Goal: Task Accomplishment & Management: Complete application form

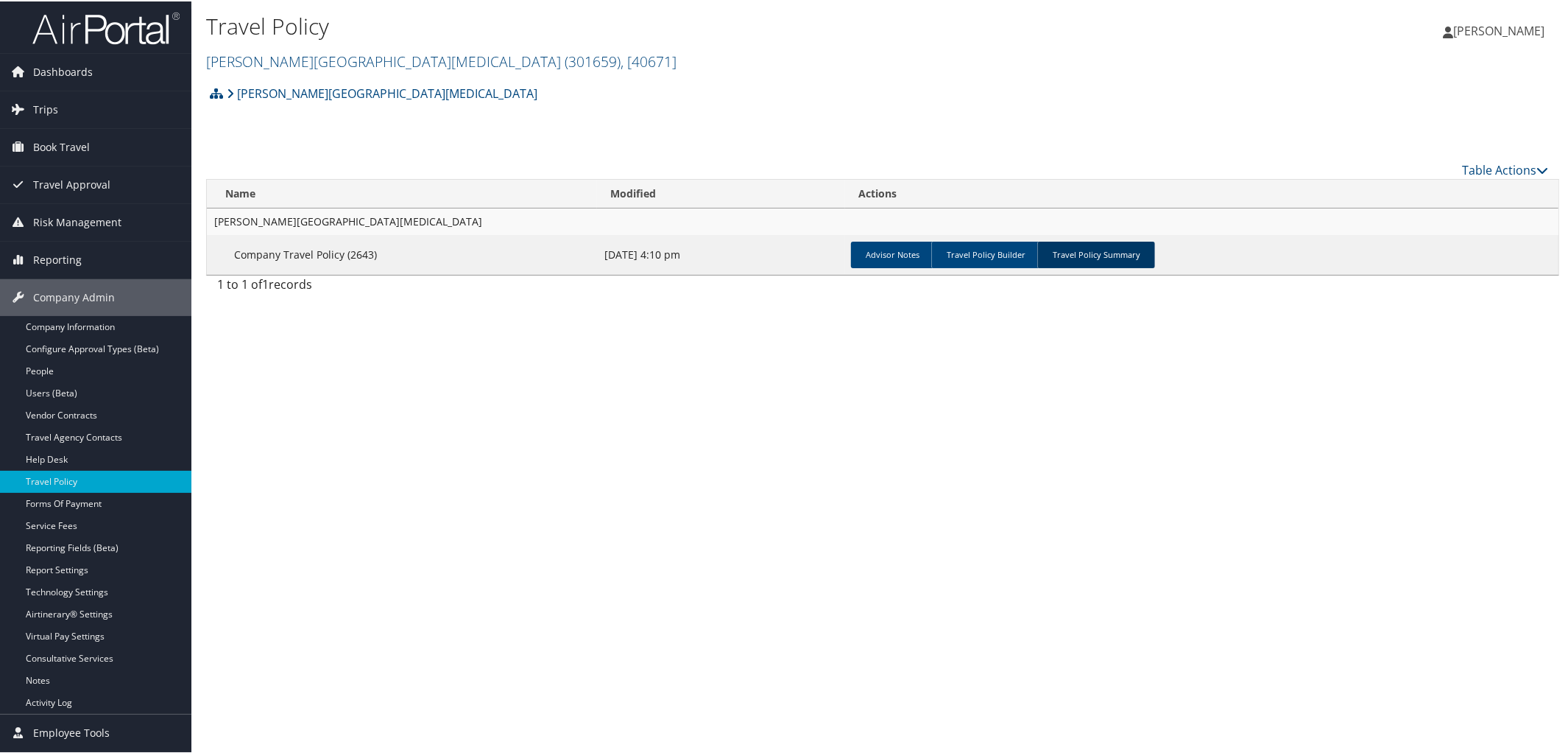
click at [1075, 250] on link "Travel Policy Summary" at bounding box center [1096, 253] width 118 height 27
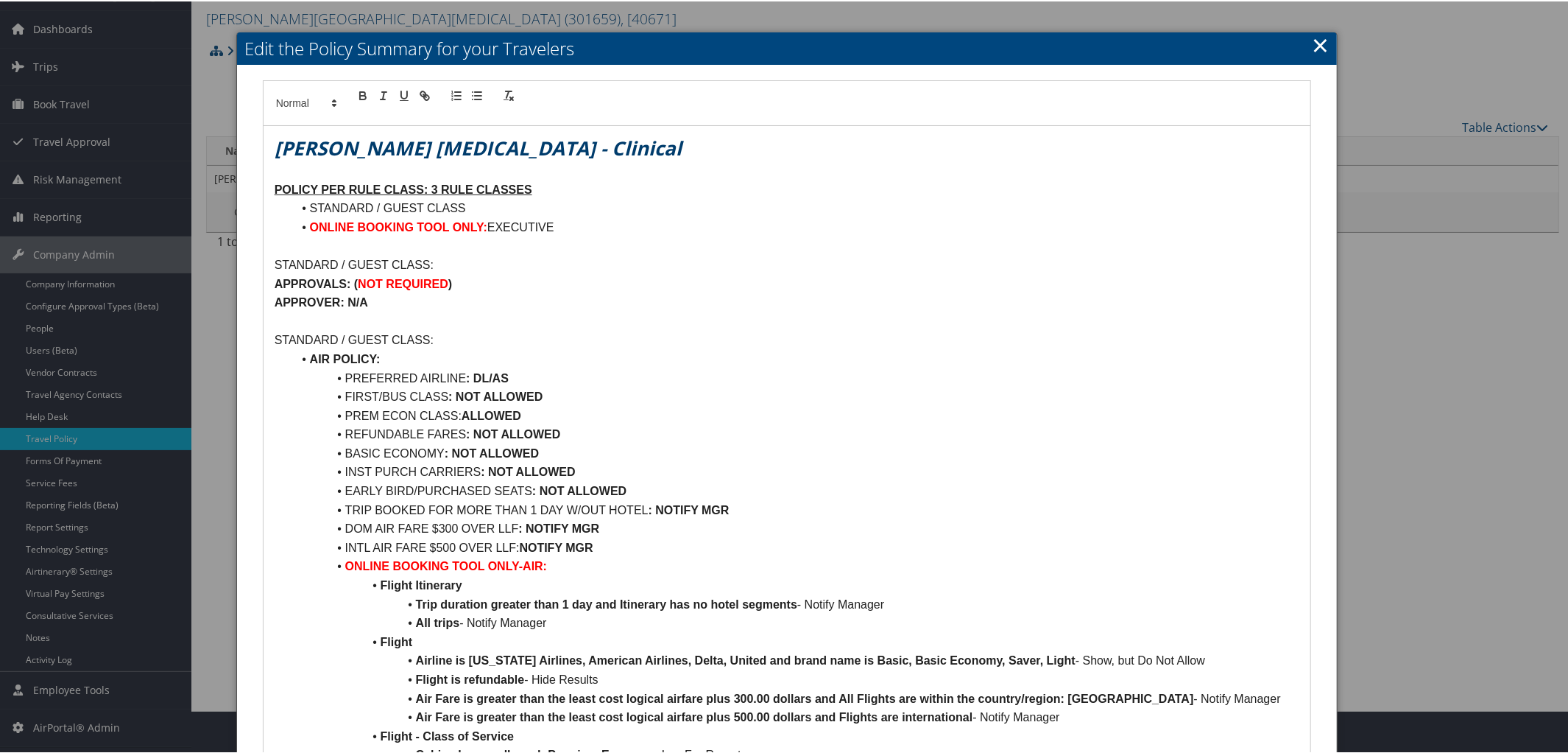
scroll to position [51, 0]
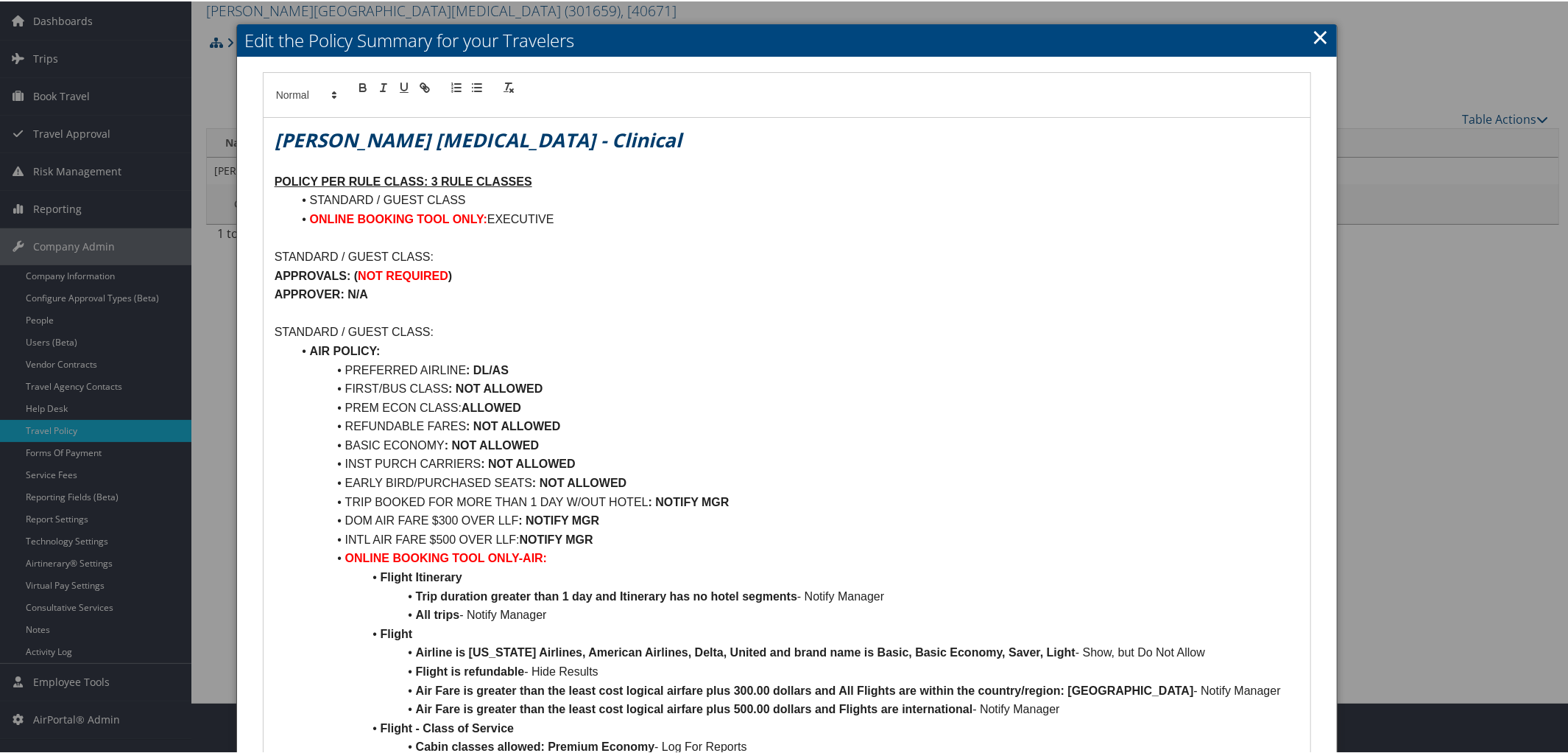
click at [501, 200] on li "STANDARD / GUEST CLASS" at bounding box center [795, 198] width 1007 height 19
drag, startPoint x: 305, startPoint y: 218, endPoint x: 611, endPoint y: 232, distance: 306.3
click at [611, 232] on div "[PERSON_NAME] [MEDICAL_DATA] - Clinical POLICY PER RULE CLASS: 3 RULE CLASSES S…" at bounding box center [787, 722] width 1047 height 1213
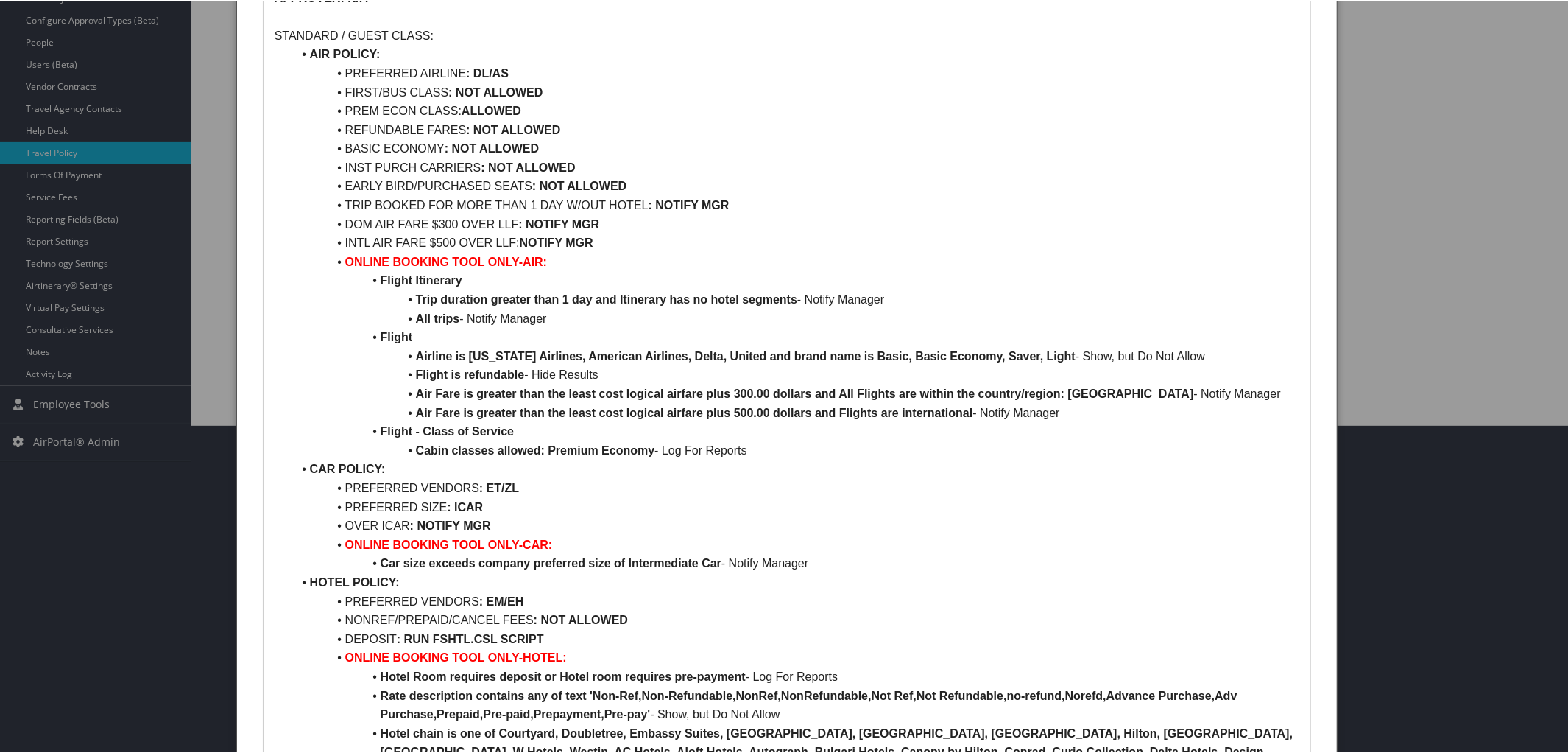
scroll to position [329, 0]
click at [440, 222] on li "DOM AIR FARE $300 OVER LLF : NOTIFY MGR" at bounding box center [795, 222] width 1007 height 19
click at [444, 222] on li "DOM AIR FARE $300 OVER LLF : NOTIFY MGR" at bounding box center [795, 222] width 1007 height 19
drag, startPoint x: 342, startPoint y: 238, endPoint x: 640, endPoint y: 244, distance: 298.1
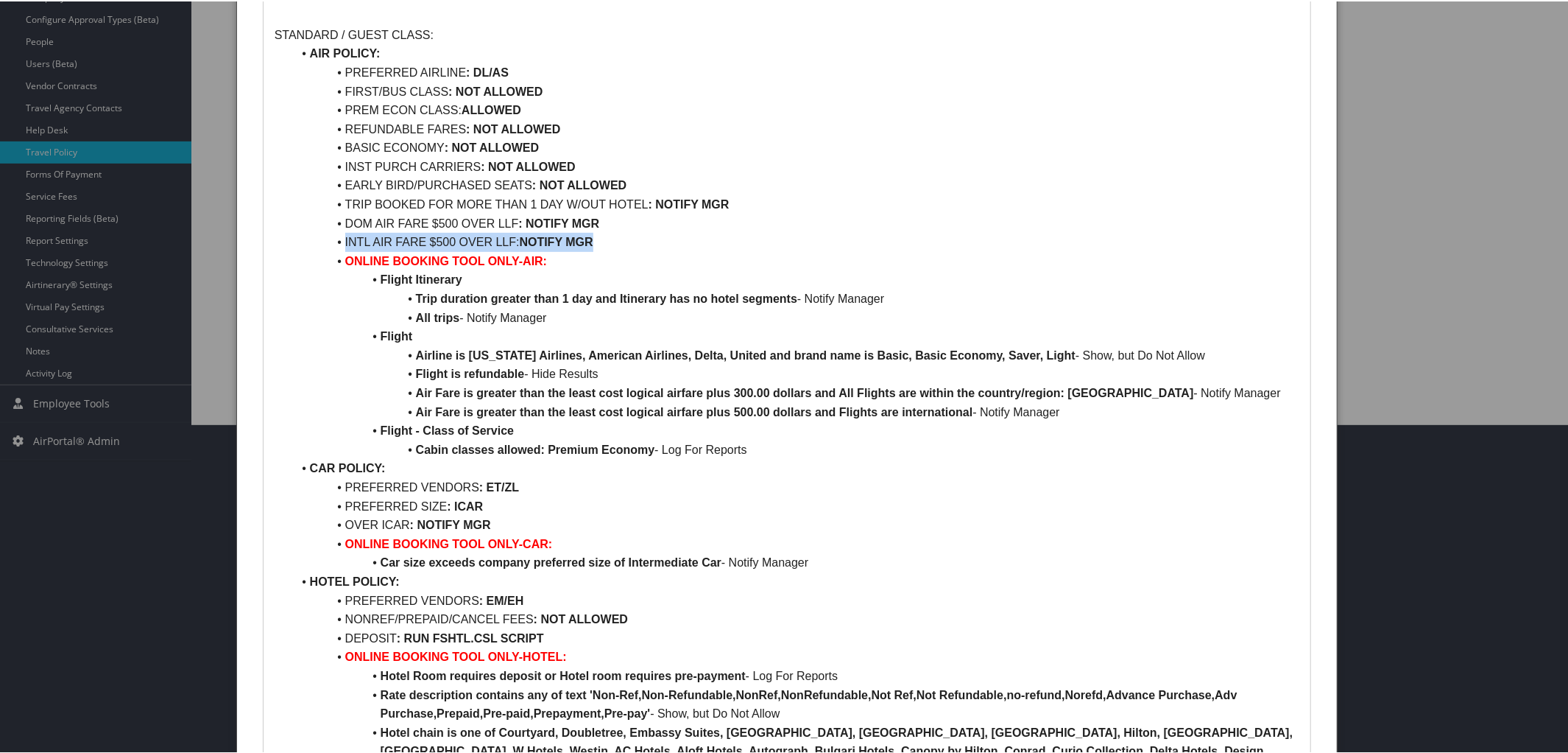
click at [640, 244] on li "INTL AIR FARE $500 OVER LLF: NOTIFY MGR" at bounding box center [795, 240] width 1007 height 19
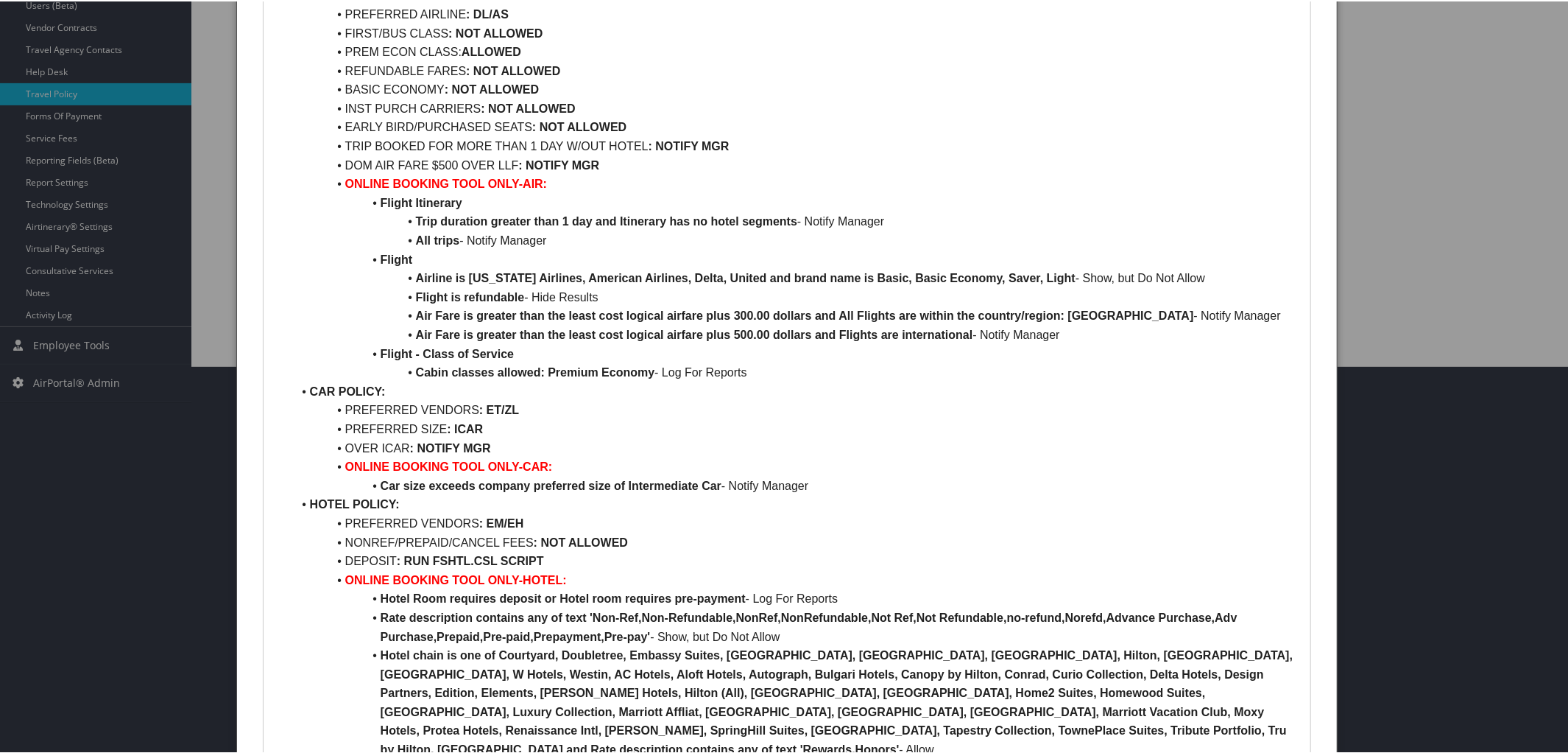
scroll to position [388, 0]
click at [738, 310] on strong "Air Fare is greater than the least cost logical airfare plus 300.00 dollars and…" at bounding box center [804, 313] width 778 height 13
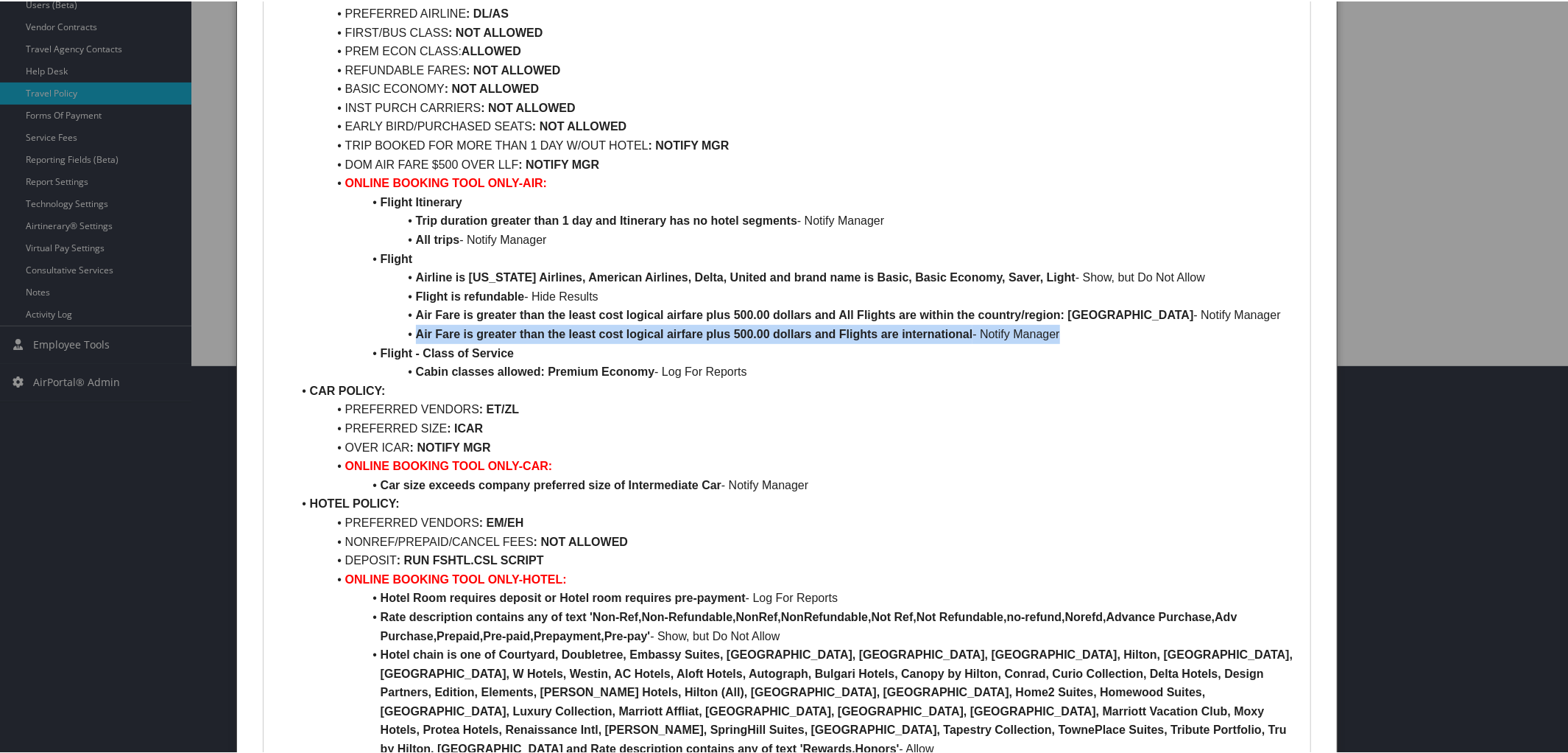
drag, startPoint x: 401, startPoint y: 345, endPoint x: 1076, endPoint y: 345, distance: 675.0
click at [1076, 342] on li "Air Fare is greater than the least cost logical airfare plus 500.00 dollars and…" at bounding box center [795, 332] width 1007 height 19
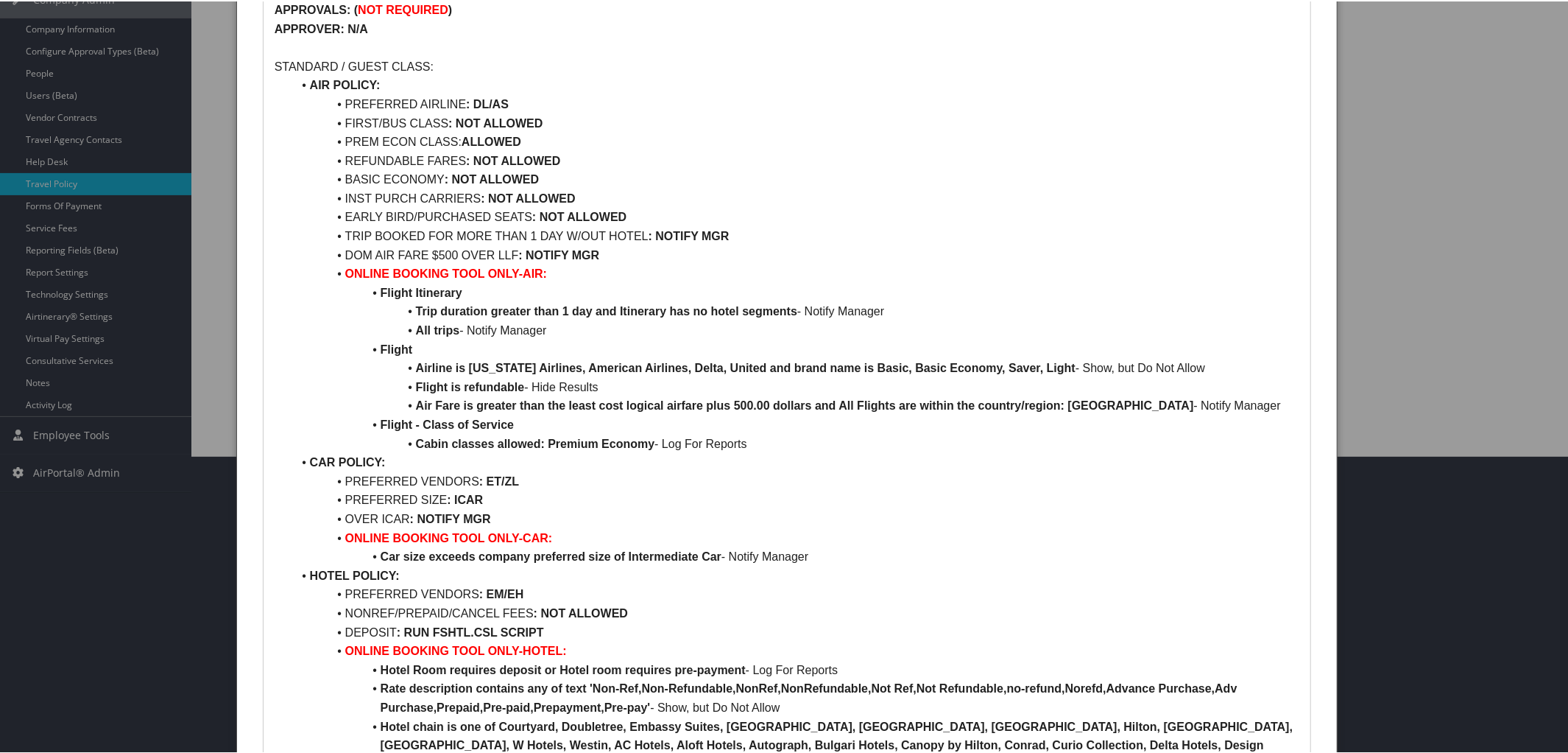
scroll to position [296, 0]
click at [404, 118] on li "FIRST/BUS CLASS : NOT ALLOWED" at bounding box center [795, 123] width 1007 height 19
drag, startPoint x: 342, startPoint y: 138, endPoint x: 578, endPoint y: 135, distance: 236.0
click at [578, 135] on li "PREM ECON CLASS: ALLOWED" at bounding box center [795, 142] width 1007 height 19
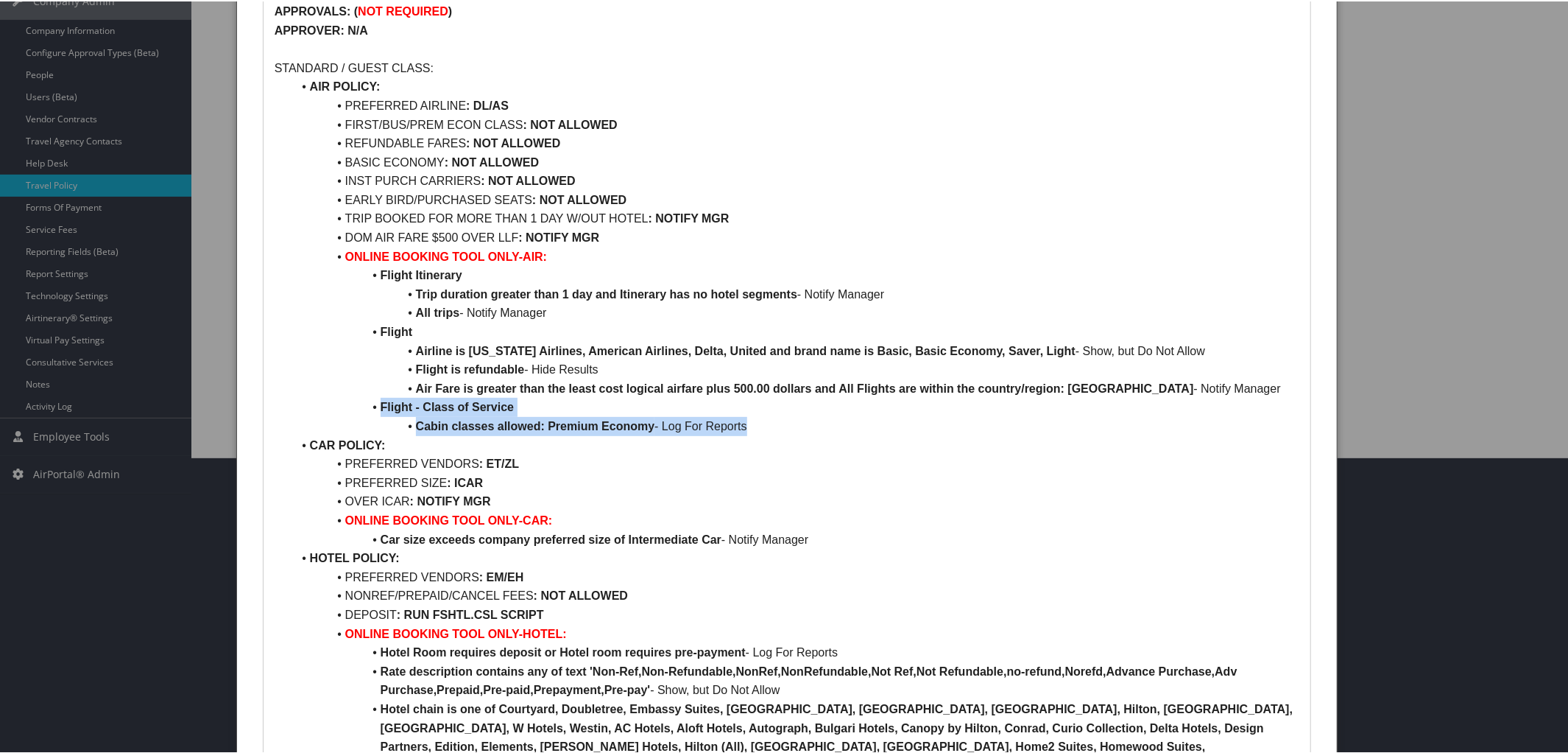
drag, startPoint x: 379, startPoint y: 423, endPoint x: 796, endPoint y: 448, distance: 417.7
click at [796, 448] on ul "AIR POLICY: PREFERRED AIRLINE : DL/AS FIRST/BUS/PREM ECON CLASS : NOT ALLOWED R…" at bounding box center [787, 481] width 1025 height 811
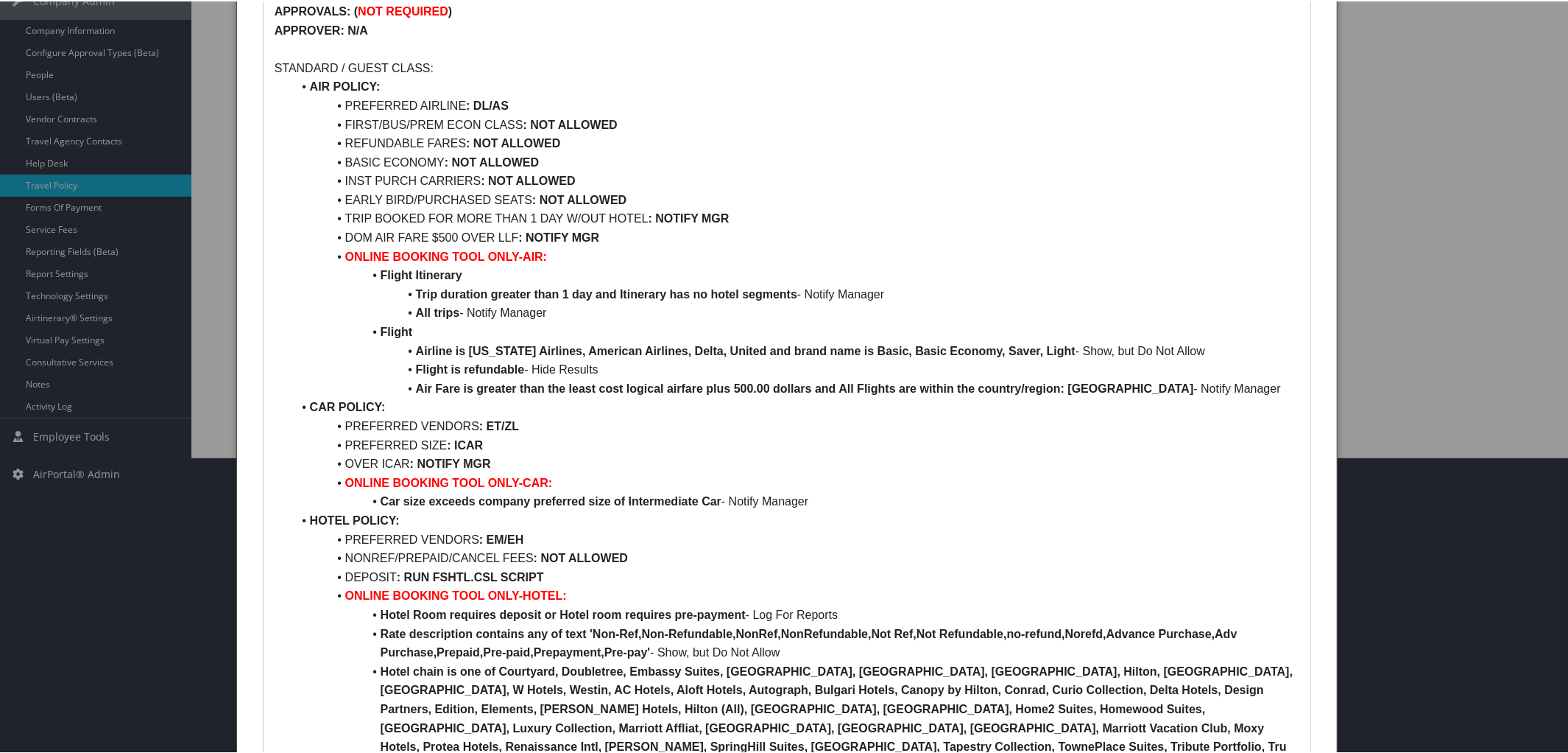
click at [470, 278] on li "Flight Itinerary" at bounding box center [795, 273] width 1007 height 19
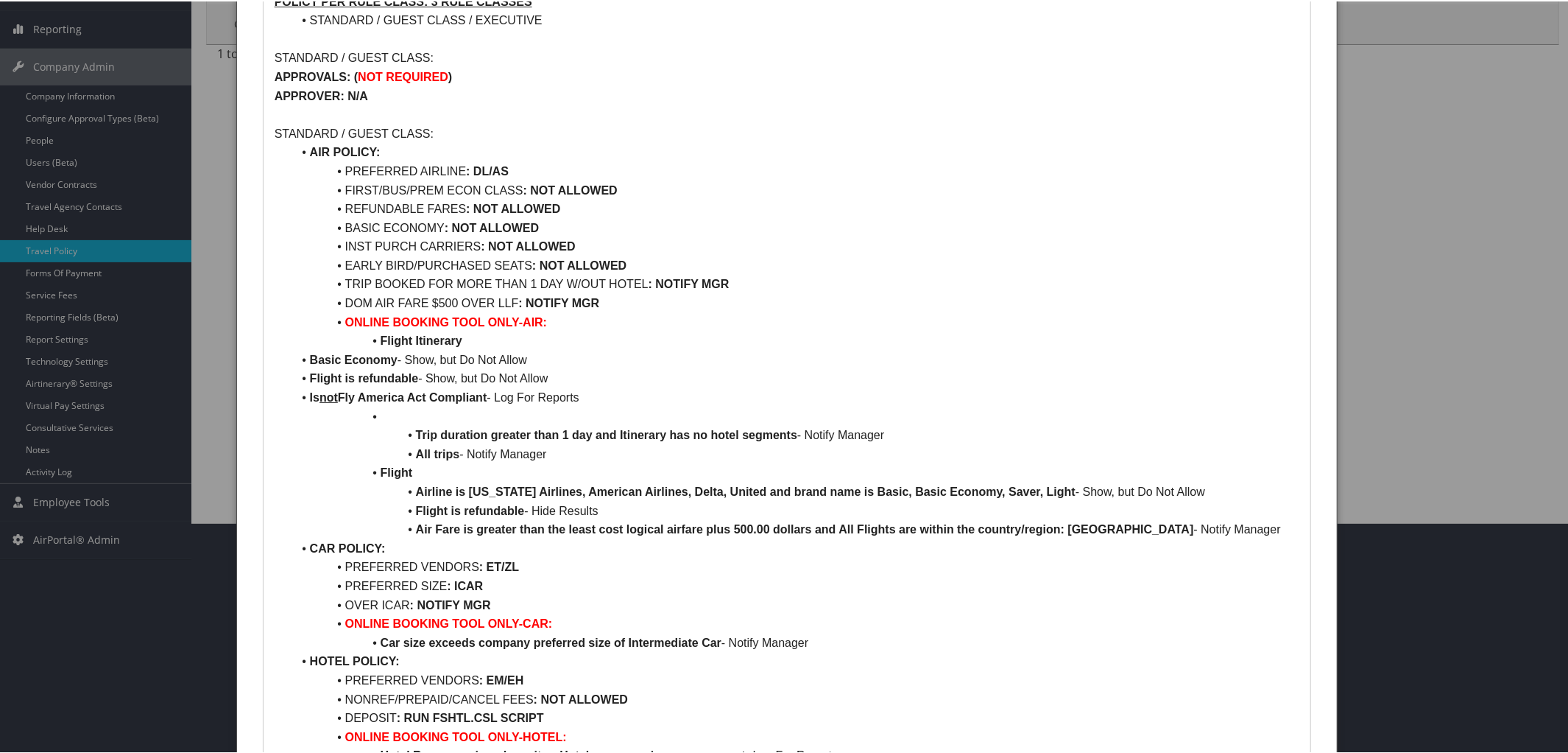
scroll to position [231, 0]
click at [307, 362] on li "Basic Economy - Show, but Do Not Allow" at bounding box center [795, 357] width 1007 height 19
click at [309, 368] on li "Flight is refundable - Show, but Do Not Allow" at bounding box center [795, 376] width 1007 height 19
click at [308, 386] on li "Is not Fly America Act Compliant - Log For Reports" at bounding box center [795, 395] width 1007 height 19
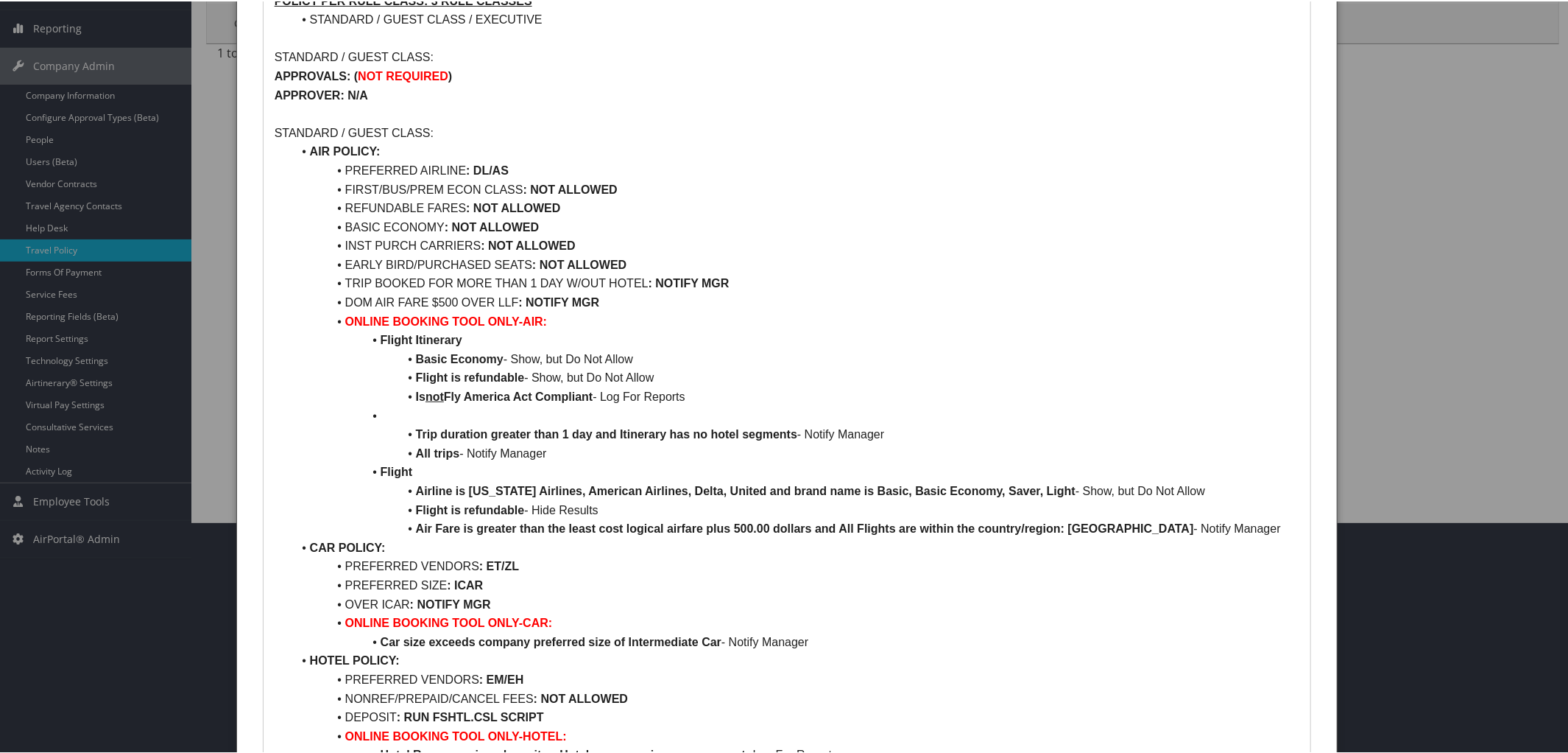
click at [403, 410] on li at bounding box center [795, 414] width 1007 height 19
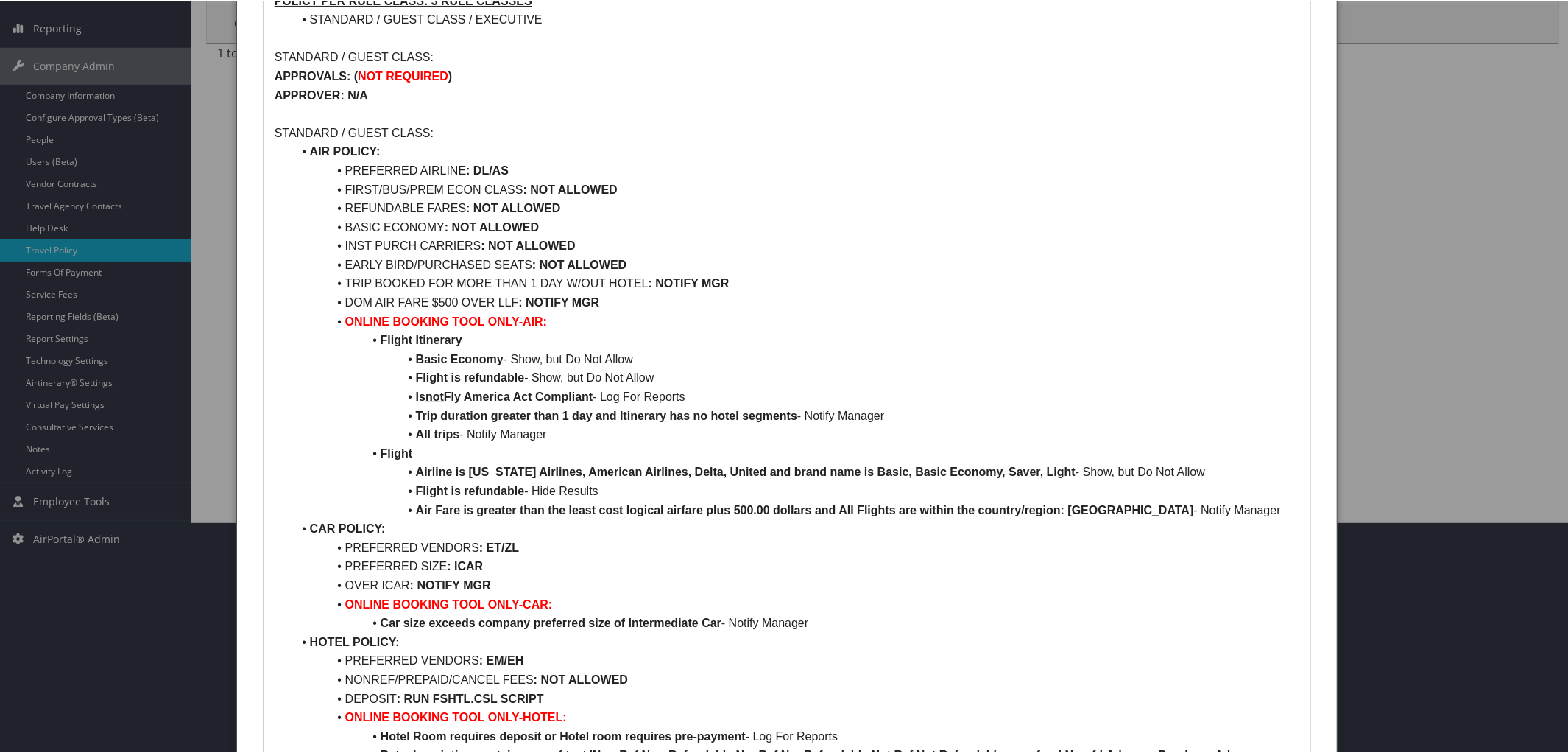
click at [633, 258] on li "EARLY BIRD/PURCHASED SEATS : NOT ALLOWED" at bounding box center [795, 263] width 1007 height 19
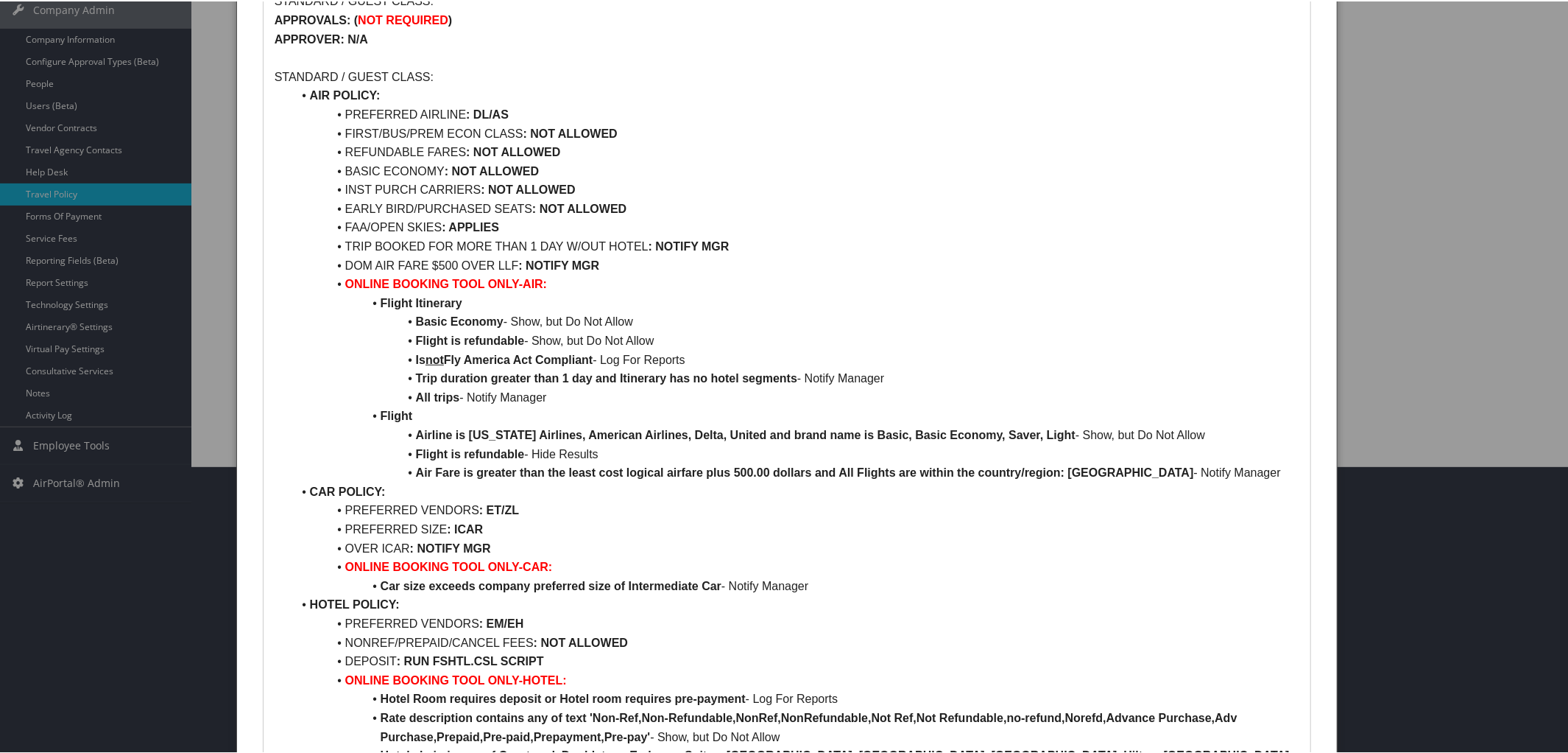
scroll to position [288, 0]
click at [641, 208] on li "EARLY BIRD/PURCHASED SEATS : NOT ALLOWED" at bounding box center [795, 206] width 1007 height 19
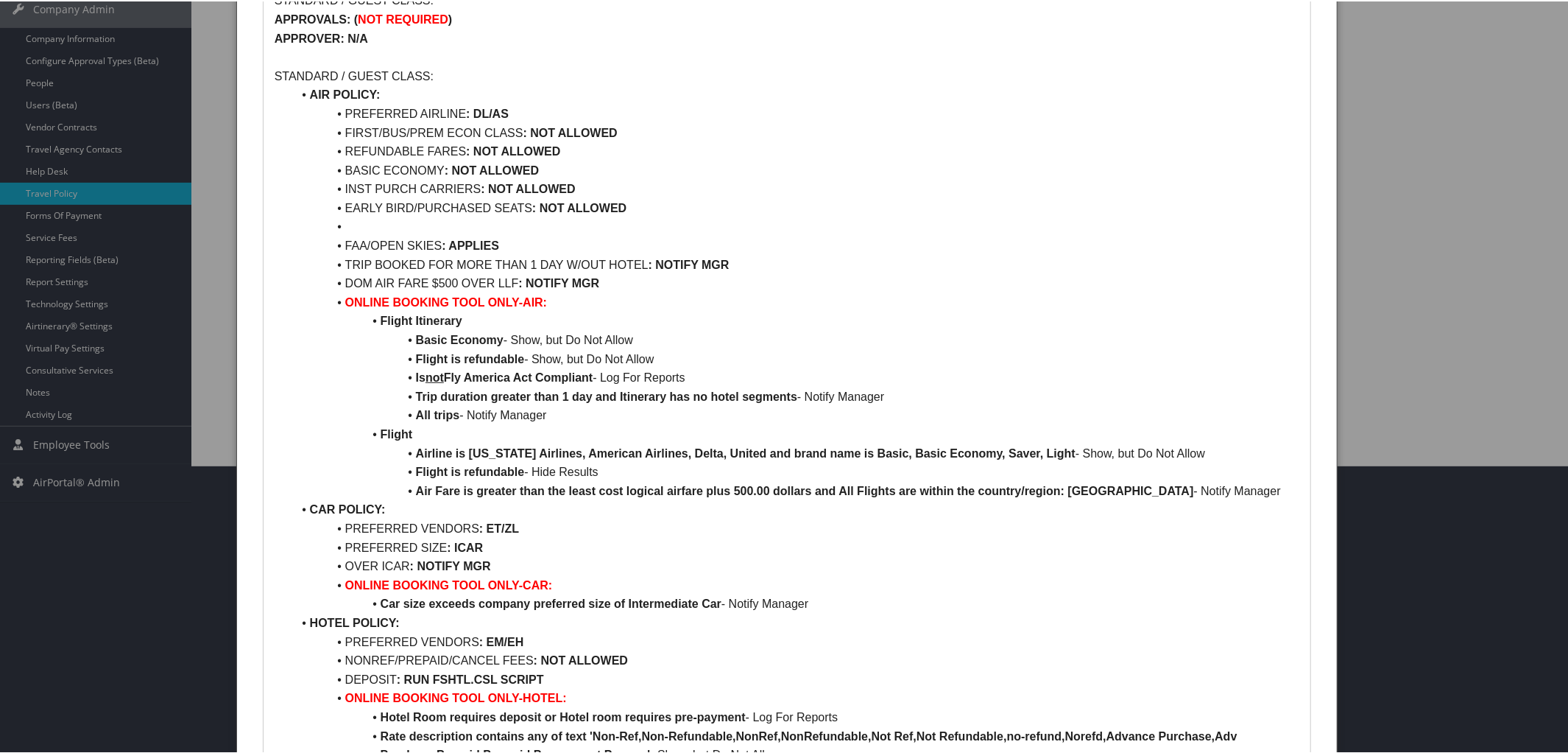
scroll to position [0, 0]
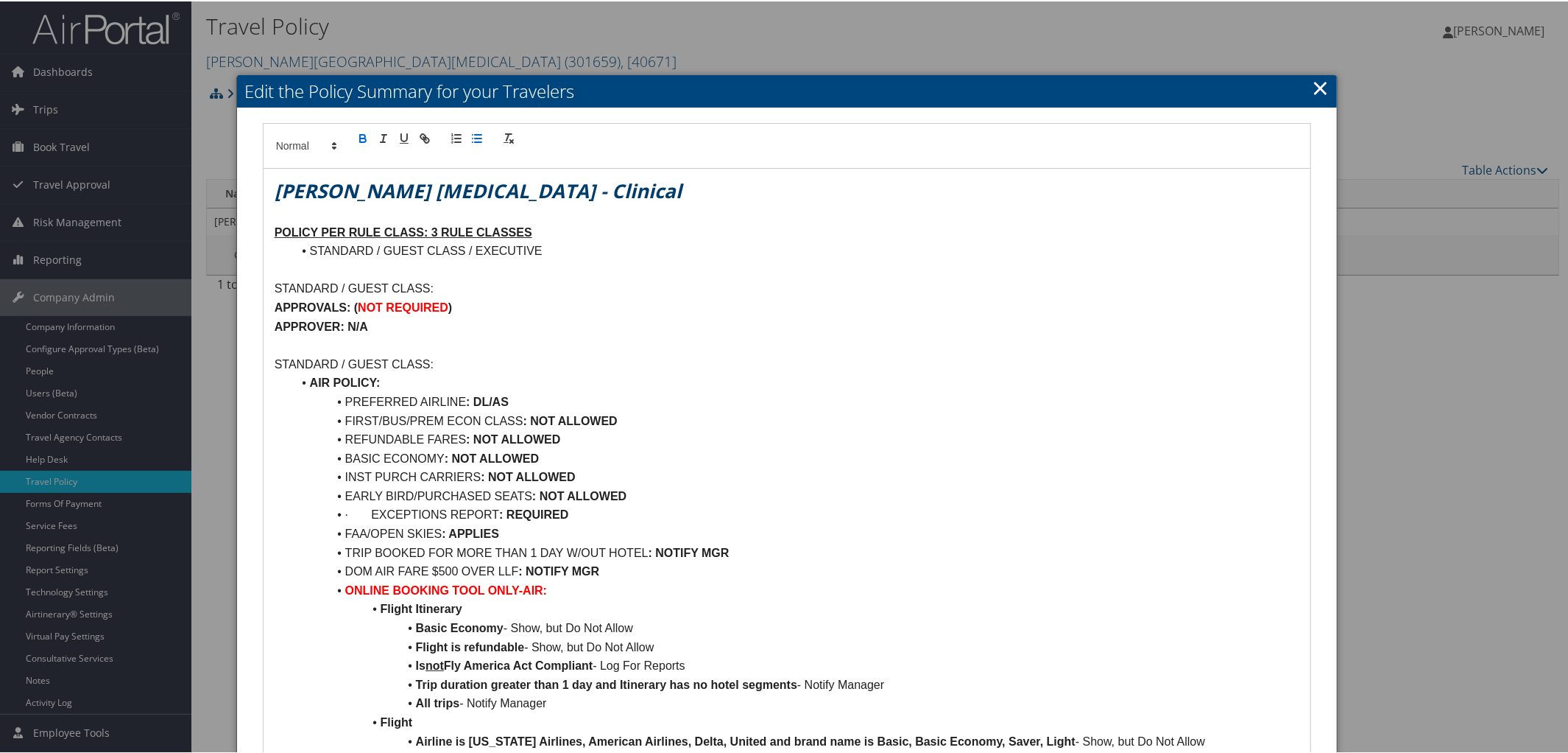
click at [369, 516] on li "· EXCEPTIONS REPORT : REQUIRED" at bounding box center [795, 513] width 1007 height 19
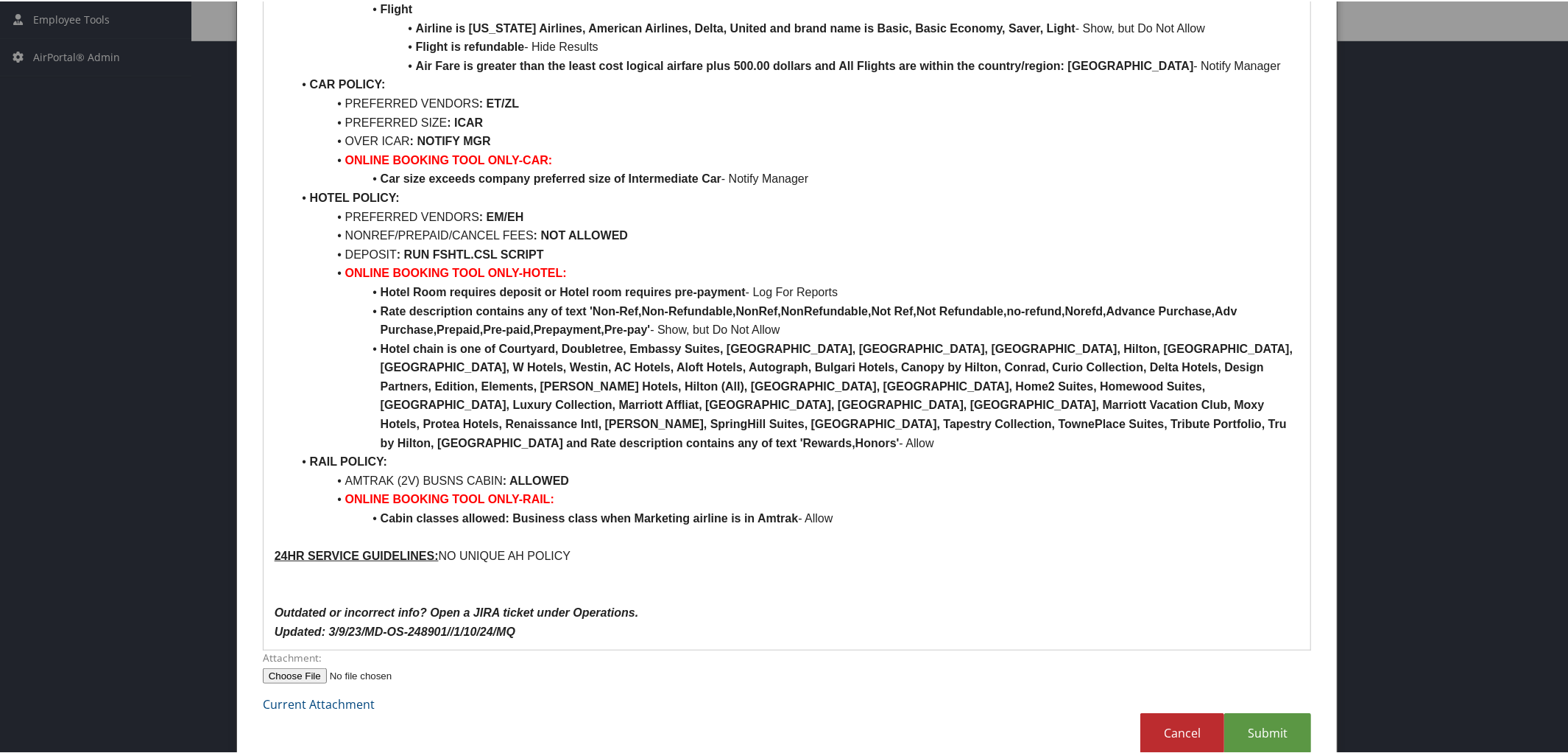
scroll to position [741, 0]
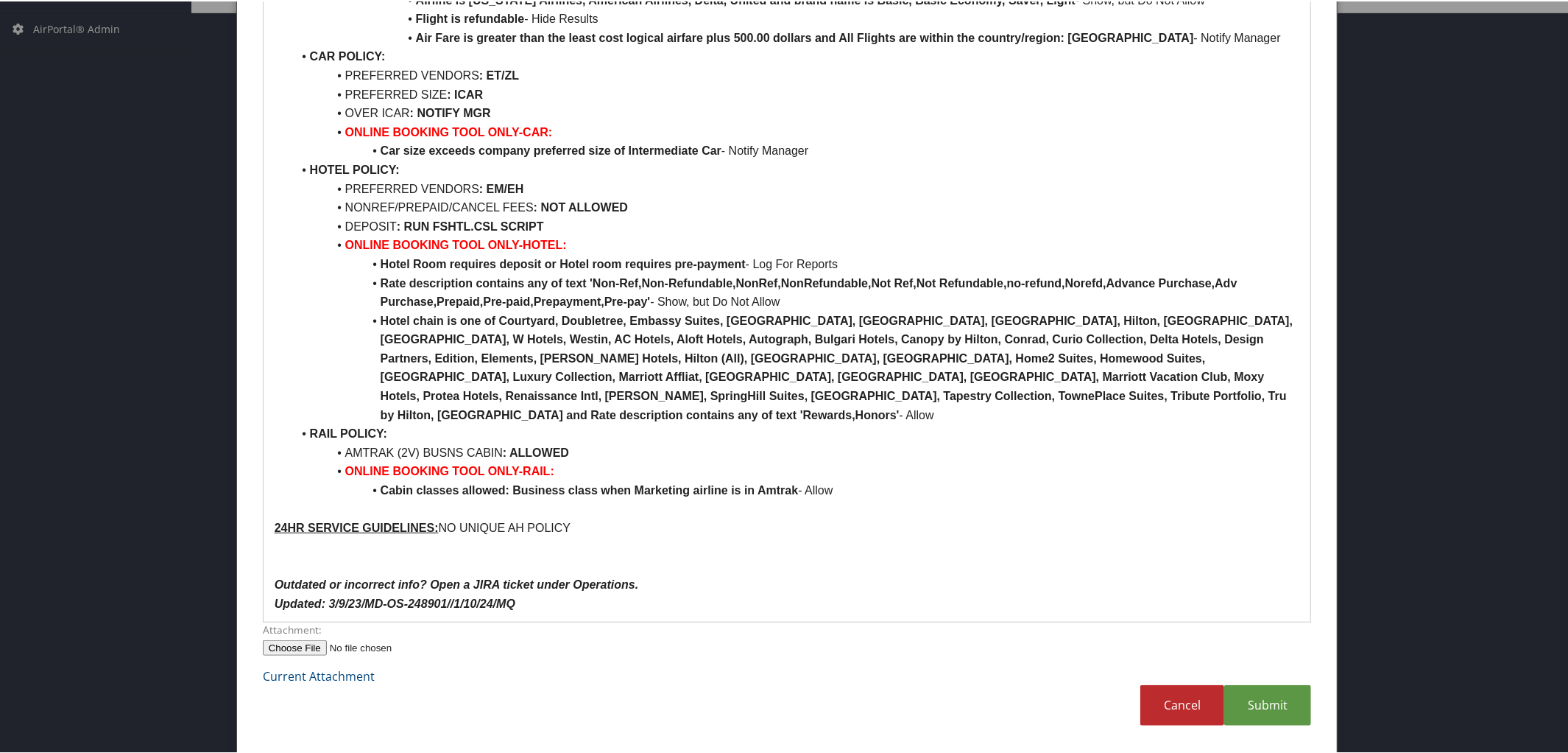
click at [831, 159] on li "Car size exceeds company preferred size of Intermediate Car - Notify Manager" at bounding box center [795, 149] width 1007 height 19
drag, startPoint x: 340, startPoint y: 128, endPoint x: 514, endPoint y: 131, distance: 174.0
click at [514, 122] on li "OVER ICAR : NOTIFY MGR" at bounding box center [795, 111] width 1007 height 19
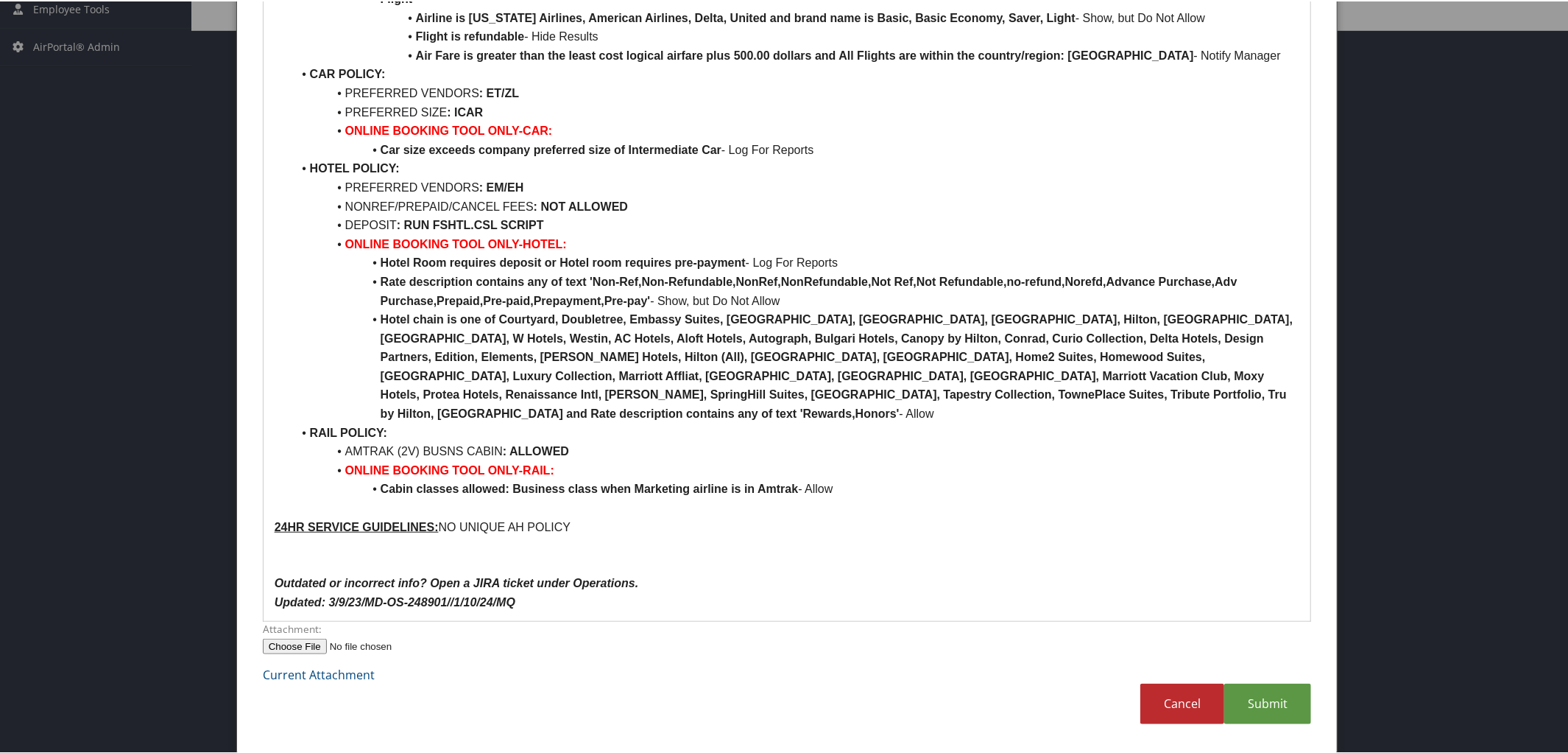
scroll to position [722, 0]
drag, startPoint x: 344, startPoint y: 242, endPoint x: 571, endPoint y: 245, distance: 227.0
click at [571, 235] on li "DEPOSIT : RUN FSHTL.CSL SCRIPT" at bounding box center [795, 225] width 1007 height 19
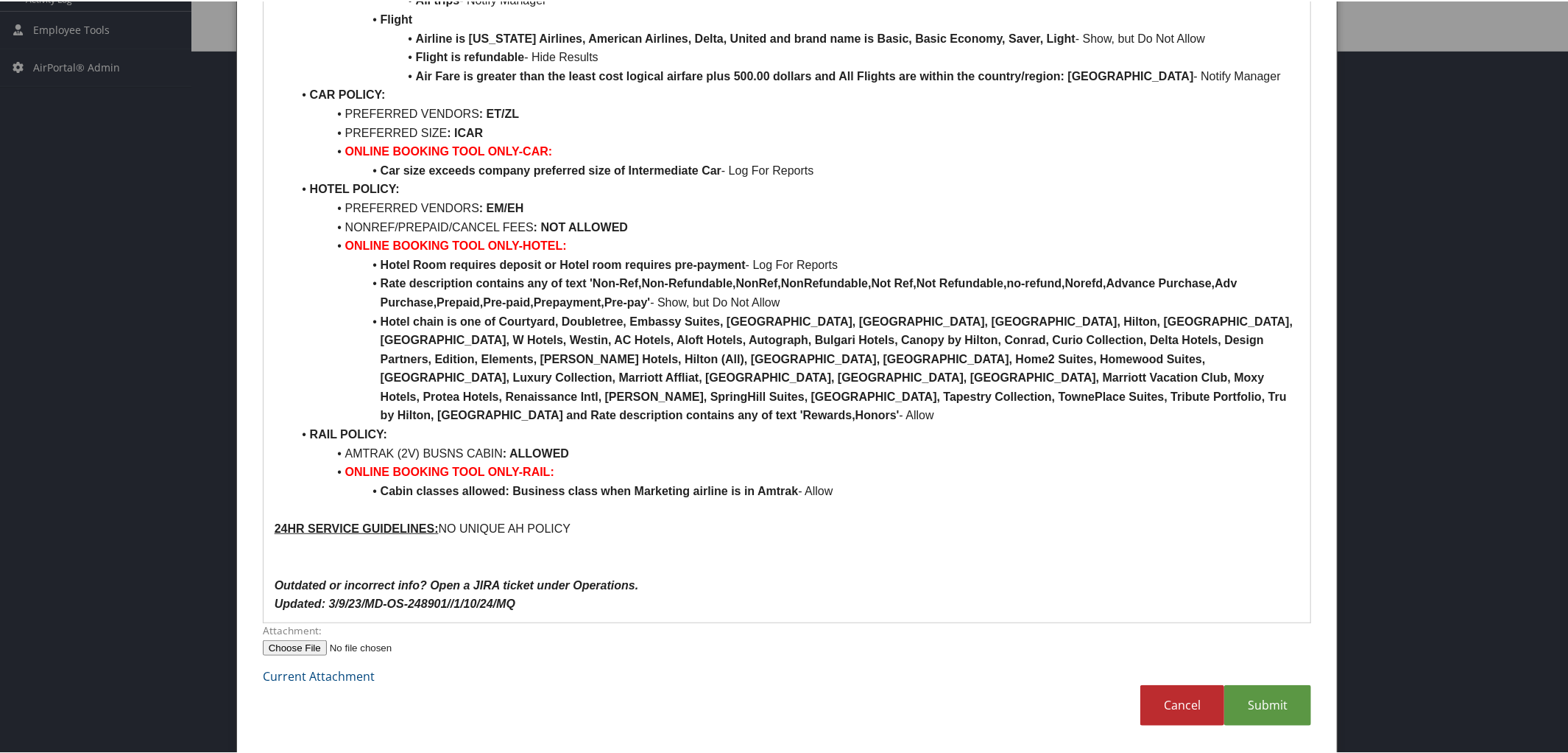
click at [537, 612] on div "[PERSON_NAME] [MEDICAL_DATA] - Clinical POLICY PER RULE CLASS: 3 RULE CLASSES S…" at bounding box center [787, 43] width 1047 height 1156
click at [1276, 696] on link "Submit" at bounding box center [1267, 703] width 87 height 41
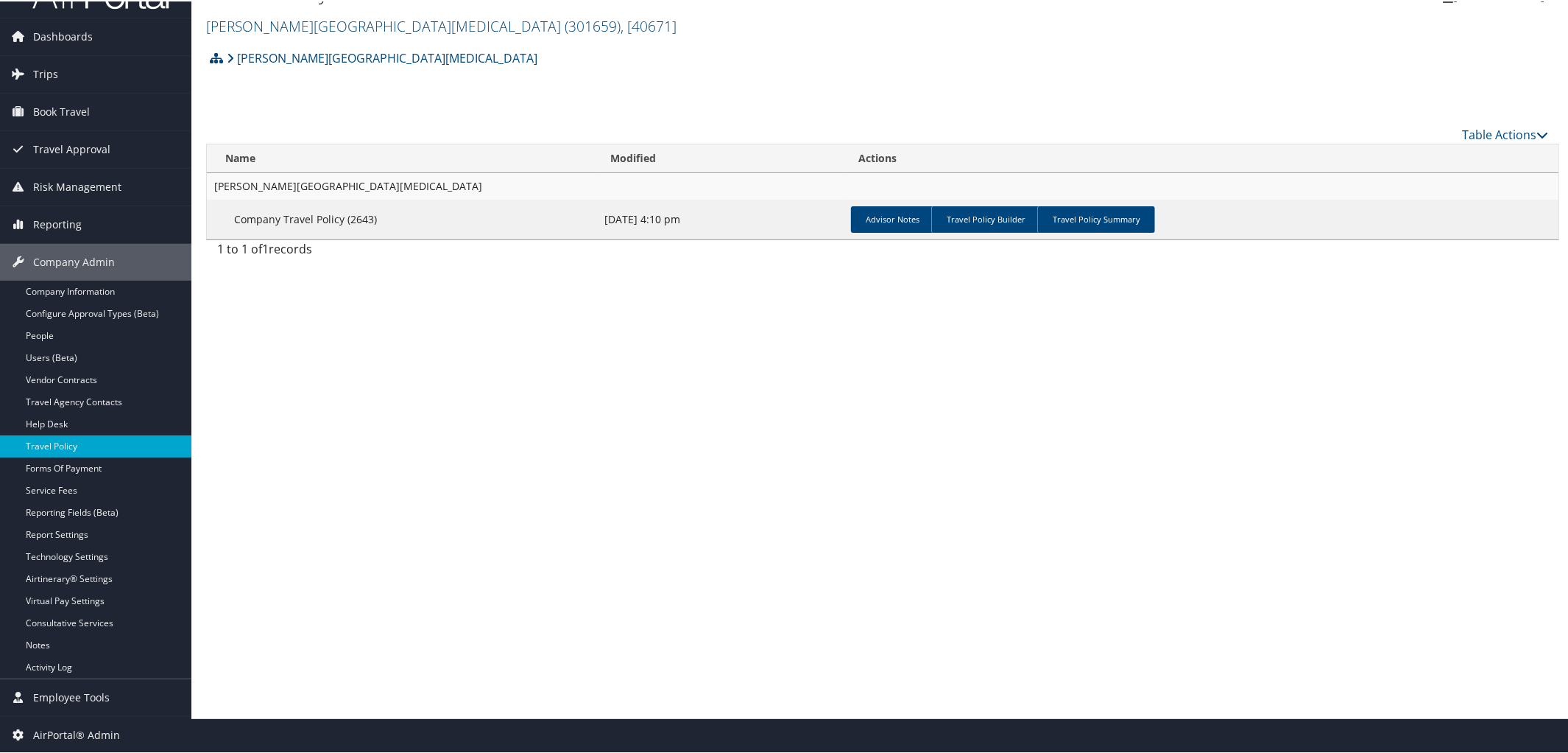
scroll to position [35, 0]
click at [1085, 223] on link "Travel Policy Summary" at bounding box center [1096, 218] width 118 height 27
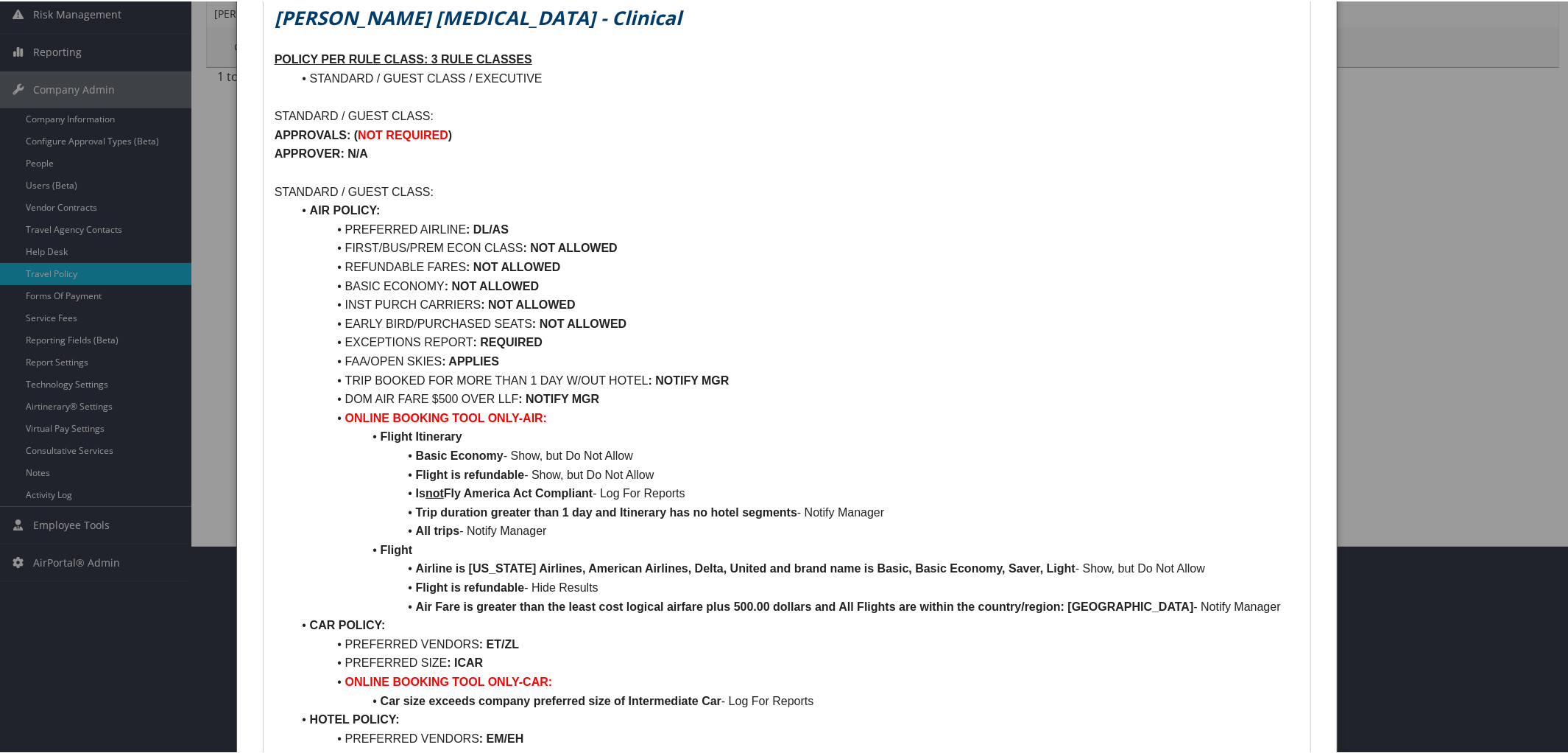
scroll to position [177, 0]
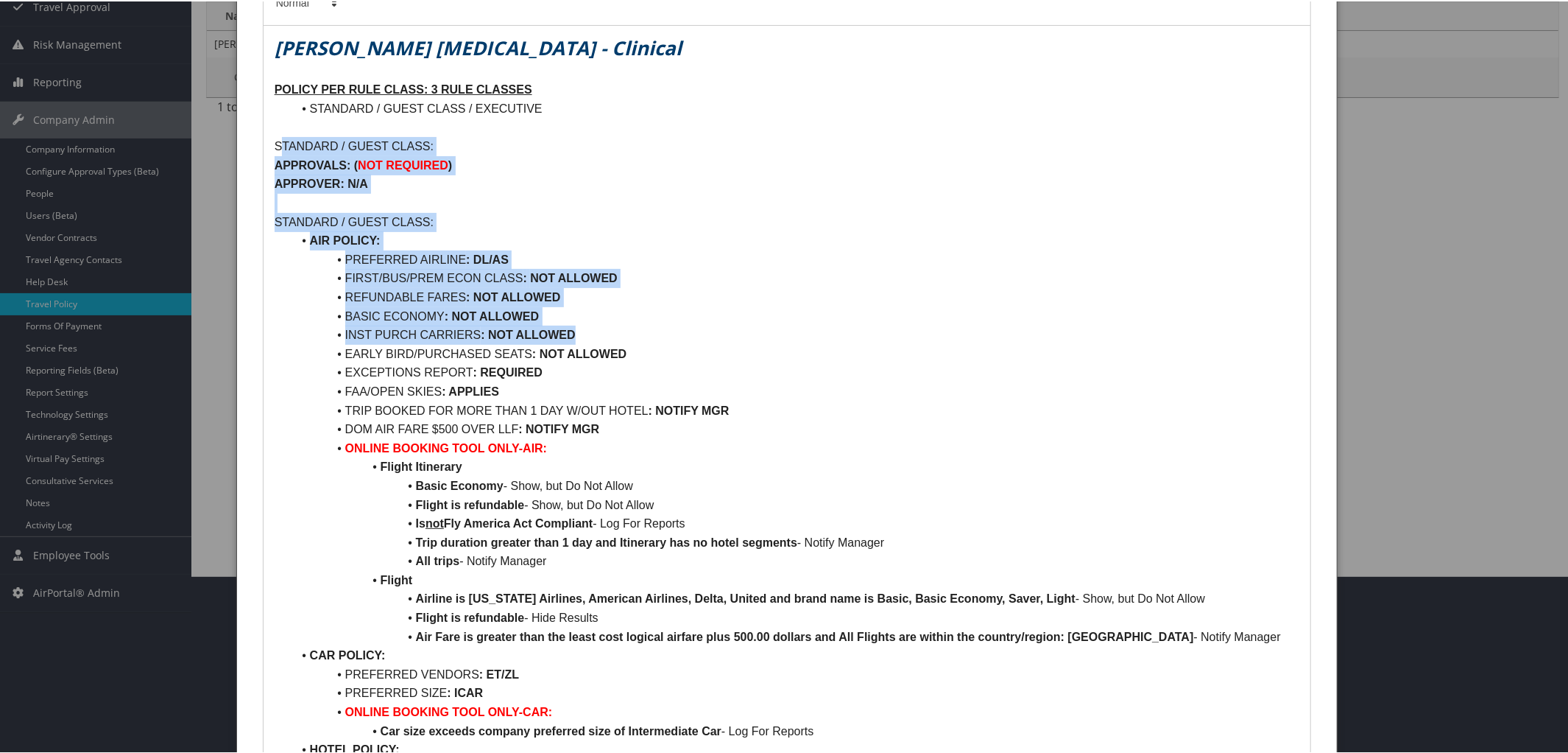
drag, startPoint x: 278, startPoint y: 149, endPoint x: 719, endPoint y: 336, distance: 479.0
click at [719, 336] on div "[PERSON_NAME] [MEDICAL_DATA] - Clinical POLICY PER RULE CLASS: 3 RULE CLASSES S…" at bounding box center [787, 602] width 1047 height 1156
click at [792, 223] on p "STANDARD / GUEST CLASS:" at bounding box center [787, 220] width 1025 height 19
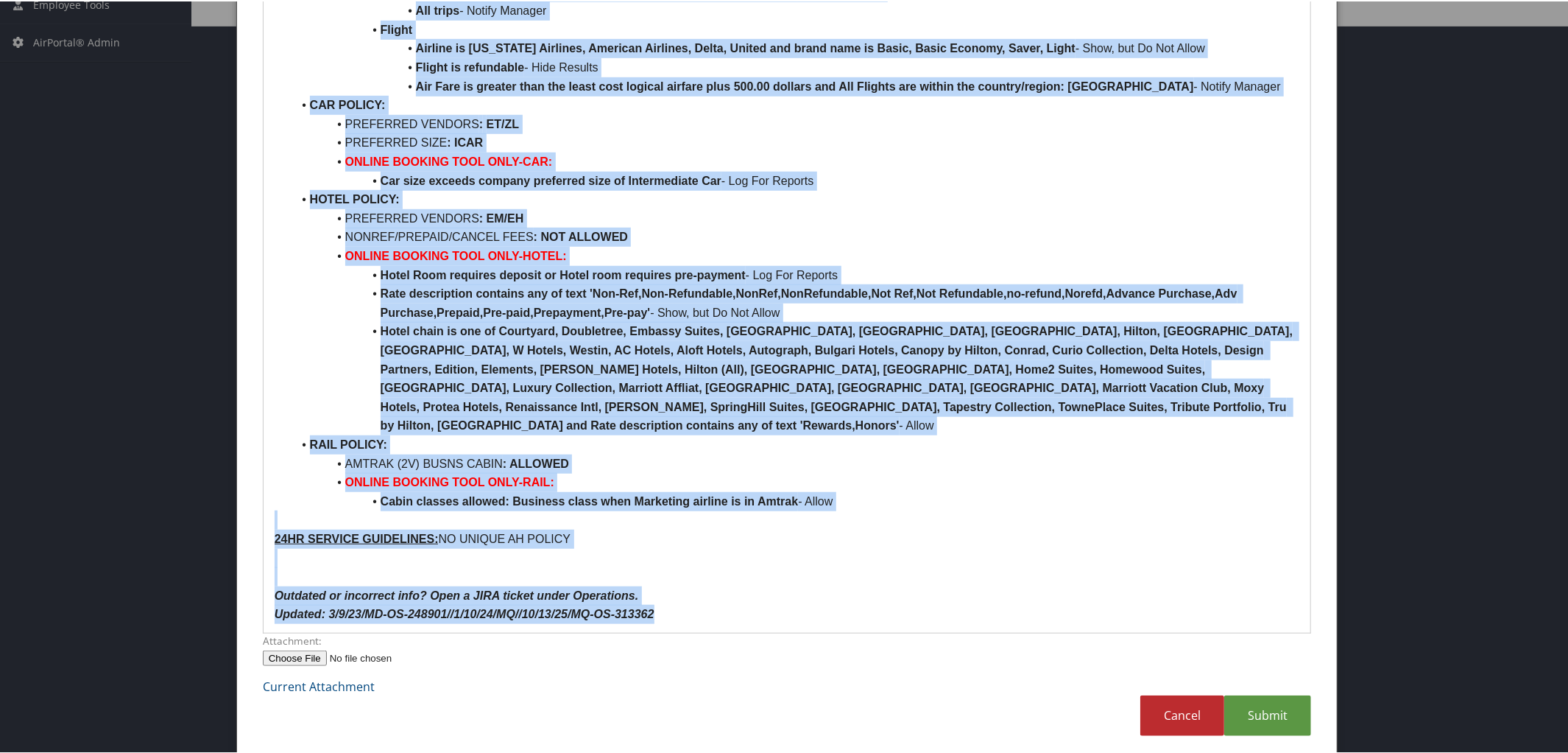
scroll to position [738, 0]
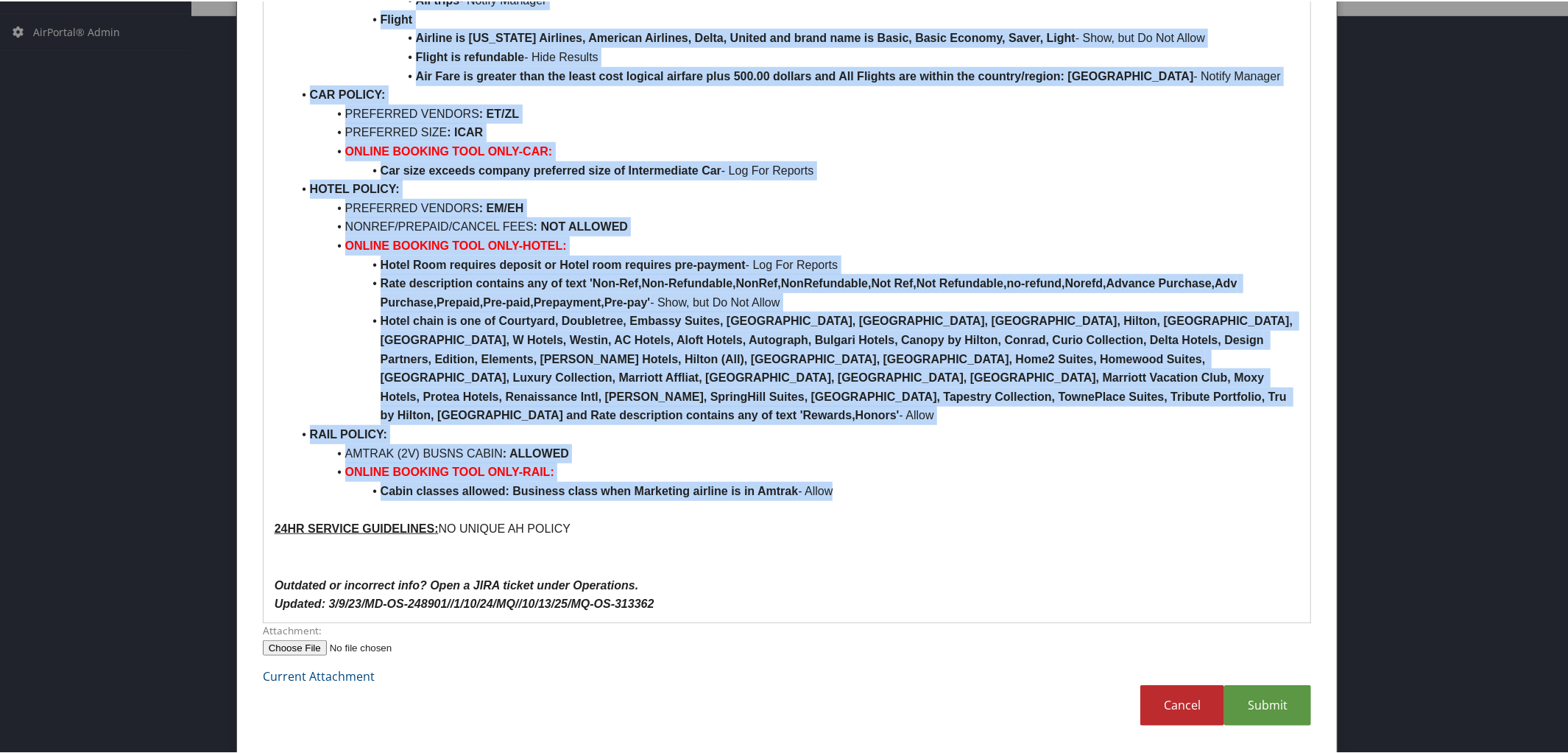
drag, startPoint x: 271, startPoint y: 142, endPoint x: 953, endPoint y: 492, distance: 766.6
click at [953, 492] on div "[PERSON_NAME] [MEDICAL_DATA] - Clinical POLICY PER RULE CLASS: 3 RULE CLASSES S…" at bounding box center [787, 42] width 1047 height 1156
copy div "LOREMIPS / DOLOR SITAM: CONSECTET: ( ADI ELITSEDD ) EIUSMODT: I/U LABOREET / DO…"
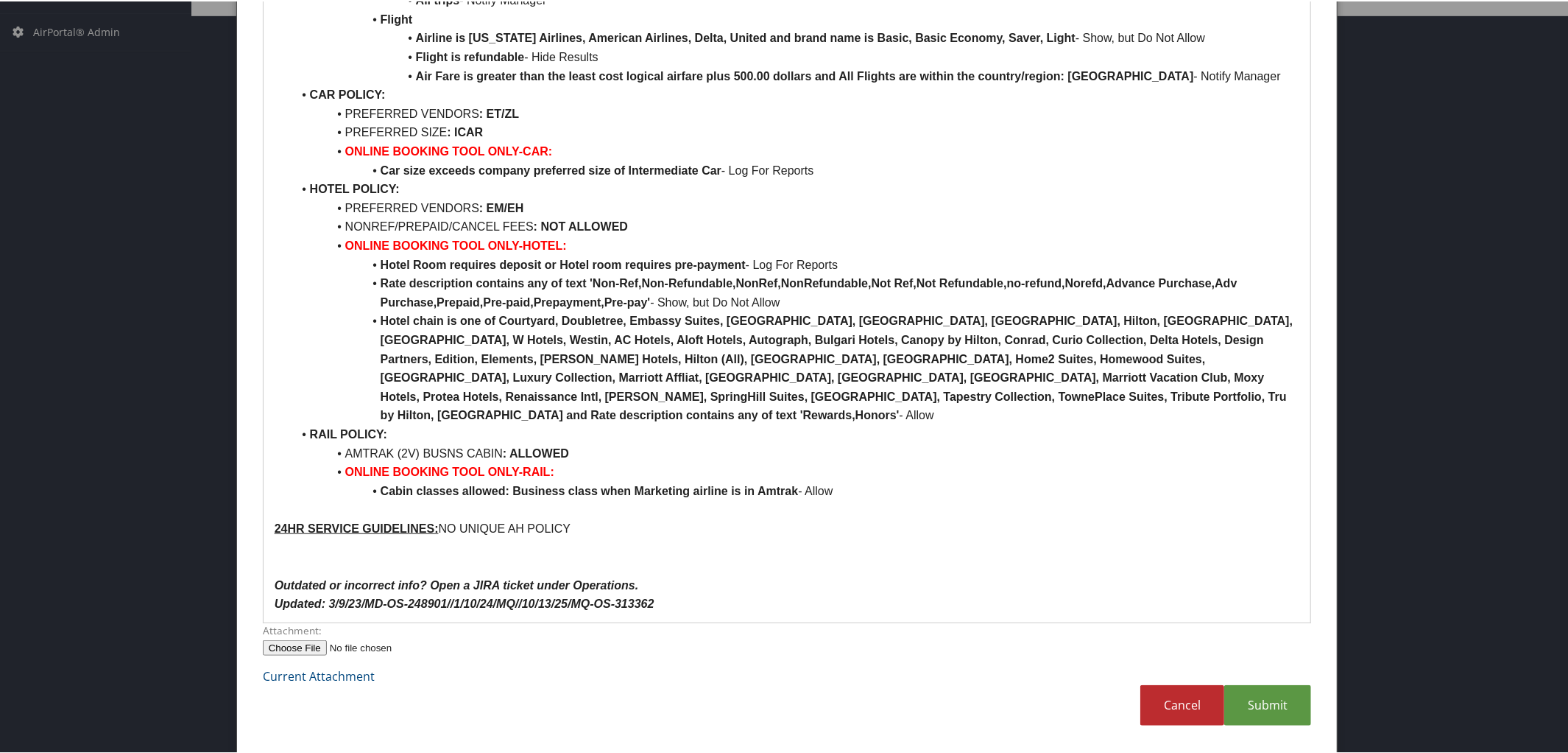
click at [864, 501] on p at bounding box center [787, 508] width 1025 height 19
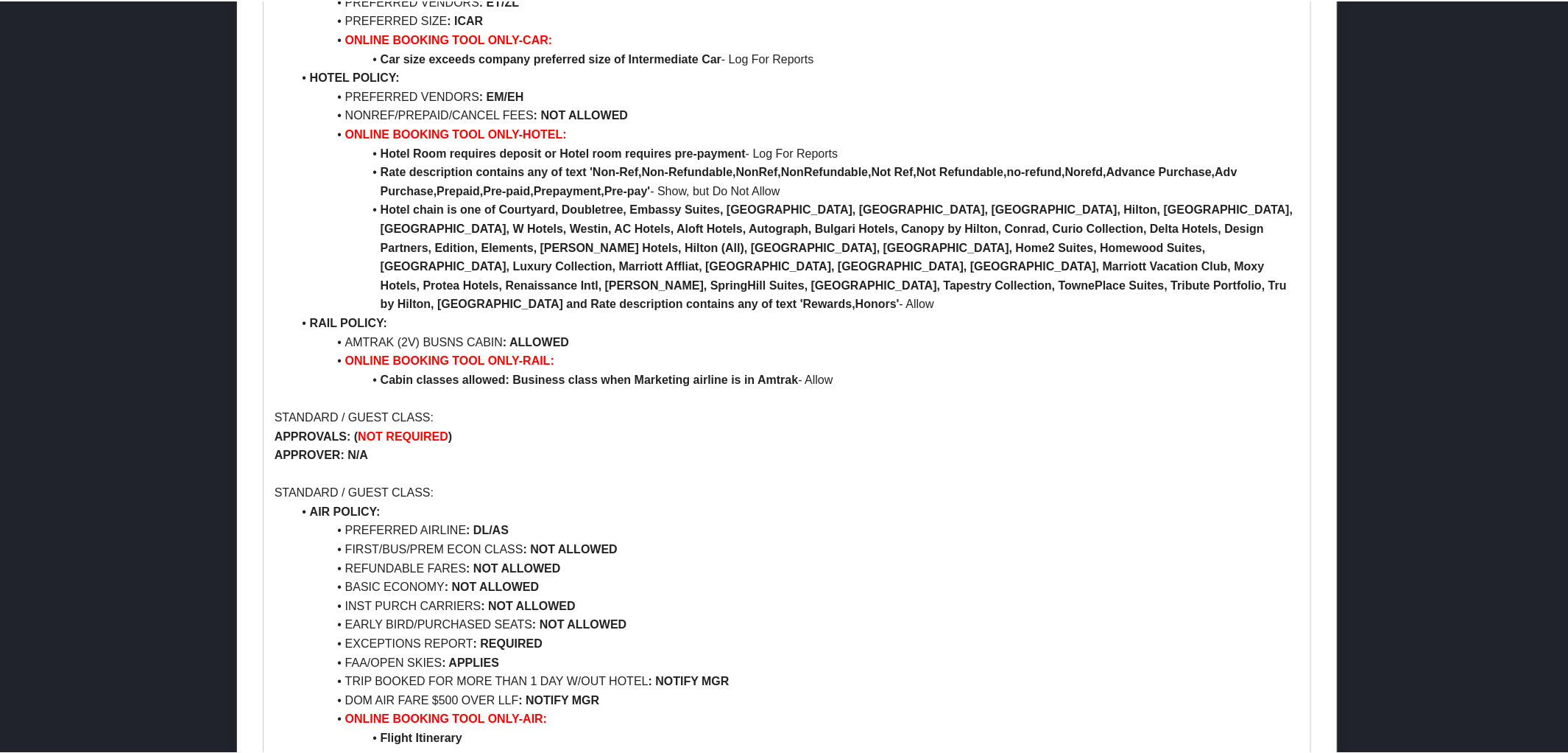
scroll to position [851, 0]
click at [426, 412] on p "STANDARD / GUEST CLASS:" at bounding box center [787, 413] width 1025 height 19
click at [425, 488] on p "STANDARD / GUEST CLASS:" at bounding box center [787, 488] width 1025 height 19
click at [426, 491] on p "STANDARD / GUEST CLASS:" at bounding box center [787, 488] width 1025 height 19
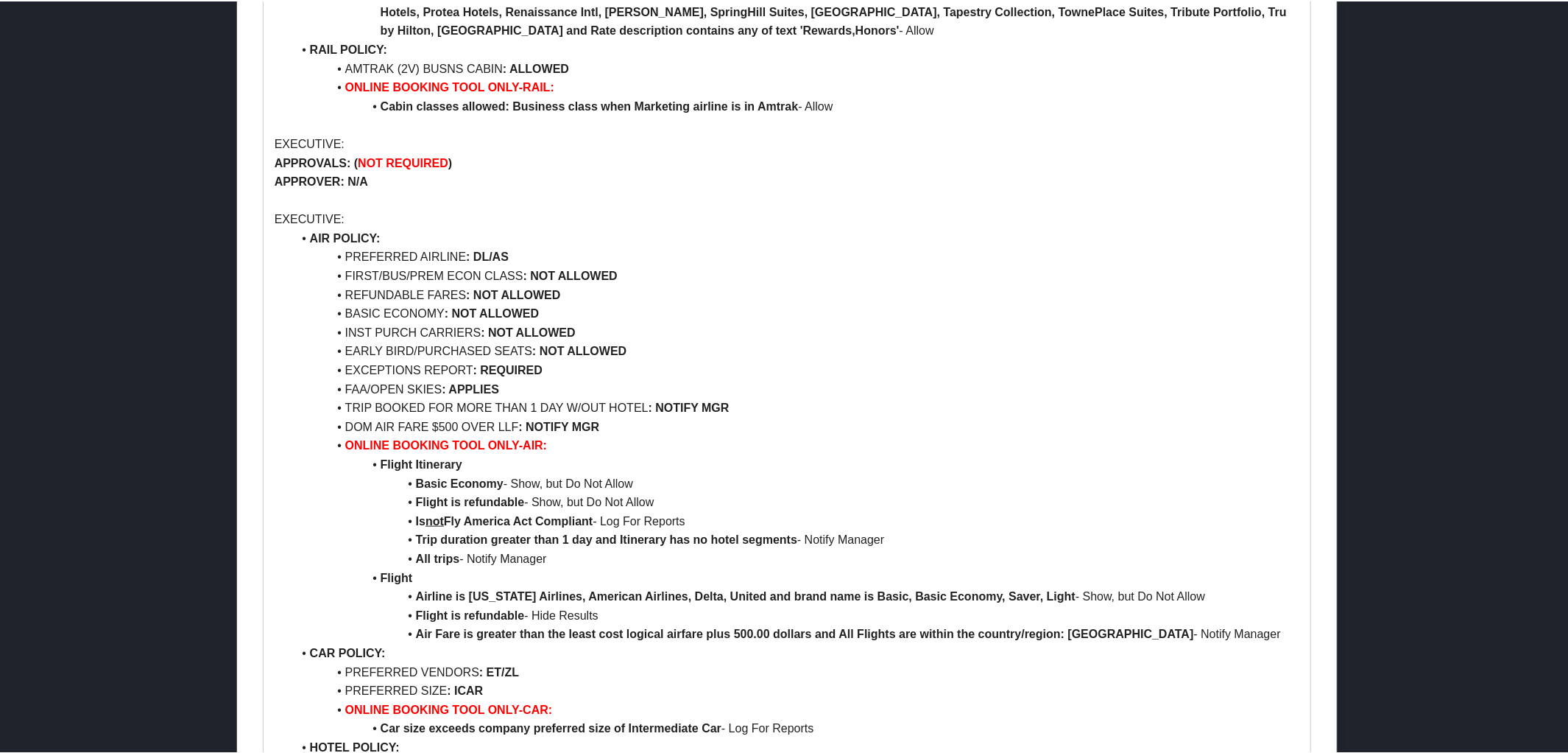
scroll to position [1126, 0]
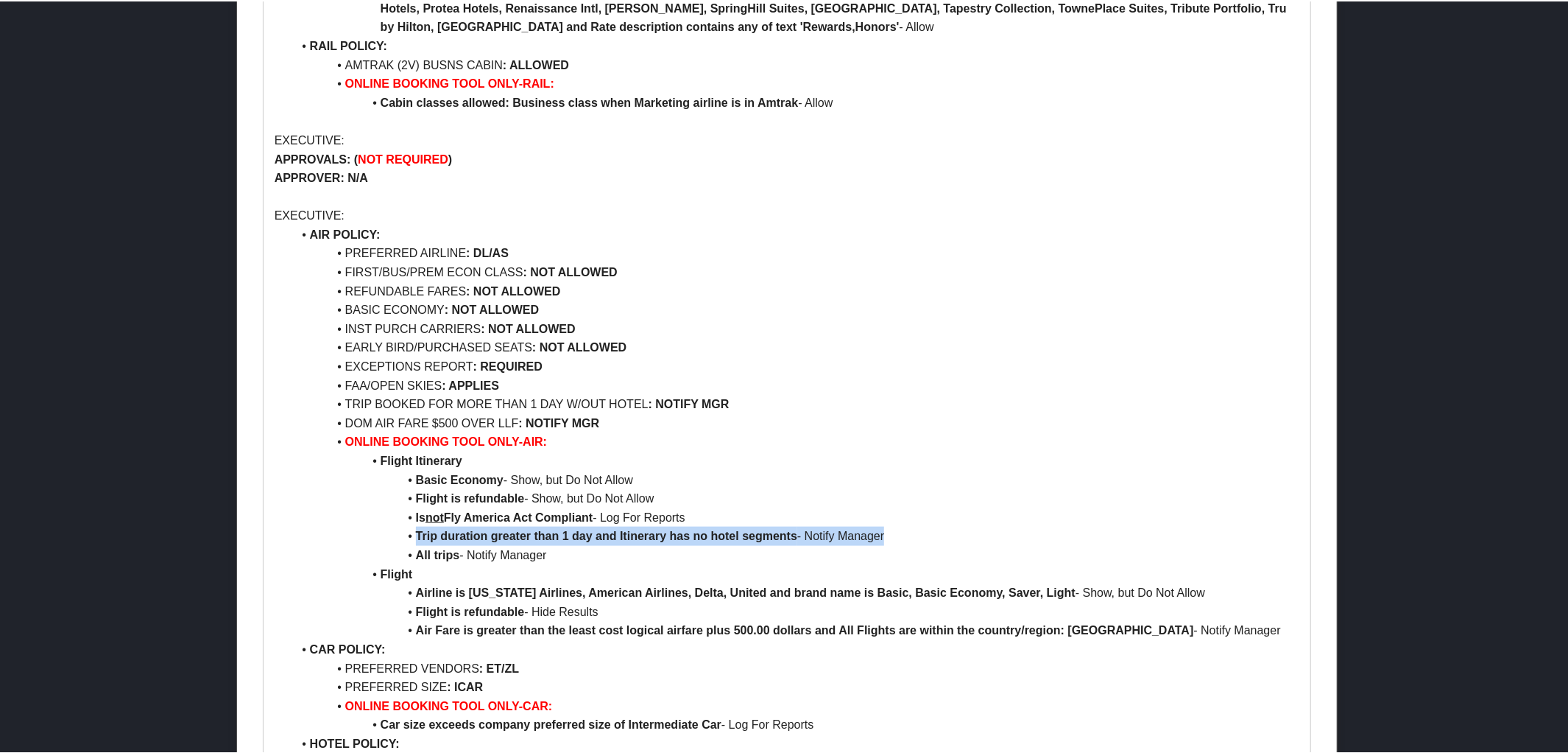
drag, startPoint x: 409, startPoint y: 538, endPoint x: 932, endPoint y: 541, distance: 523.0
click at [932, 541] on li "Trip duration greater than 1 day and Itinerary has no hotel segments - Notify M…" at bounding box center [795, 534] width 1007 height 19
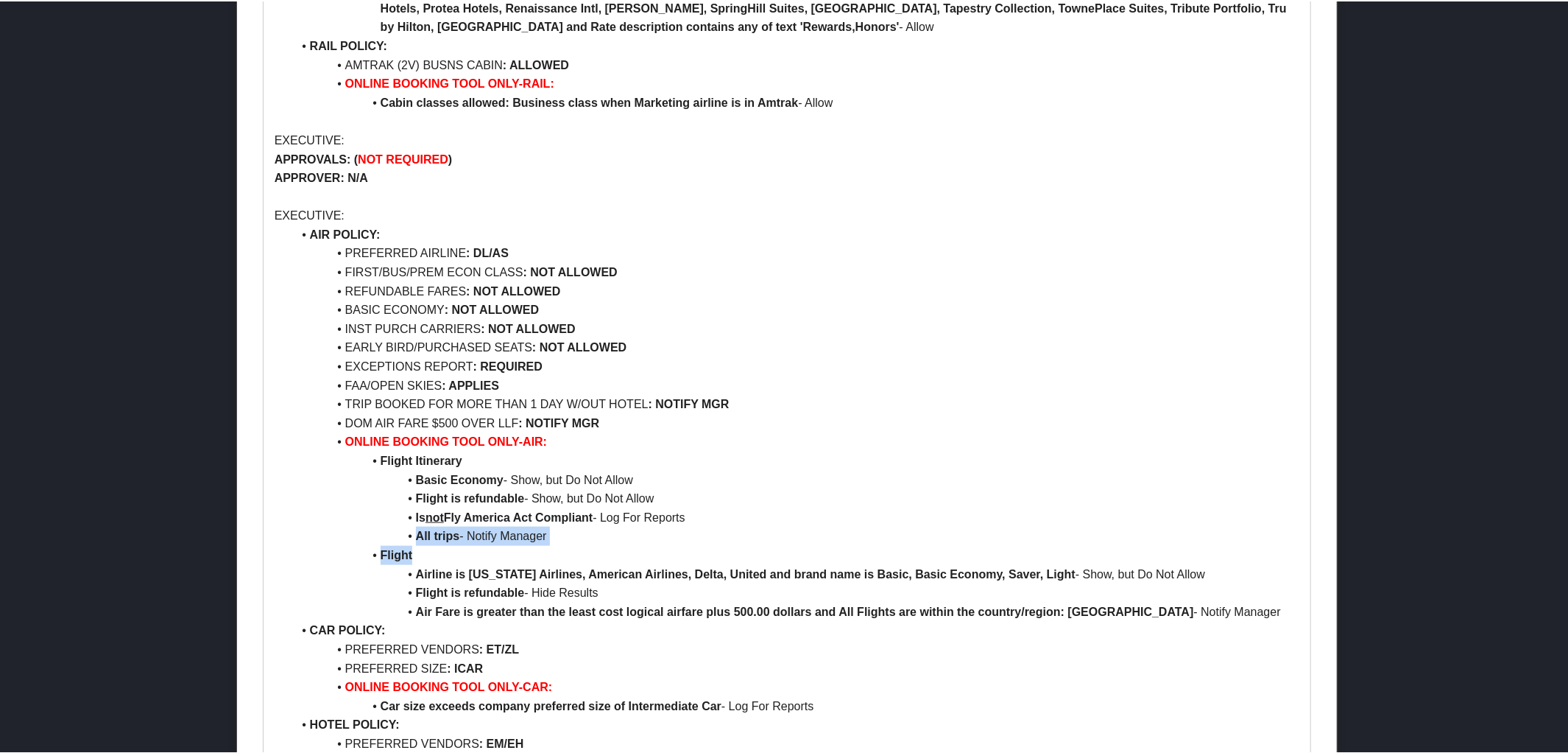
drag, startPoint x: 414, startPoint y: 532, endPoint x: 573, endPoint y: 546, distance: 159.6
click at [573, 546] on ul "AIR POLICY: PREFERRED AIRLINE : DL/AS FIRST/BUS/PREM ECON CLASS : NOT ALLOWED R…" at bounding box center [787, 629] width 1025 height 811
click at [605, 543] on li "All trips - Notify Manager" at bounding box center [795, 534] width 1007 height 19
drag, startPoint x: 412, startPoint y: 537, endPoint x: 573, endPoint y: 529, distance: 161.2
click at [573, 529] on li "All trips - Notify Manager" at bounding box center [795, 534] width 1007 height 19
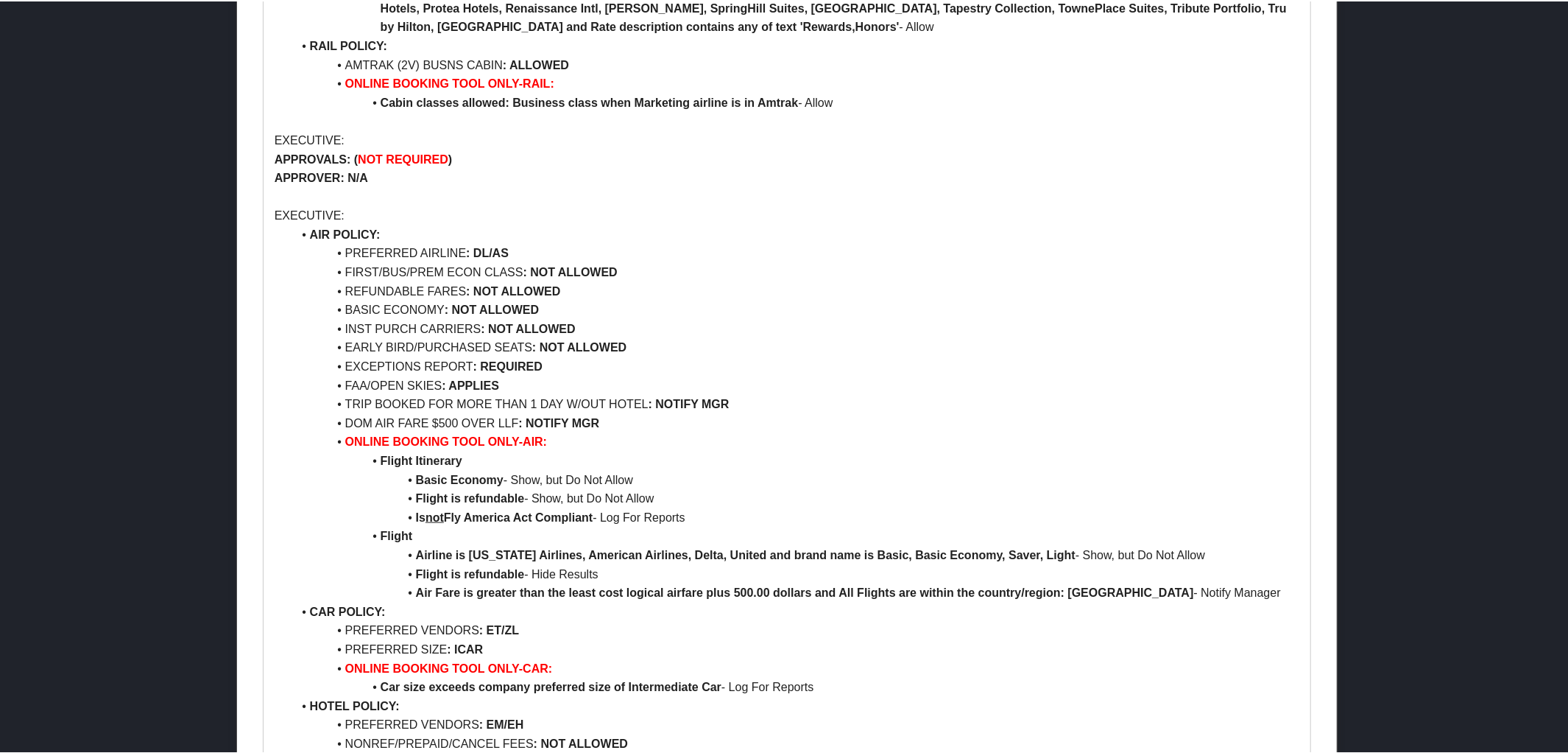
click at [512, 459] on li "Flight Itinerary" at bounding box center [795, 459] width 1007 height 19
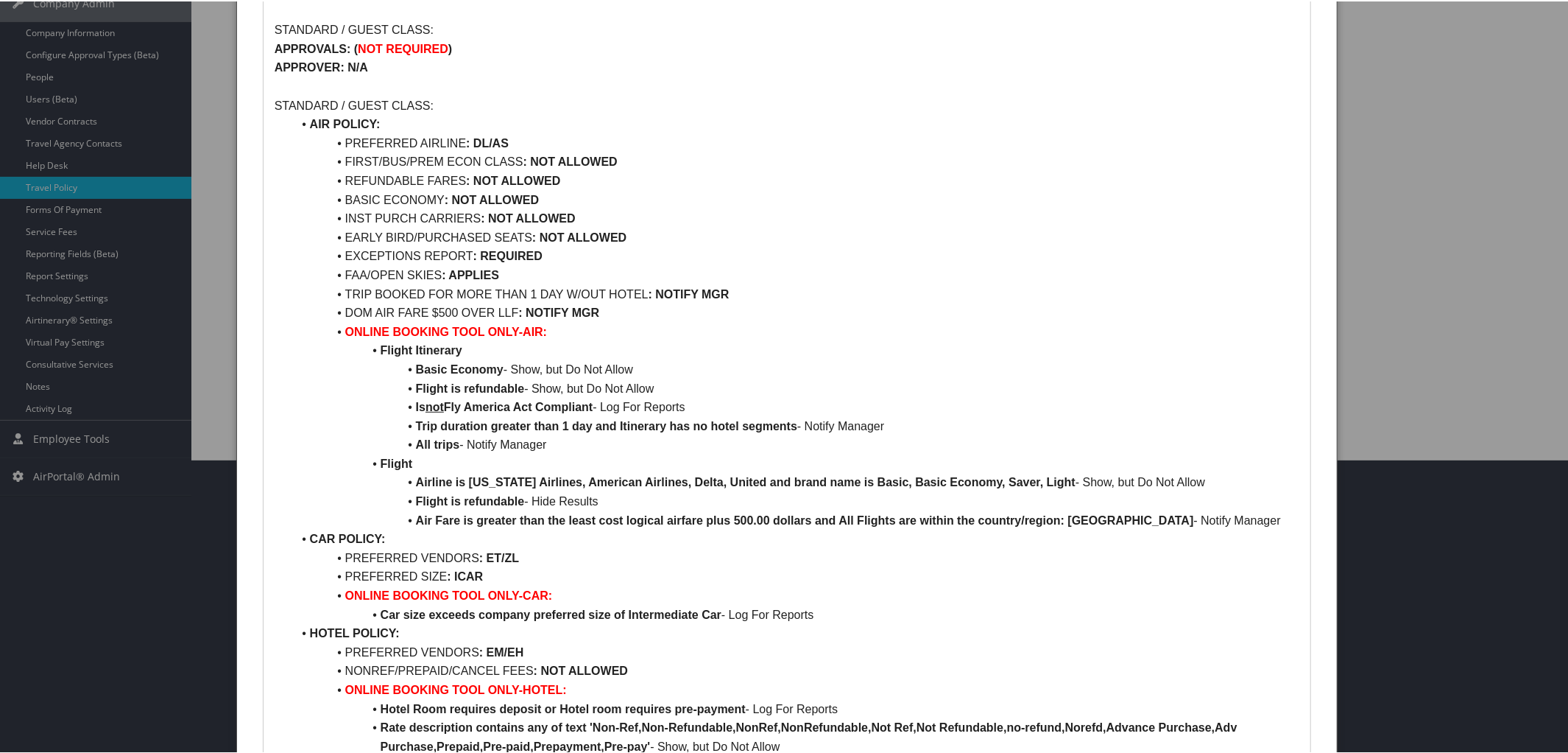
scroll to position [296, 0]
drag, startPoint x: 415, startPoint y: 437, endPoint x: 579, endPoint y: 451, distance: 164.6
click at [579, 451] on ul "AIR POLICY: PREFERRED AIRLINE : DL/AS FIRST/BUS/PREM ECON CLASS : NOT ALLOWED R…" at bounding box center [787, 525] width 1025 height 829
click at [583, 451] on li "Flight" at bounding box center [795, 460] width 1007 height 19
drag, startPoint x: 411, startPoint y: 440, endPoint x: 557, endPoint y: 440, distance: 146.0
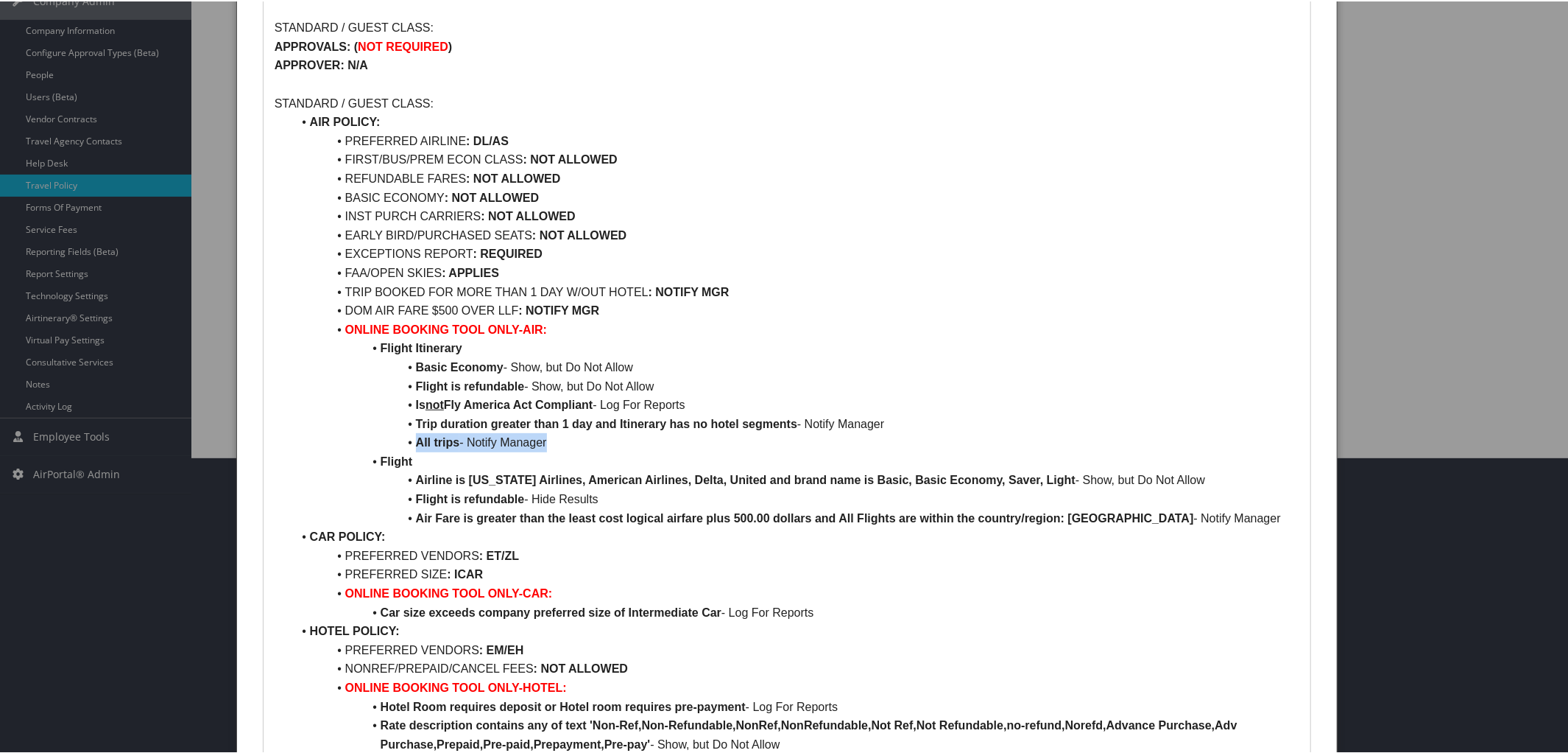
click at [557, 440] on li "All trips - Notify Manager" at bounding box center [795, 441] width 1007 height 19
click at [488, 352] on li "Flight Itinerary" at bounding box center [795, 346] width 1007 height 19
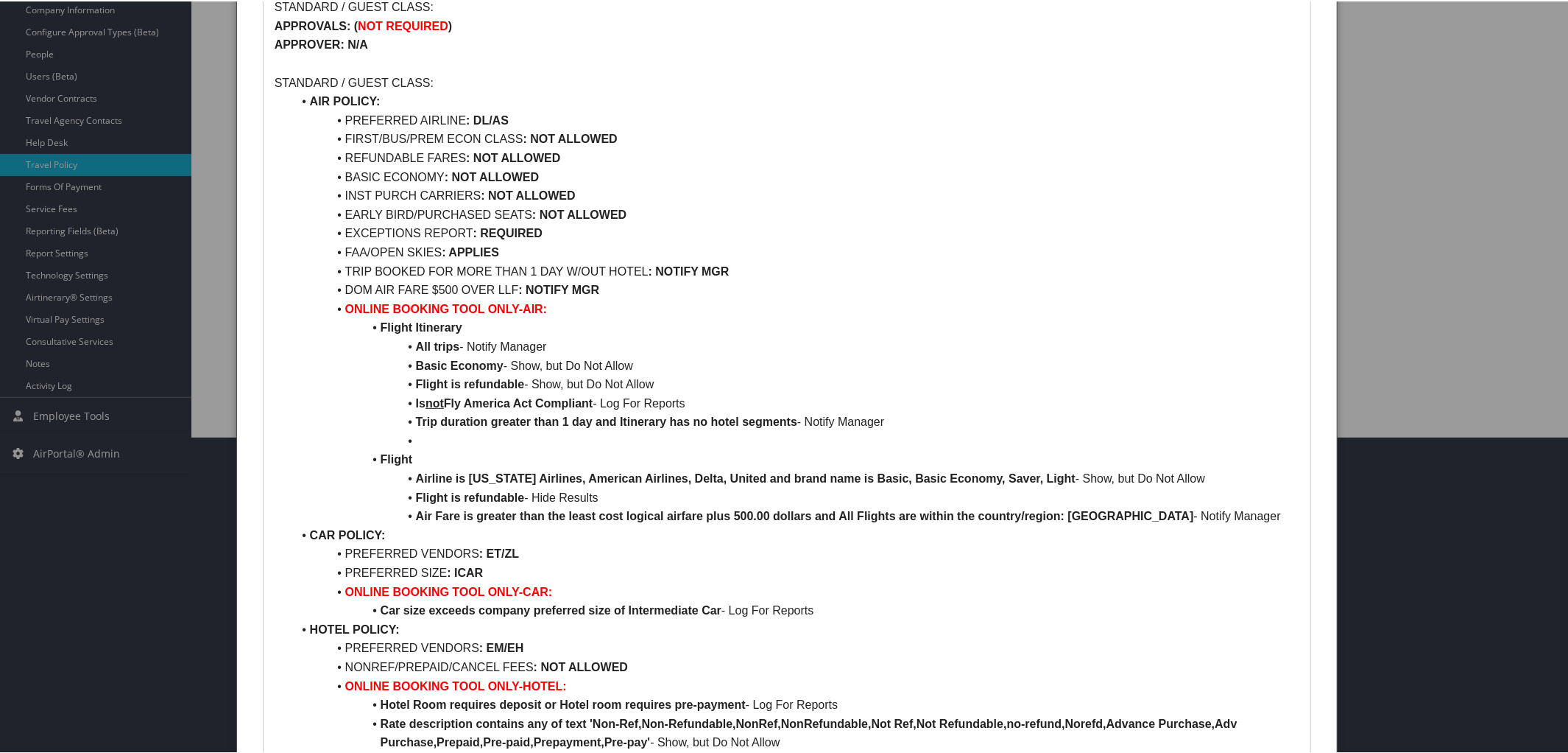
scroll to position [331, 0]
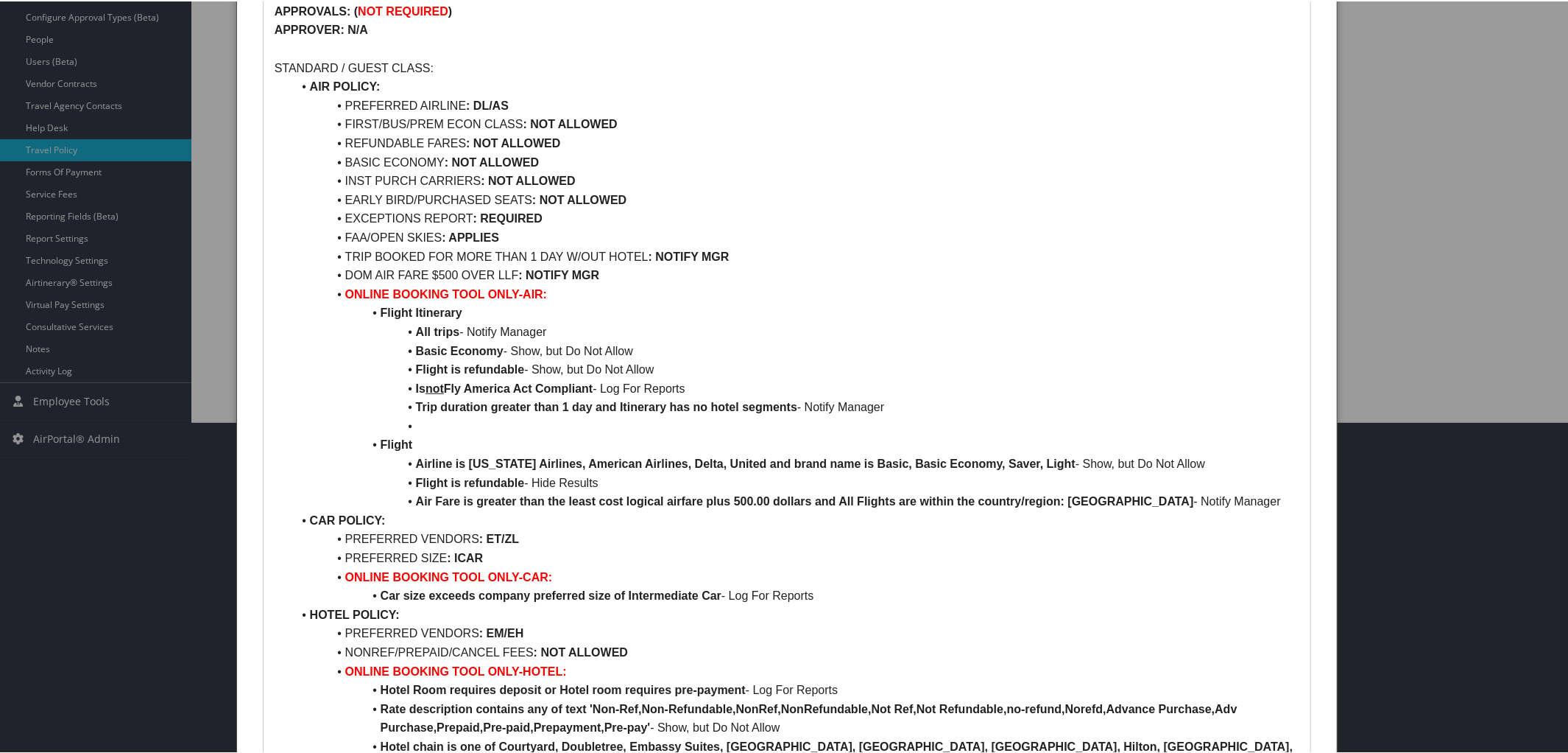
click at [414, 423] on li at bounding box center [795, 424] width 1007 height 19
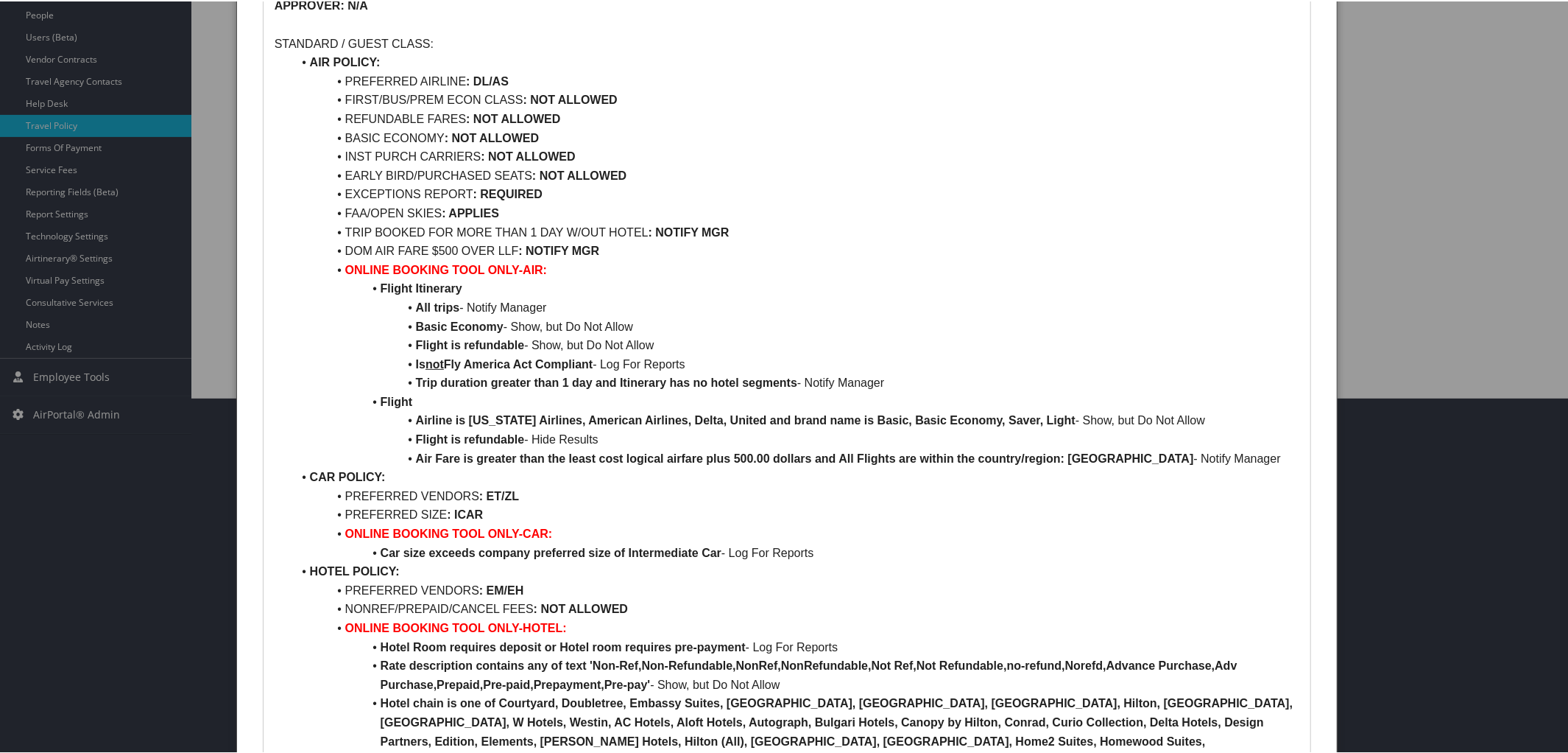
scroll to position [356, 0]
click at [412, 288] on strong "Flight Itinerary" at bounding box center [422, 286] width 82 height 13
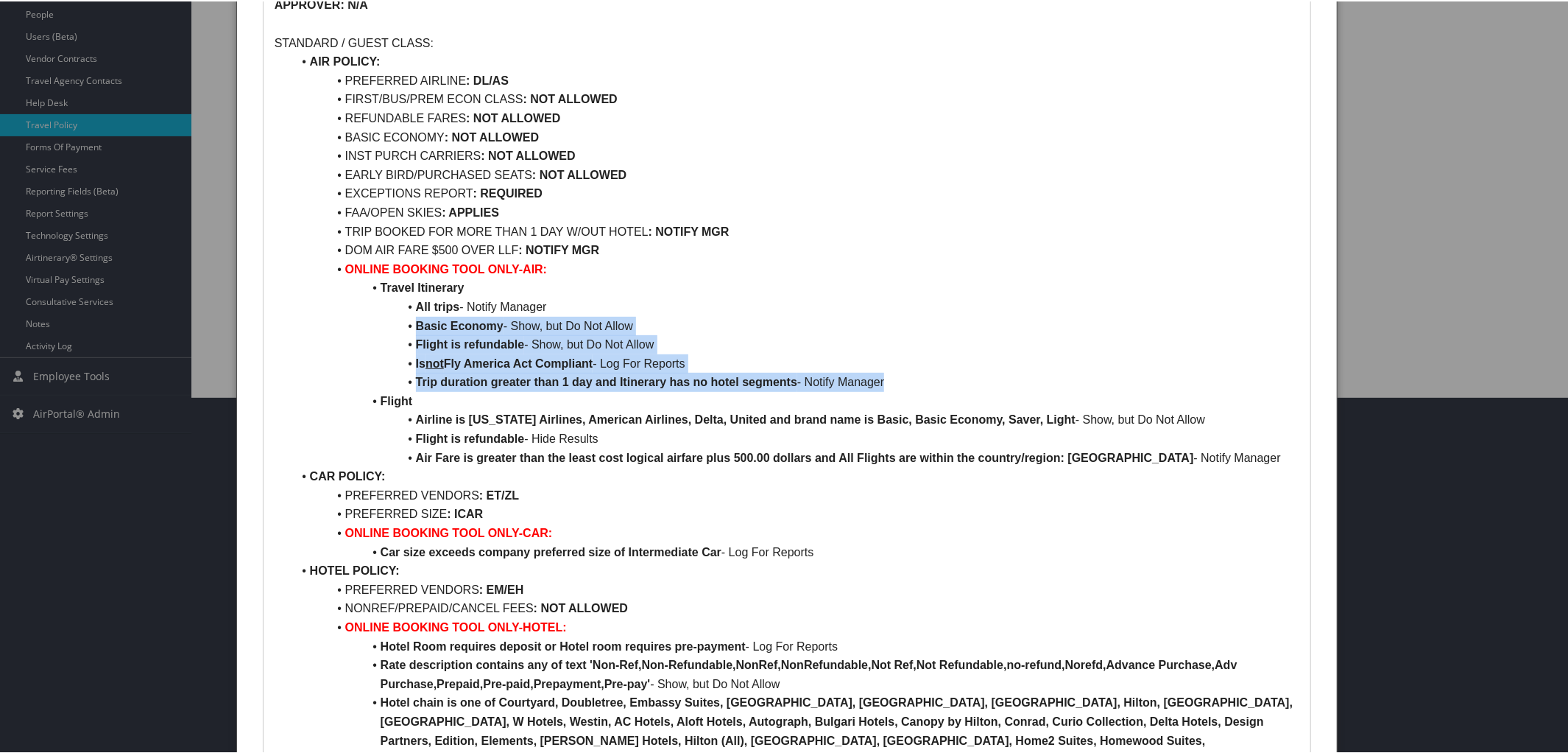
drag, startPoint x: 415, startPoint y: 328, endPoint x: 908, endPoint y: 381, distance: 495.8
click at [908, 381] on ul "AIR POLICY: PREFERRED AIRLINE : DL/AS FIRST/BUS/PREM ECON CLASS : NOT ALLOWED R…" at bounding box center [787, 465] width 1025 height 829
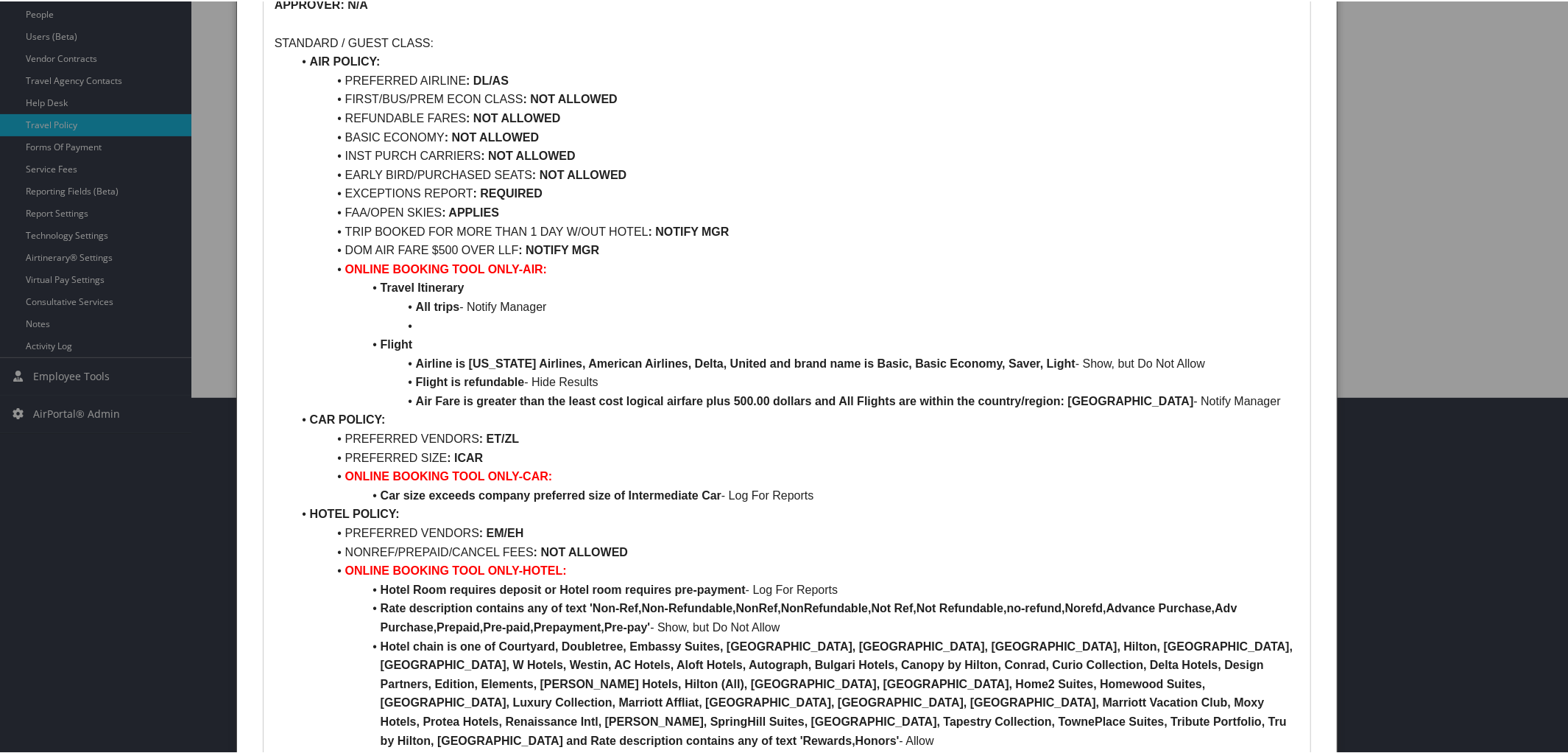
click at [452, 337] on li "Flight" at bounding box center [795, 343] width 1007 height 19
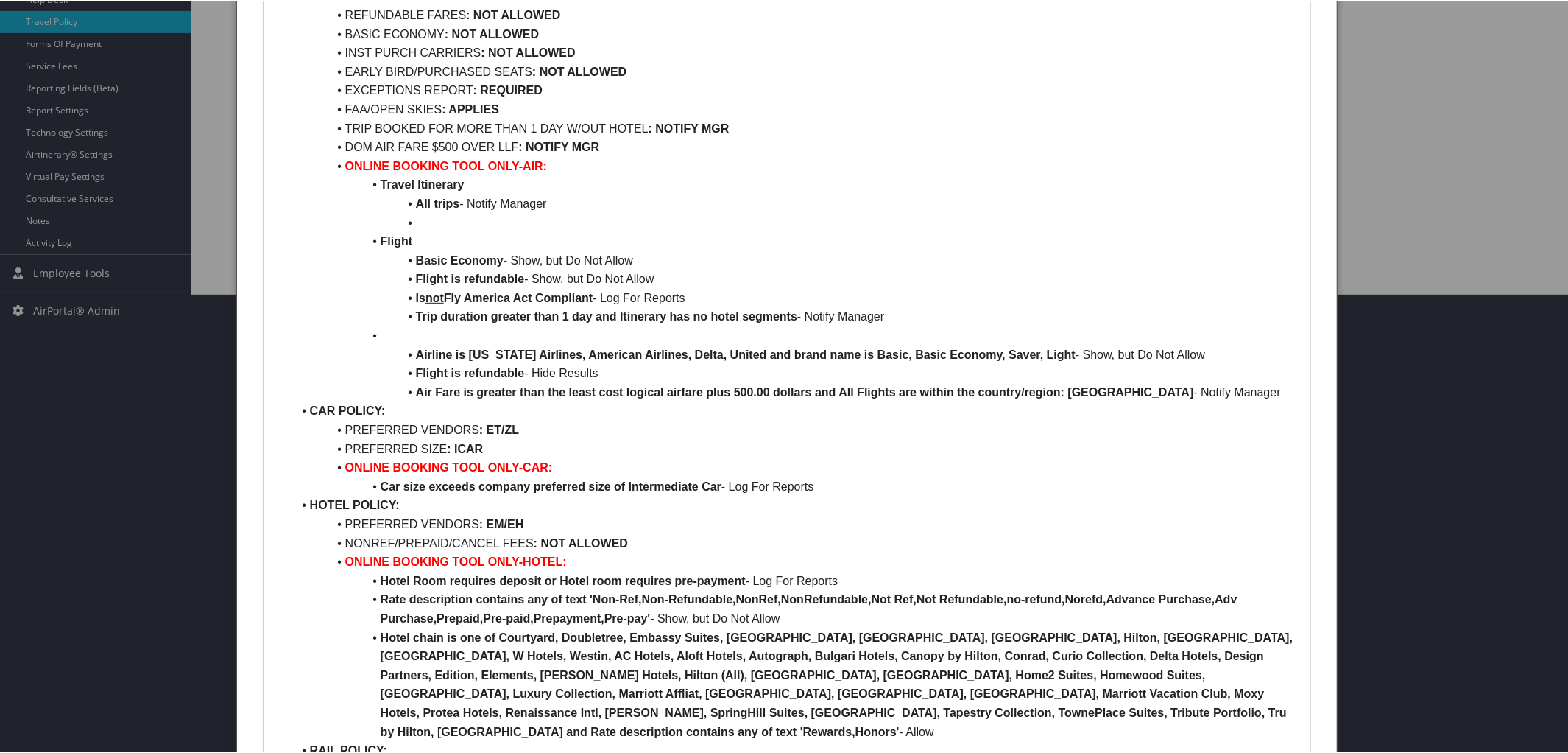
scroll to position [462, 0]
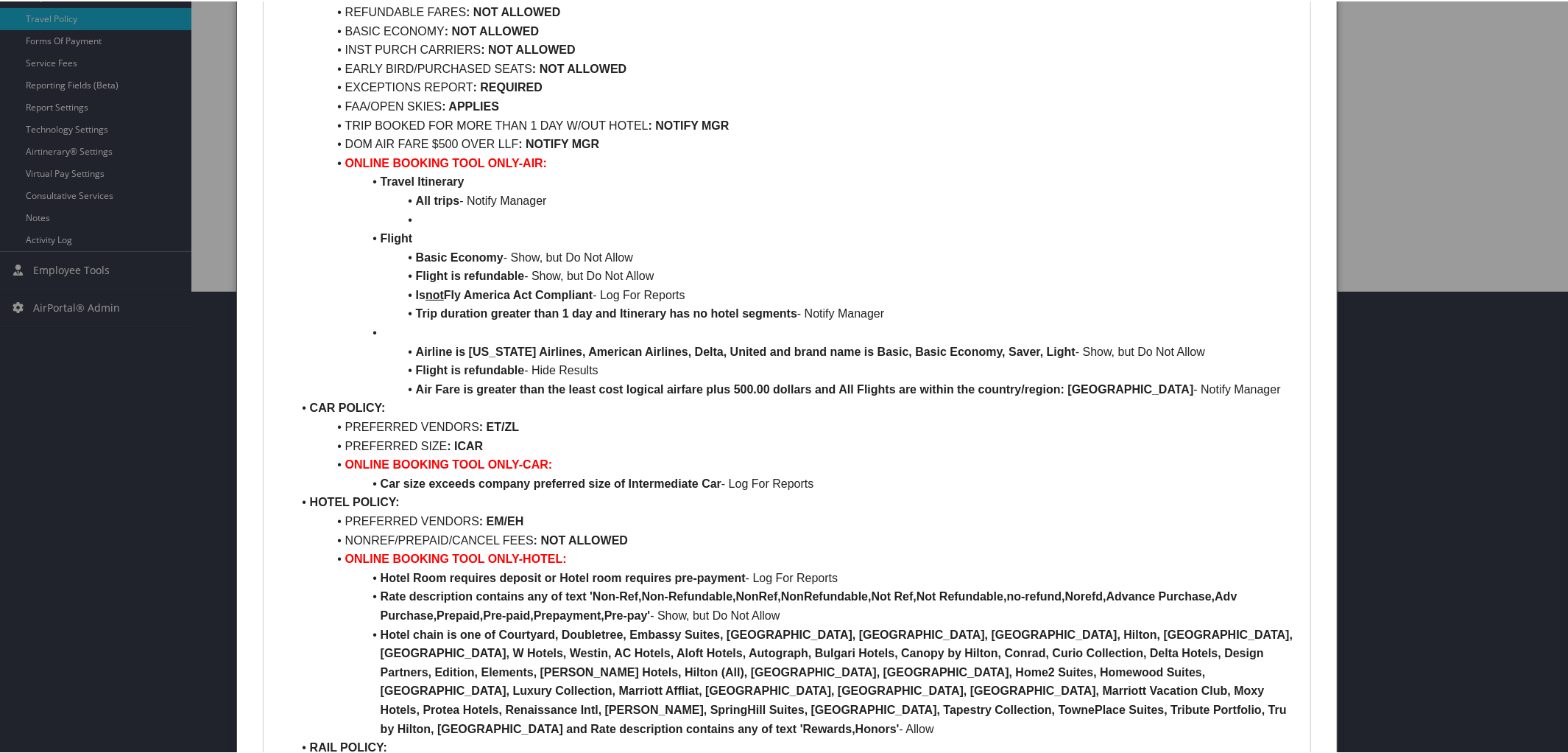
click at [420, 214] on li at bounding box center [795, 218] width 1007 height 19
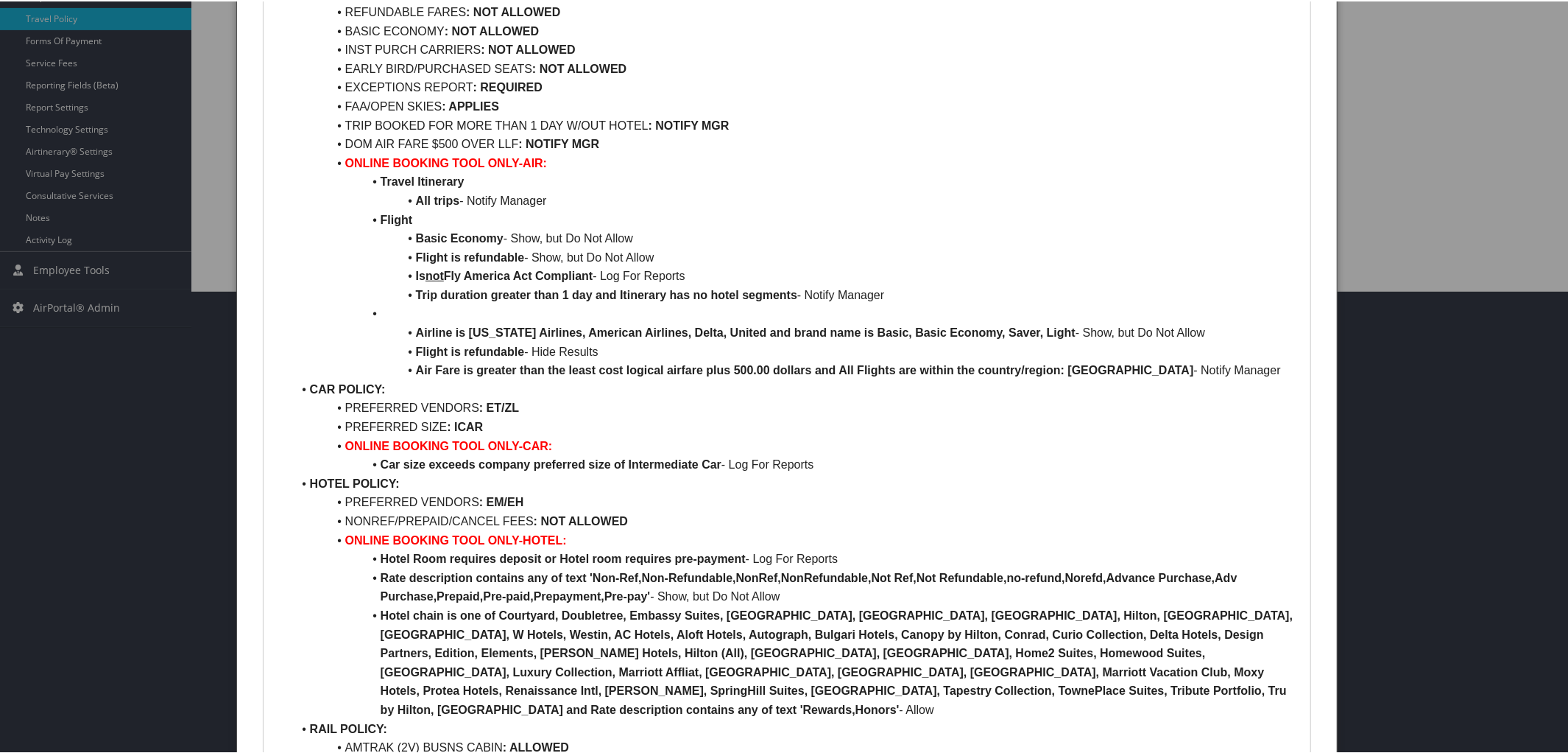
click at [379, 319] on li at bounding box center [795, 312] width 1007 height 19
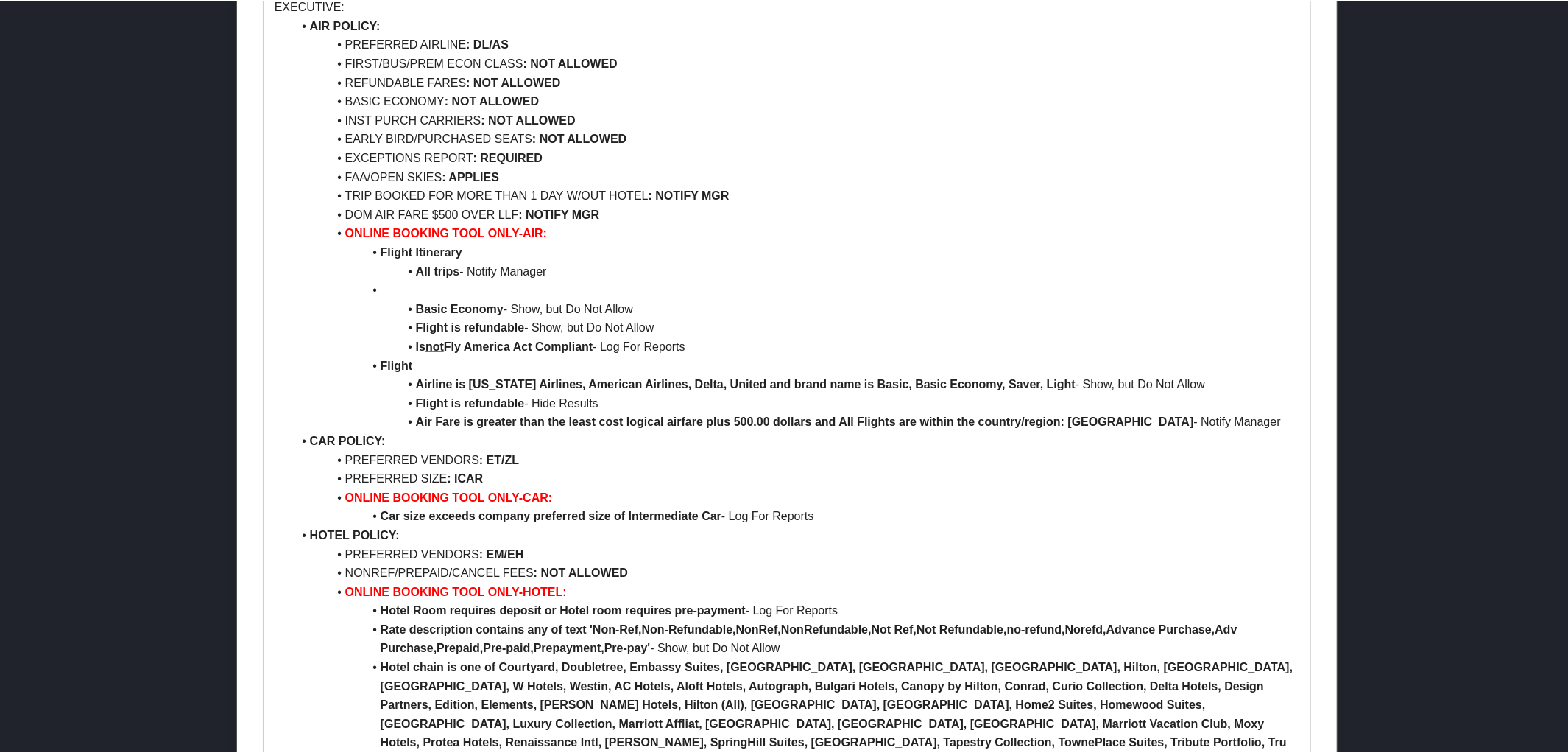
scroll to position [1340, 0]
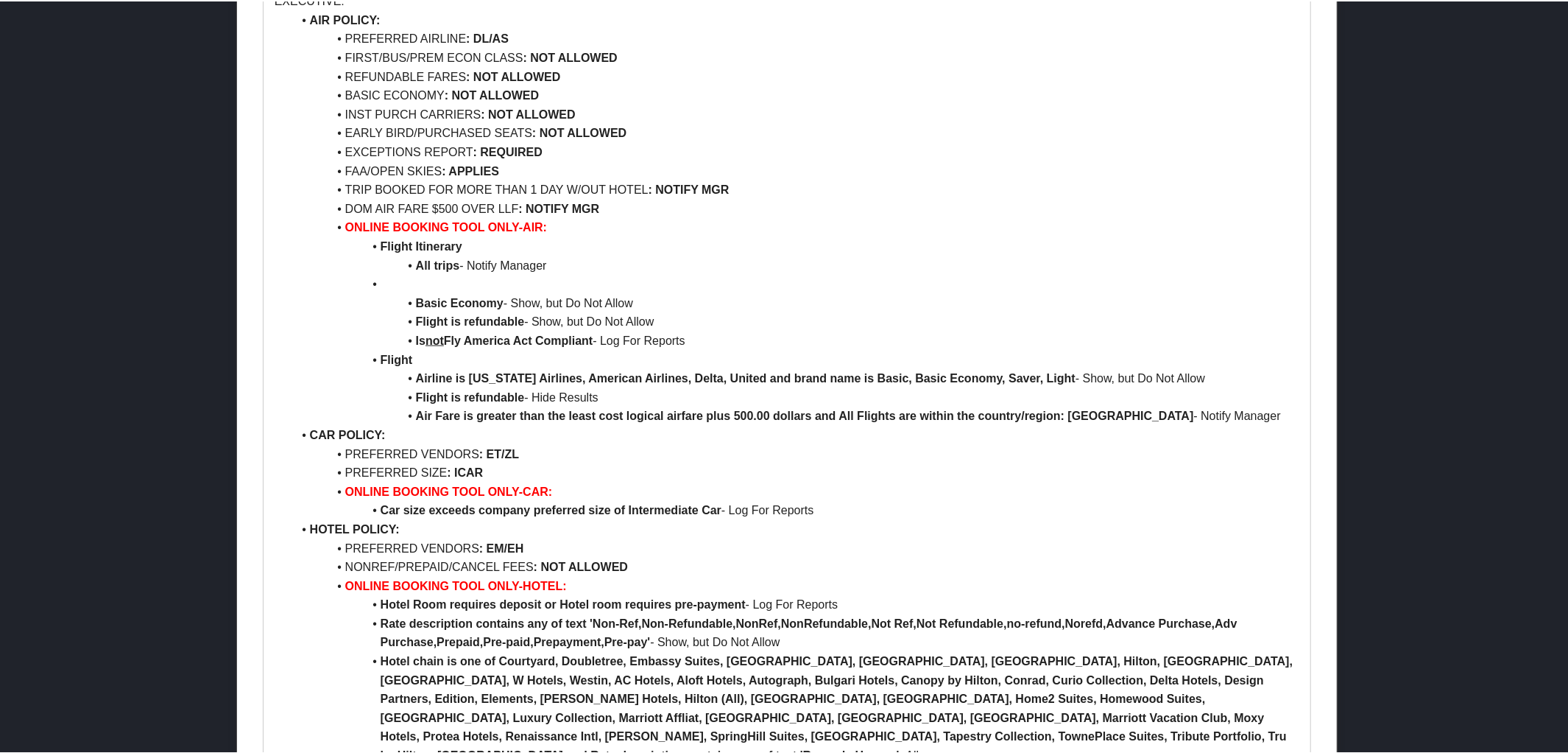
click at [380, 278] on li at bounding box center [795, 282] width 1007 height 19
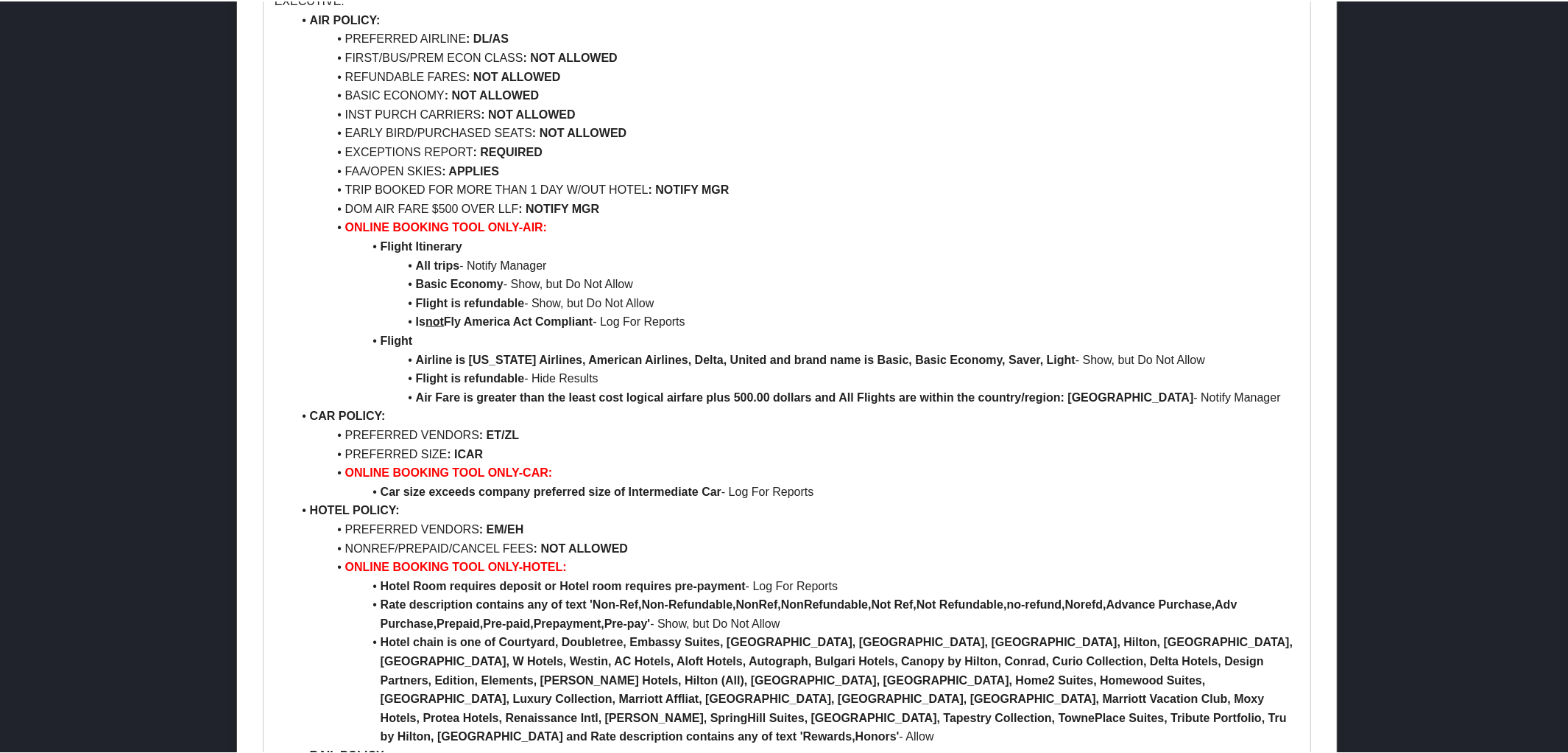
click at [411, 251] on li "Flight Itinerary" at bounding box center [795, 245] width 1007 height 19
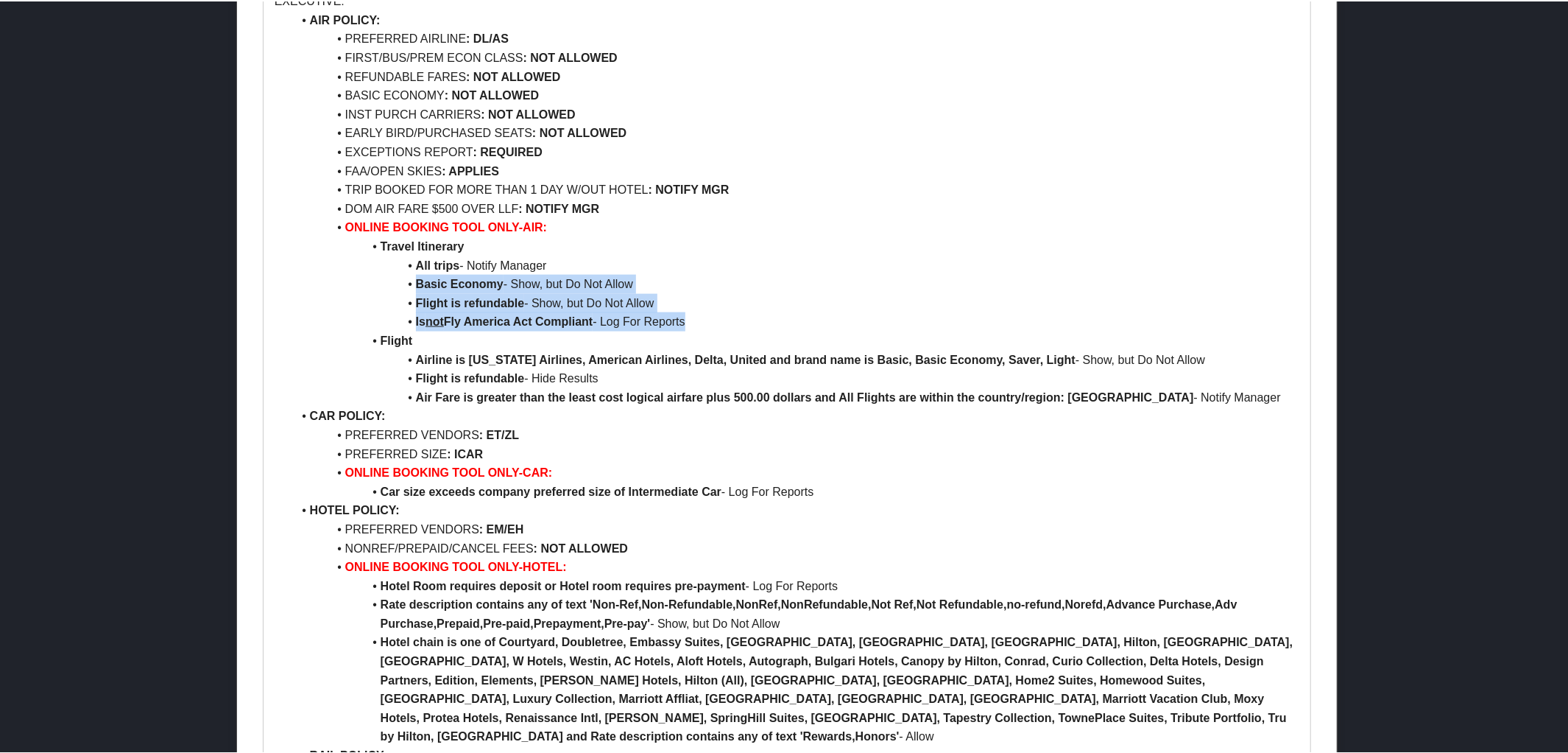
drag, startPoint x: 409, startPoint y: 278, endPoint x: 714, endPoint y: 312, distance: 306.9
click at [714, 312] on ul "AIR POLICY: PREFERRED AIRLINE : DL/AS FIRST/BUS/PREM ECON CLASS : NOT ALLOWED R…" at bounding box center [787, 415] width 1025 height 811
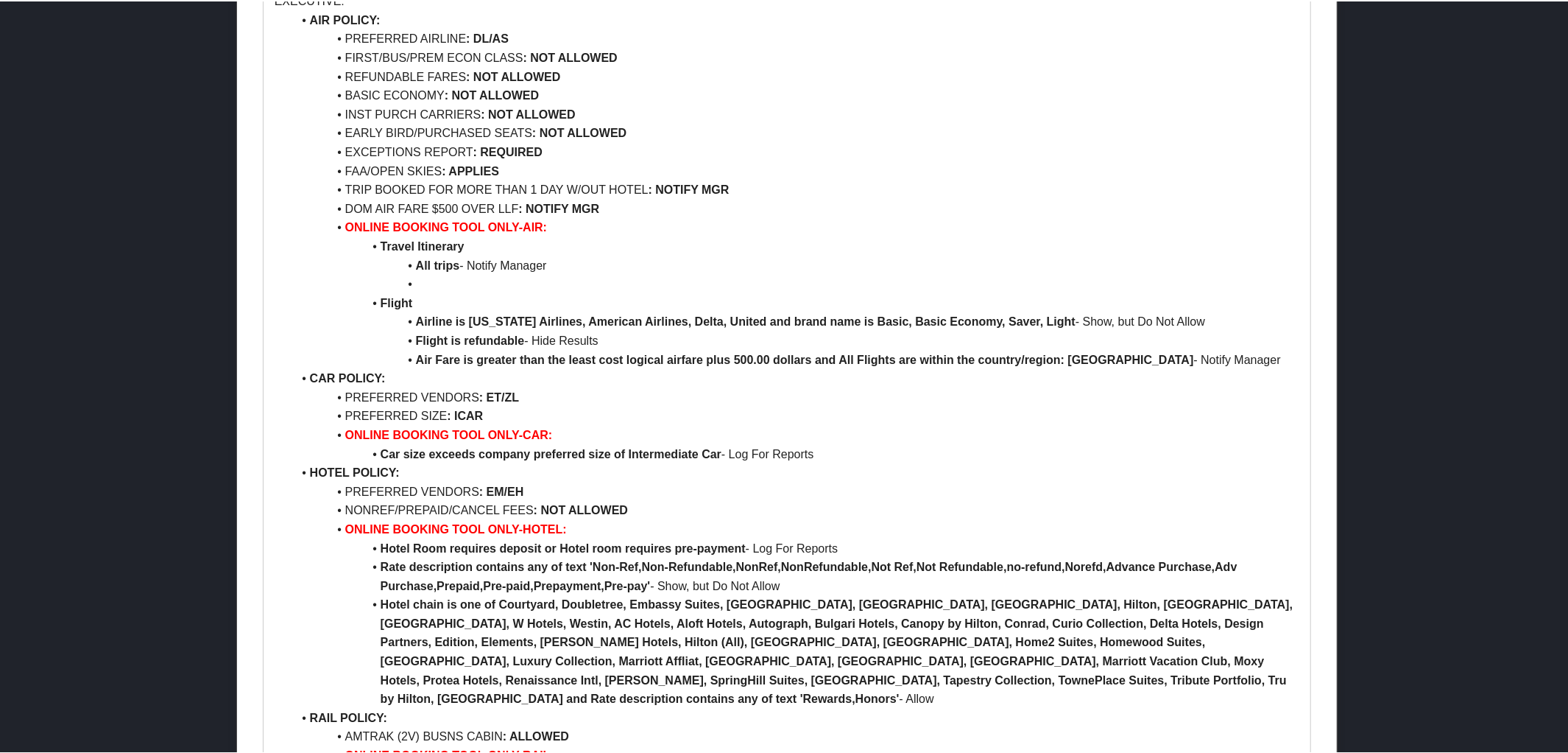
click at [714, 312] on li "Airline is [US_STATE] Airlines, American Airlines, Delta, United and brand name…" at bounding box center [795, 320] width 1007 height 19
click at [423, 282] on li at bounding box center [795, 282] width 1007 height 19
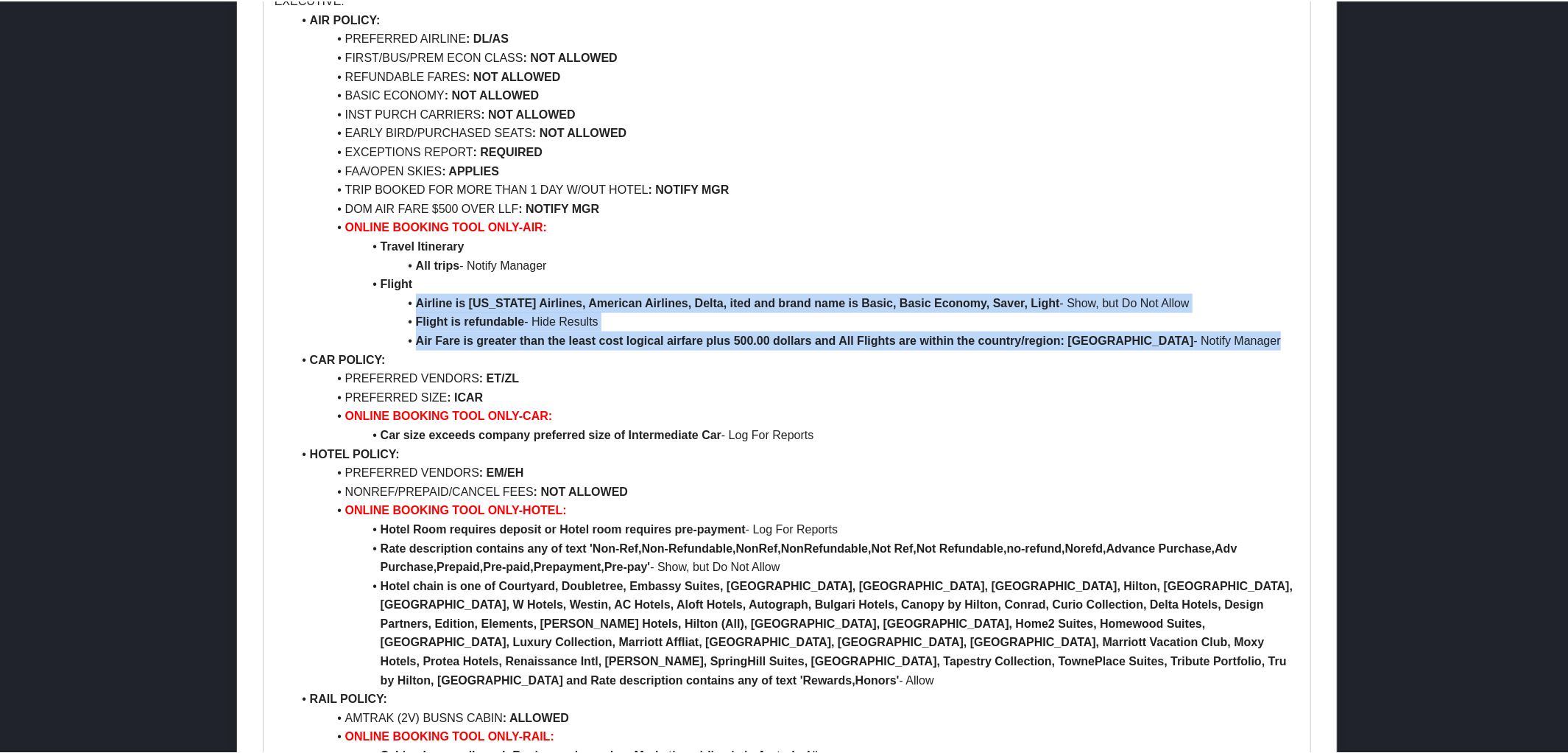
drag, startPoint x: 415, startPoint y: 302, endPoint x: 479, endPoint y: 359, distance: 85.7
click at [479, 359] on ul "AIR POLICY: PREFERRED AIRLINE : DL/AS FIRST/BUS/PREM ECON CLASS : NOT ALLOWED R…" at bounding box center [787, 387] width 1025 height 754
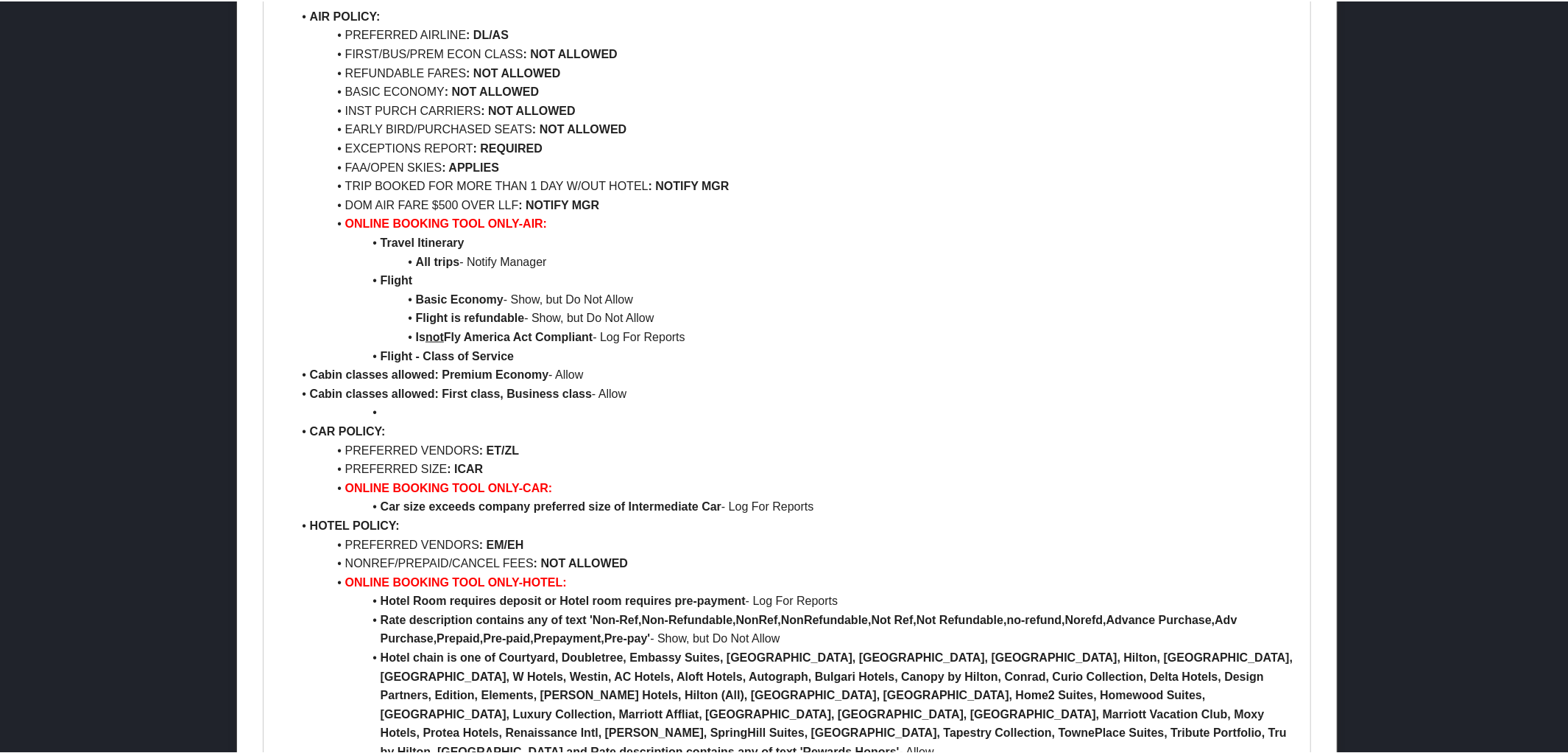
scroll to position [1380, 0]
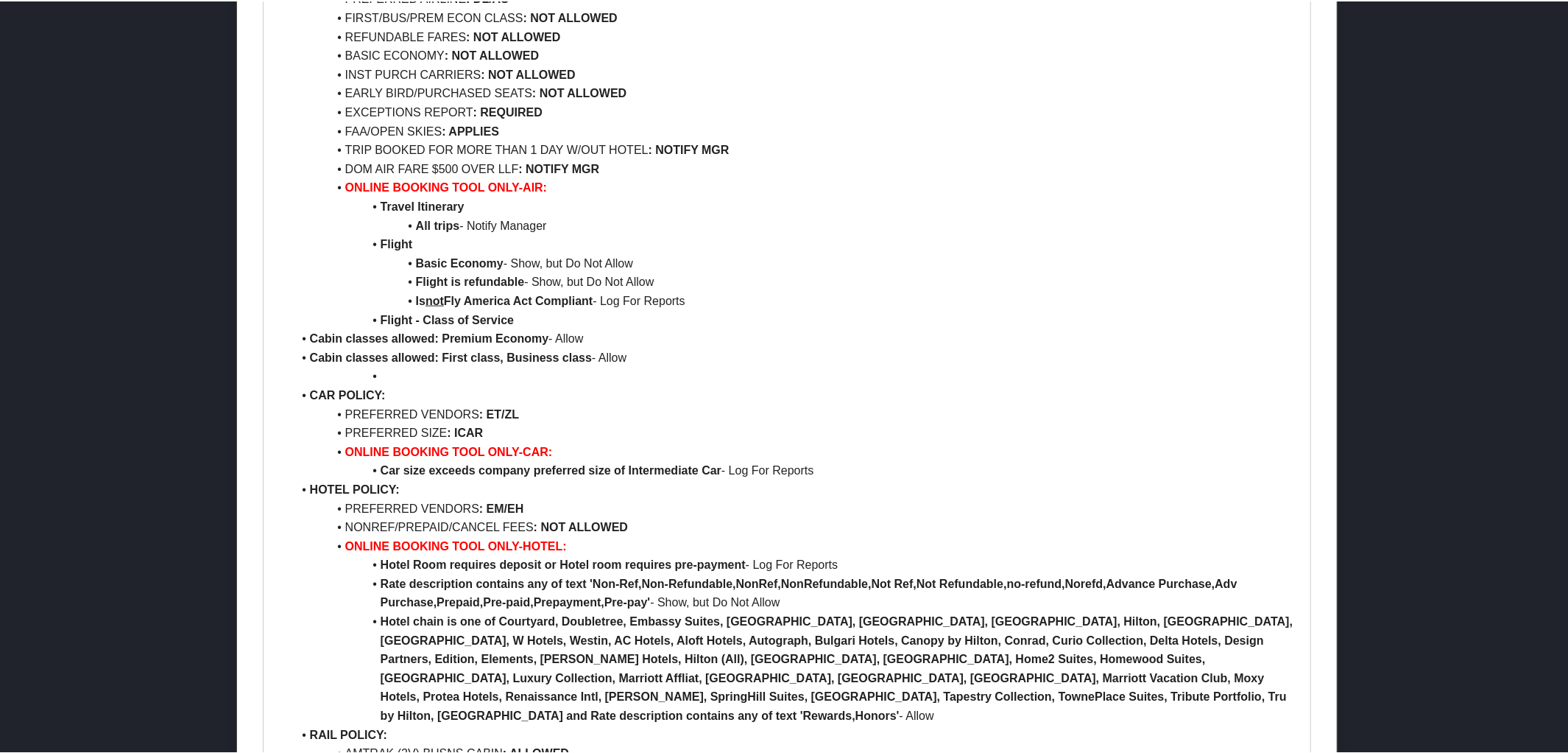
click at [309, 334] on li "Cabin classes allowed: Premium Economy - Allow" at bounding box center [795, 337] width 1007 height 19
click at [309, 351] on li "Cabin classes allowed: First class, Business class - Allow" at bounding box center [795, 356] width 1007 height 19
click at [396, 372] on li at bounding box center [795, 374] width 1007 height 19
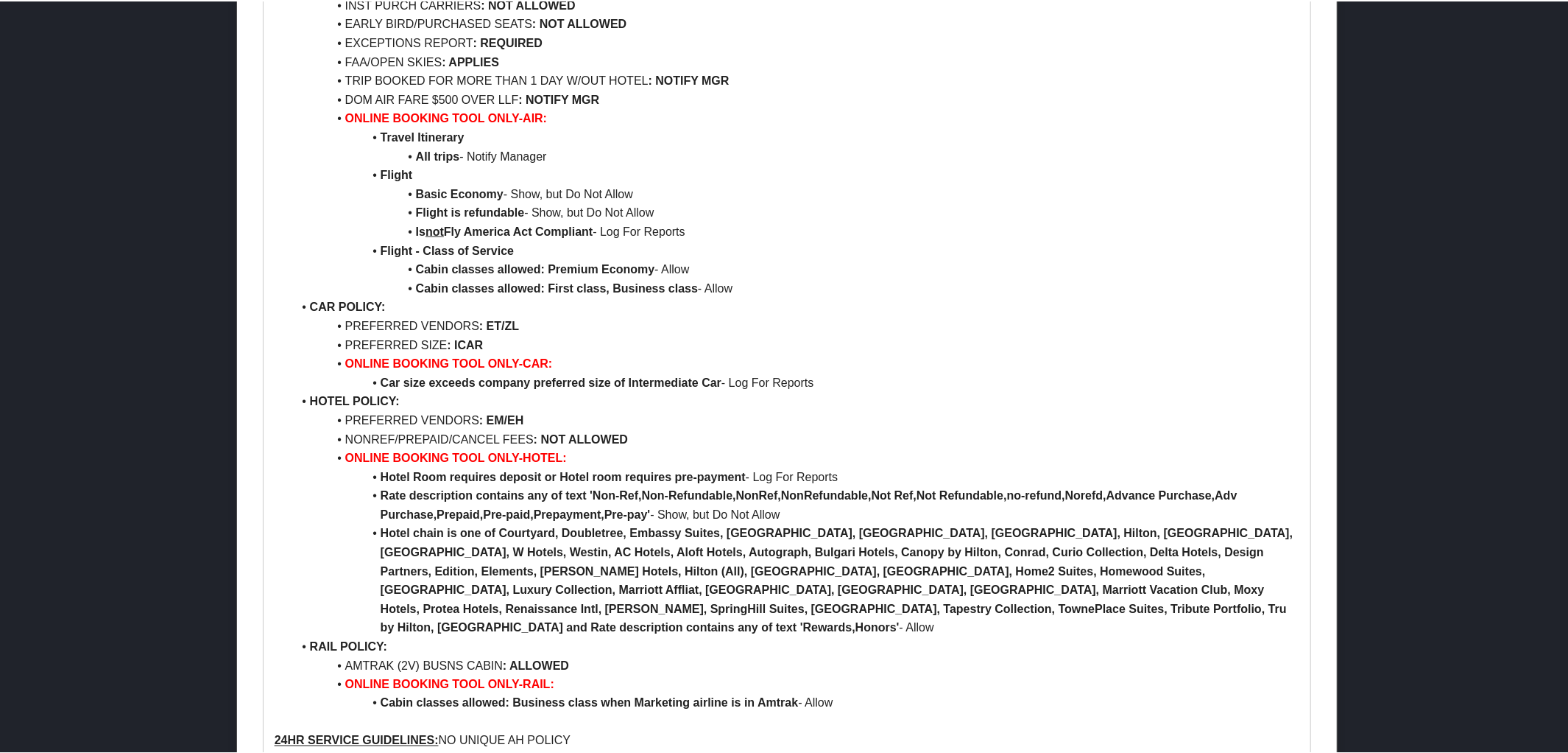
scroll to position [1452, 0]
drag, startPoint x: 344, startPoint y: 340, endPoint x: 513, endPoint y: 340, distance: 169.0
click at [513, 340] on li "PREFERRED SIZE : ICAR" at bounding box center [795, 341] width 1007 height 19
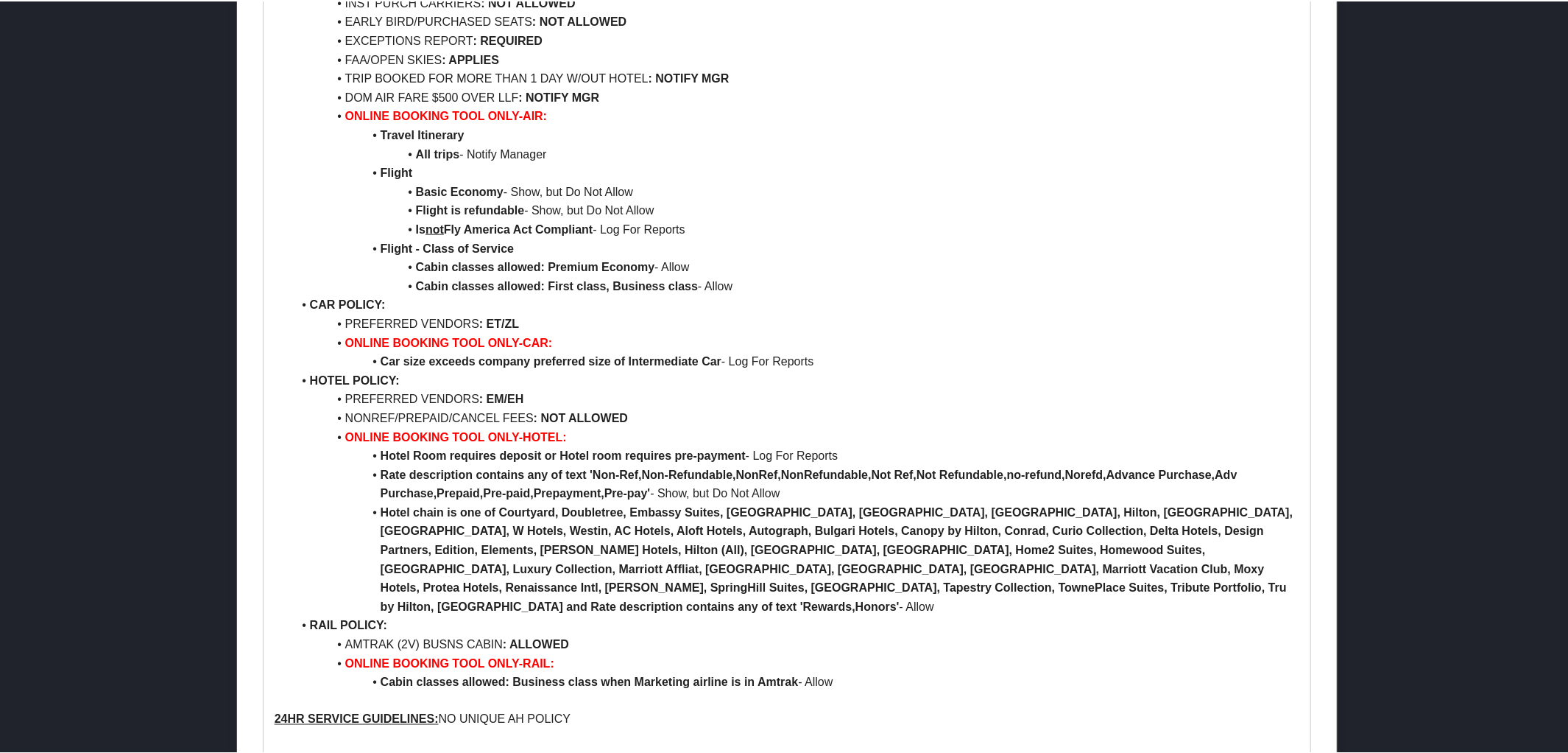
click at [822, 360] on li "Car size exceeds company preferred size of Intermediate Car - Log For Reports" at bounding box center [795, 360] width 1007 height 19
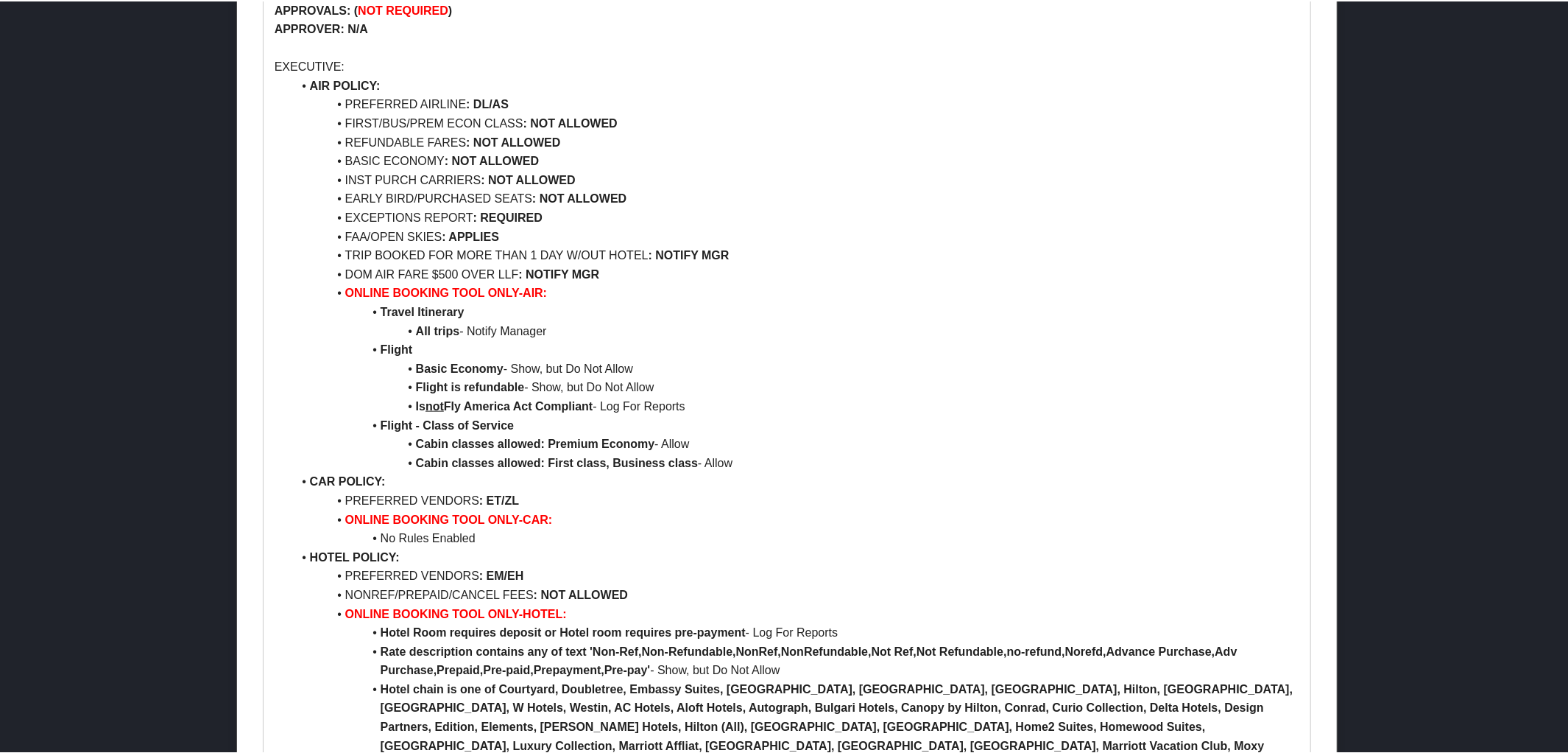
scroll to position [1274, 0]
drag, startPoint x: 344, startPoint y: 257, endPoint x: 617, endPoint y: 274, distance: 273.5
click at [617, 274] on ul "AIR POLICY: PREFERRED AIRLINE : DL/AS FIRST/BUS/PREM ECON CLASS : NOT ALLOWED R…" at bounding box center [787, 472] width 1025 height 792
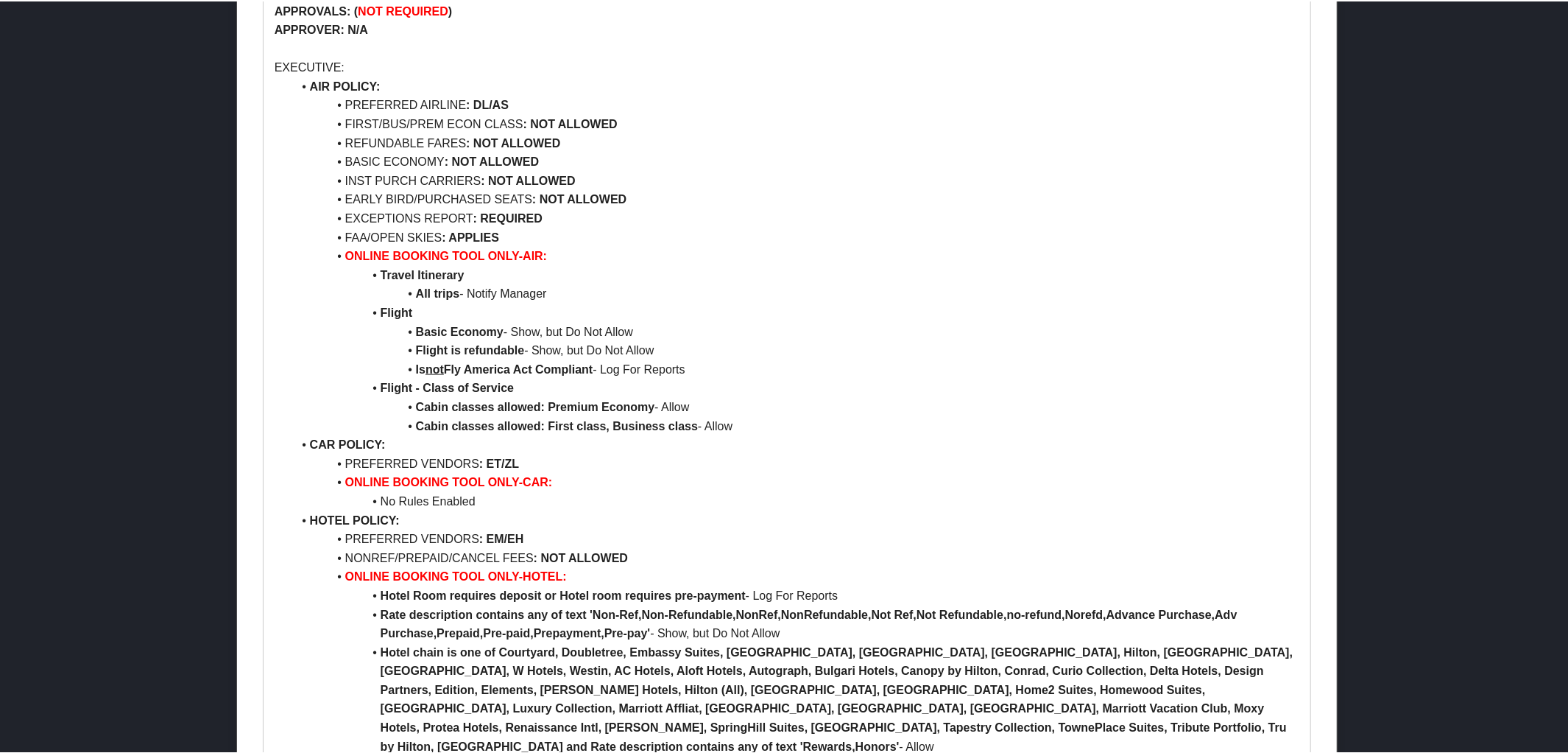
click at [557, 116] on strong "NOT ALLOWED" at bounding box center [574, 122] width 88 height 13
click at [567, 193] on strong ": NOT ALLOWED" at bounding box center [579, 197] width 94 height 13
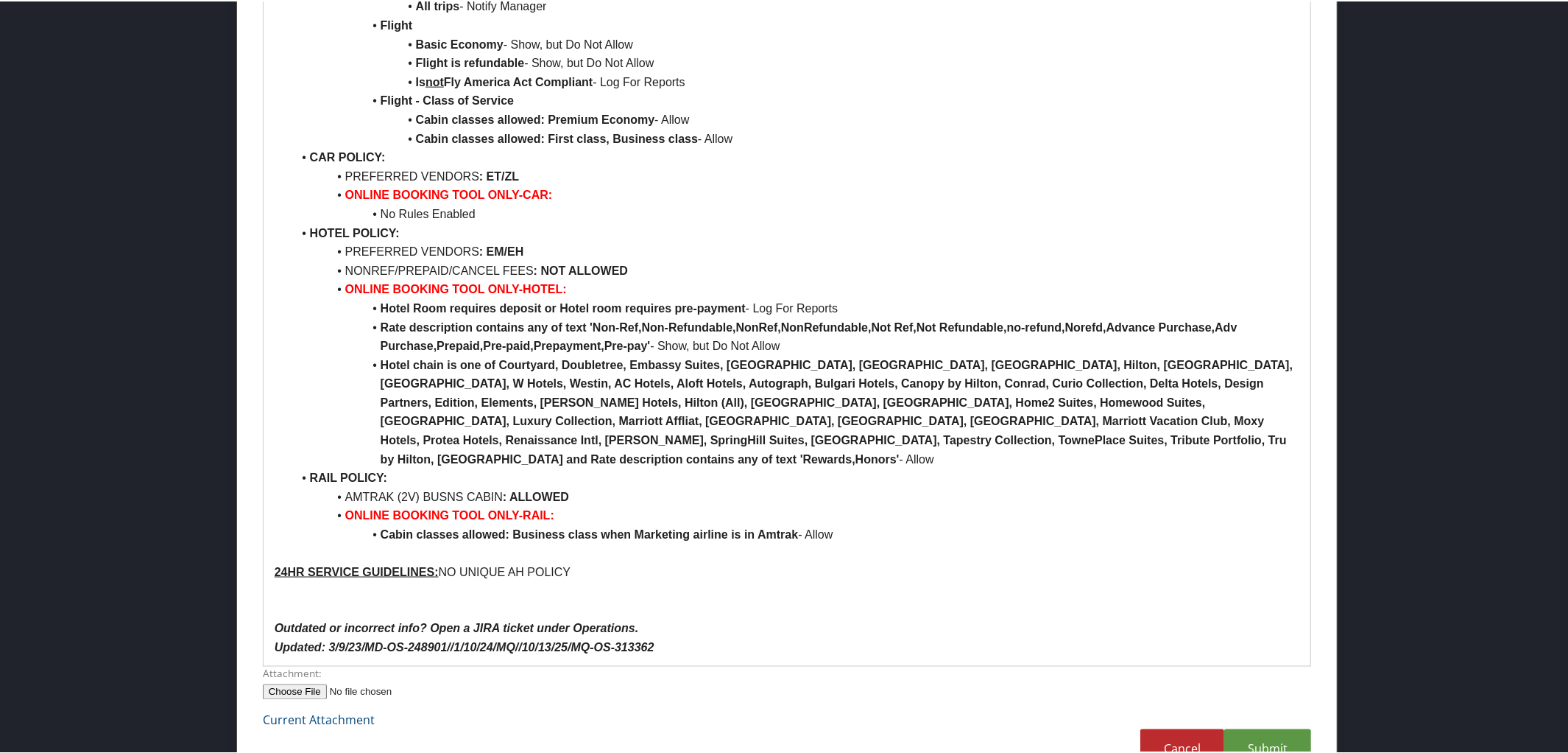
scroll to position [1586, 0]
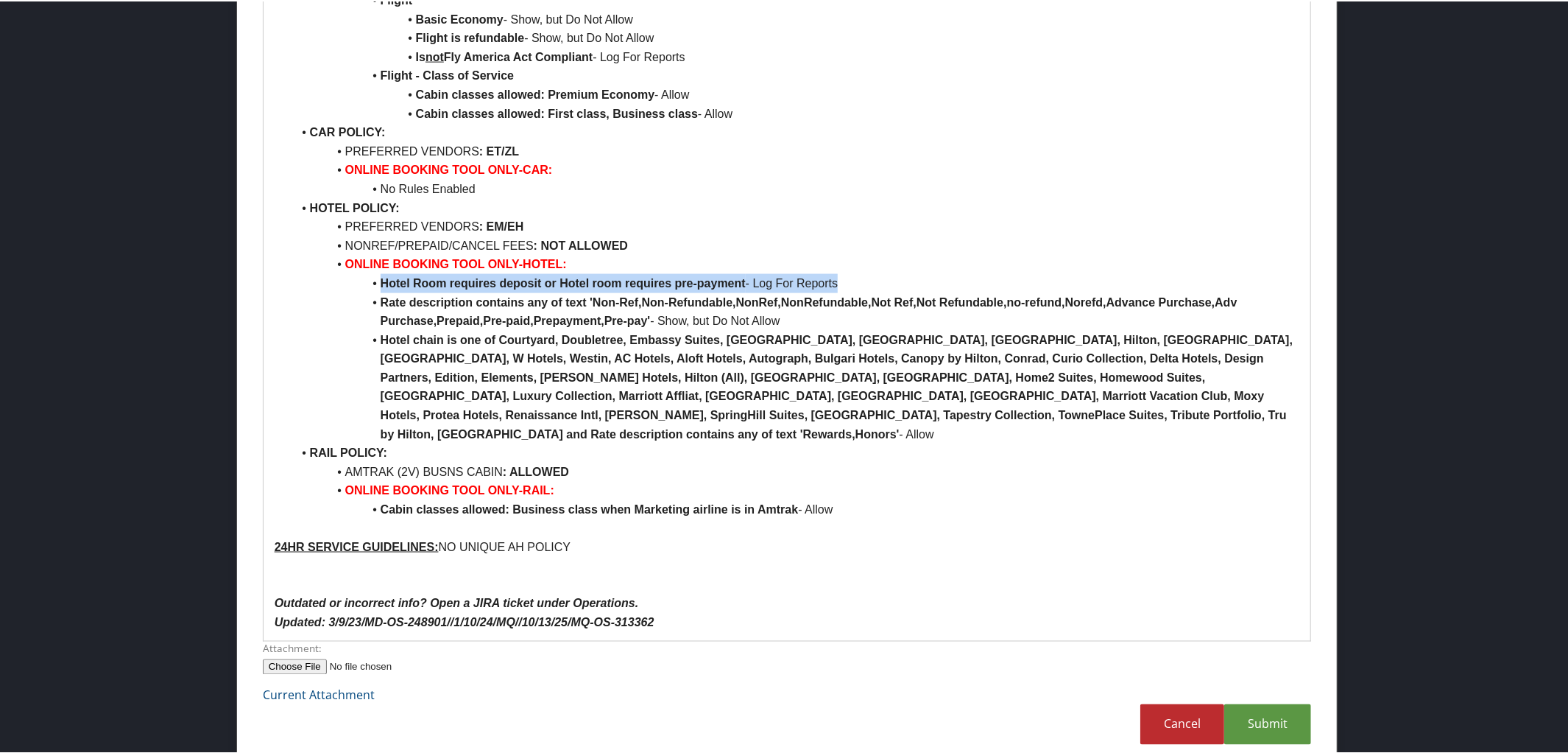
drag, startPoint x: 376, startPoint y: 281, endPoint x: 869, endPoint y: 282, distance: 493.0
click at [869, 282] on li "Hotel Room requires deposit or Hotel room requires pre-payment - Log For Reports" at bounding box center [795, 281] width 1007 height 19
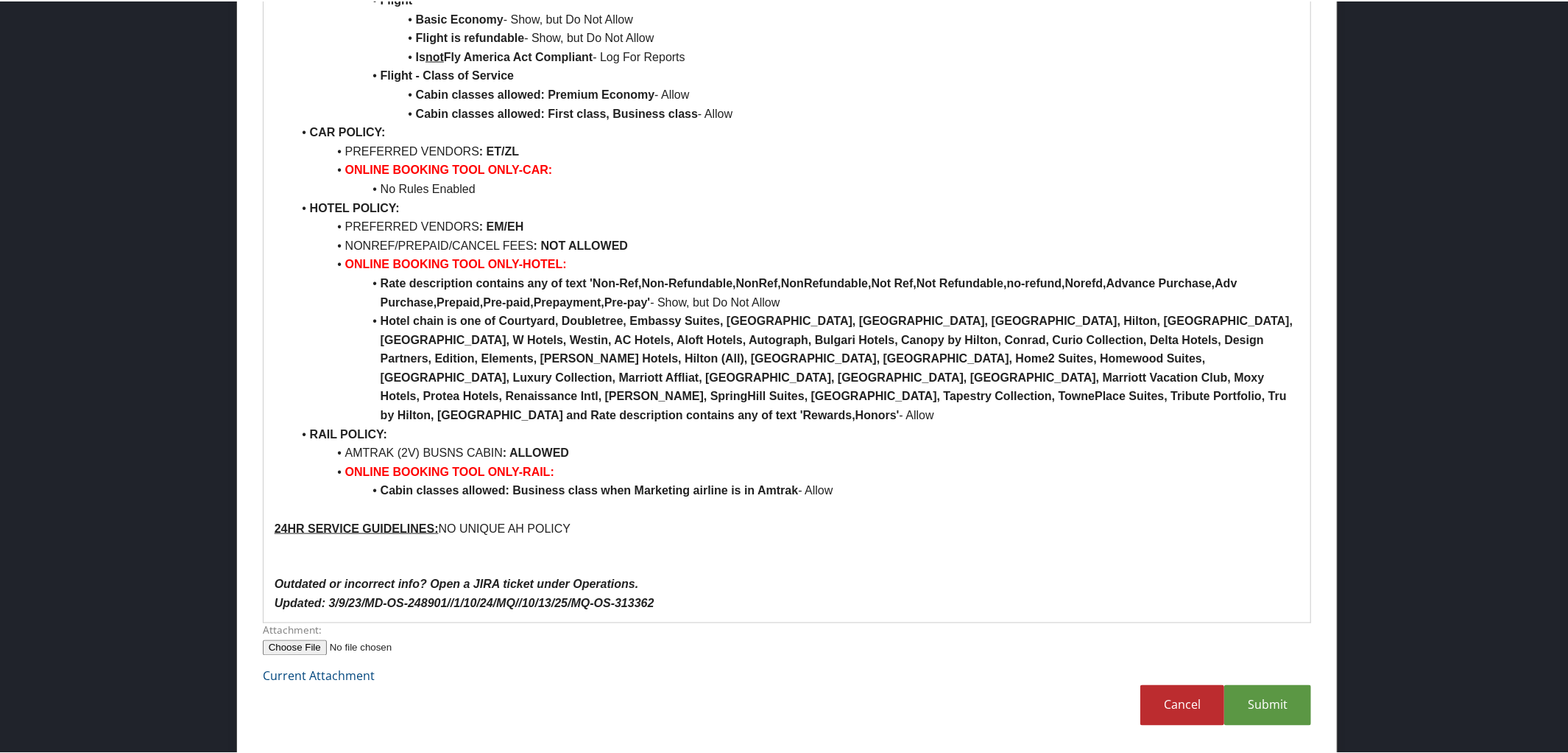
scroll to position [1568, 0]
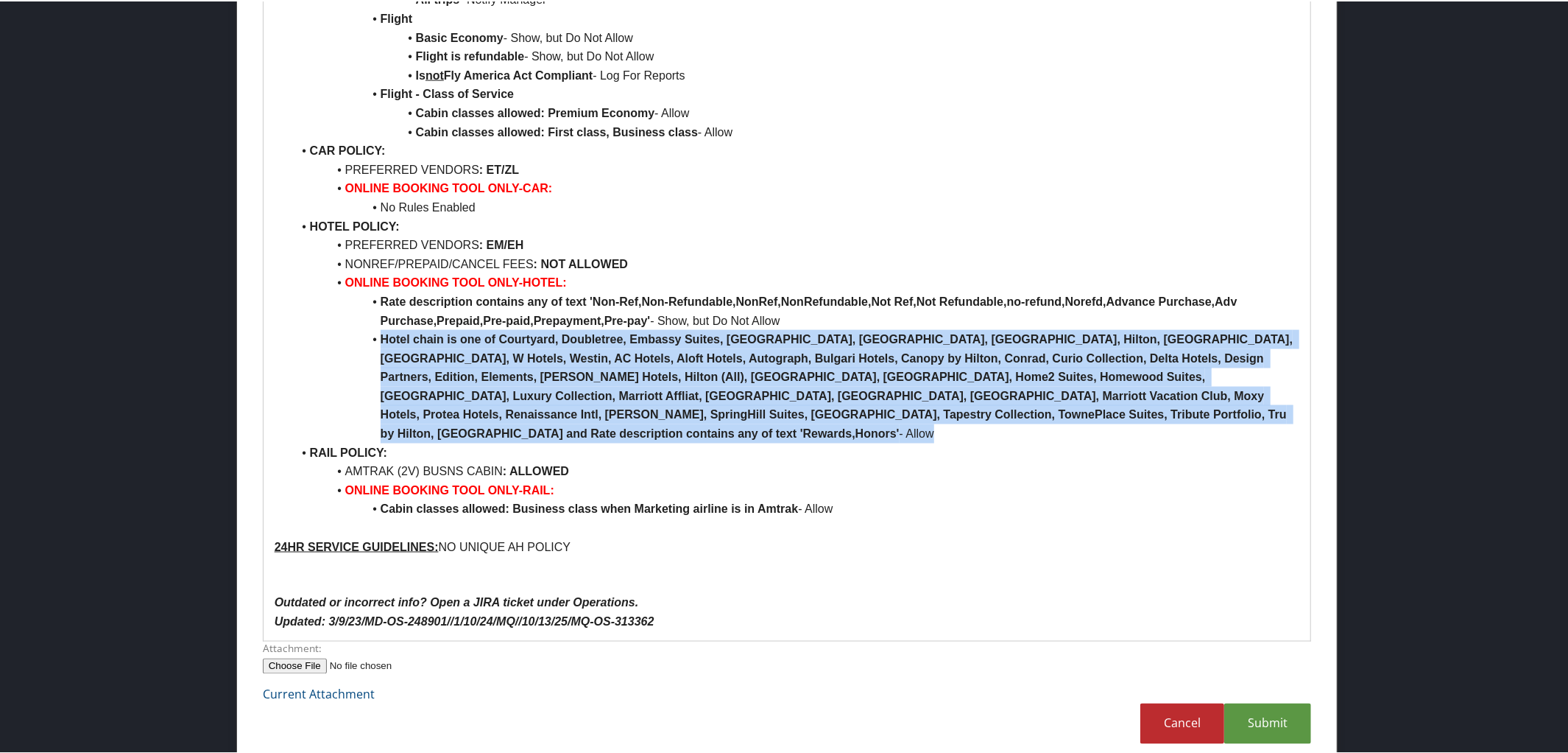
drag, startPoint x: 374, startPoint y: 337, endPoint x: 1148, endPoint y: 406, distance: 777.1
click at [1148, 406] on li "Hotel chain is one of Courtyard, Doubletree, Embassy Suites, [GEOGRAPHIC_DATA],…" at bounding box center [795, 384] width 1007 height 113
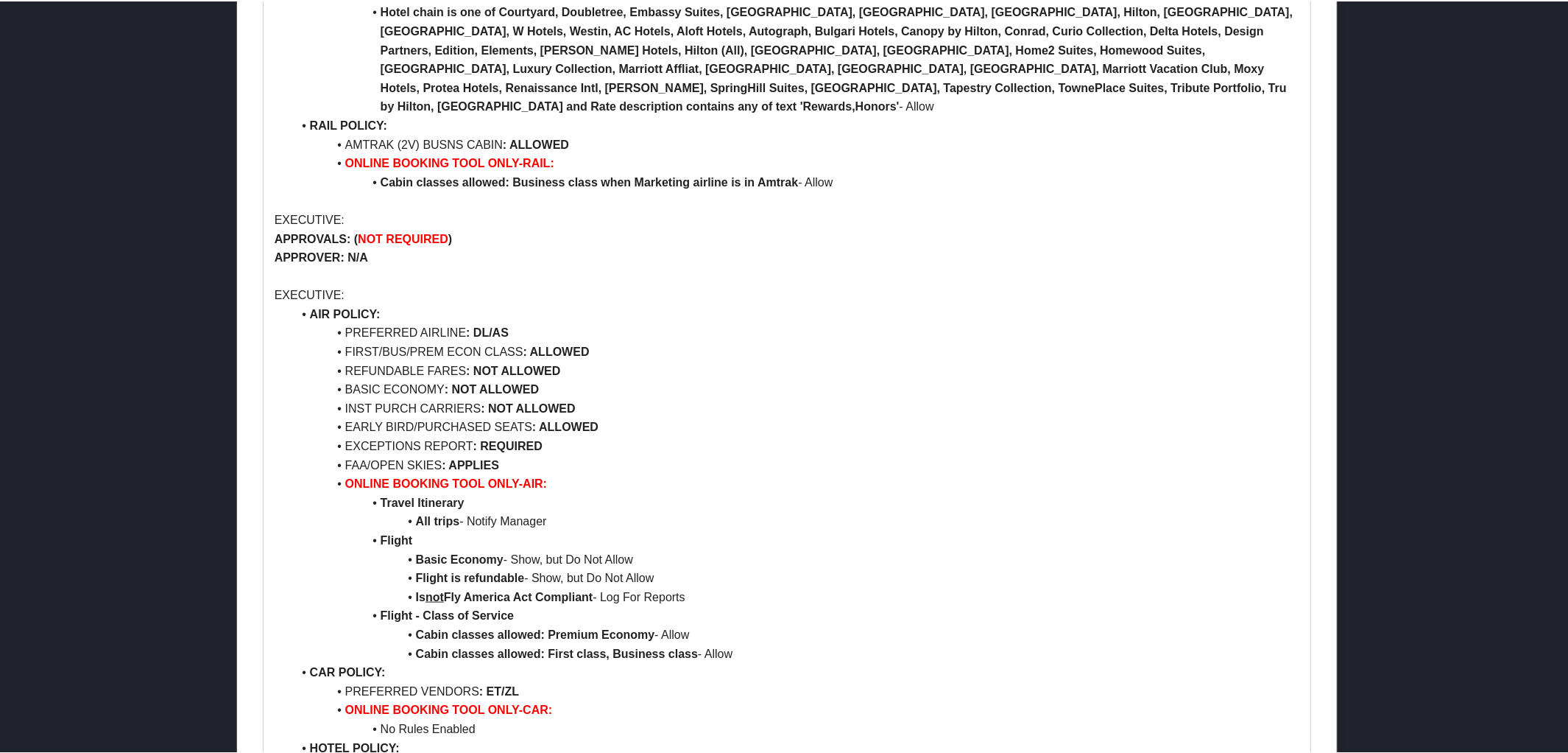
scroll to position [958, 0]
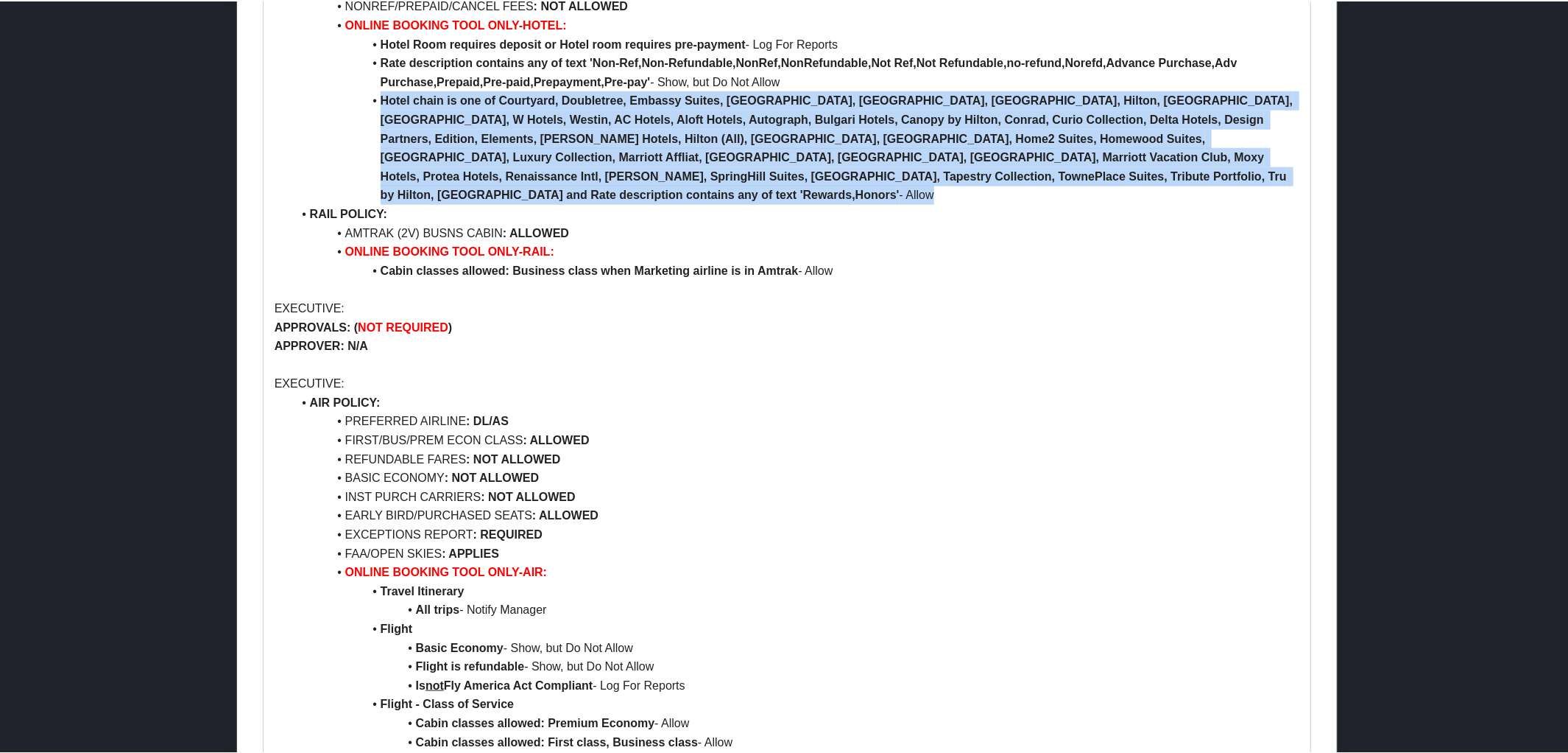
drag, startPoint x: 379, startPoint y: 116, endPoint x: 1145, endPoint y: 192, distance: 769.8
click at [1145, 192] on li "Hotel chain is one of Courtyard, Doubletree, Embassy Suites, [GEOGRAPHIC_DATA],…" at bounding box center [795, 146] width 1007 height 113
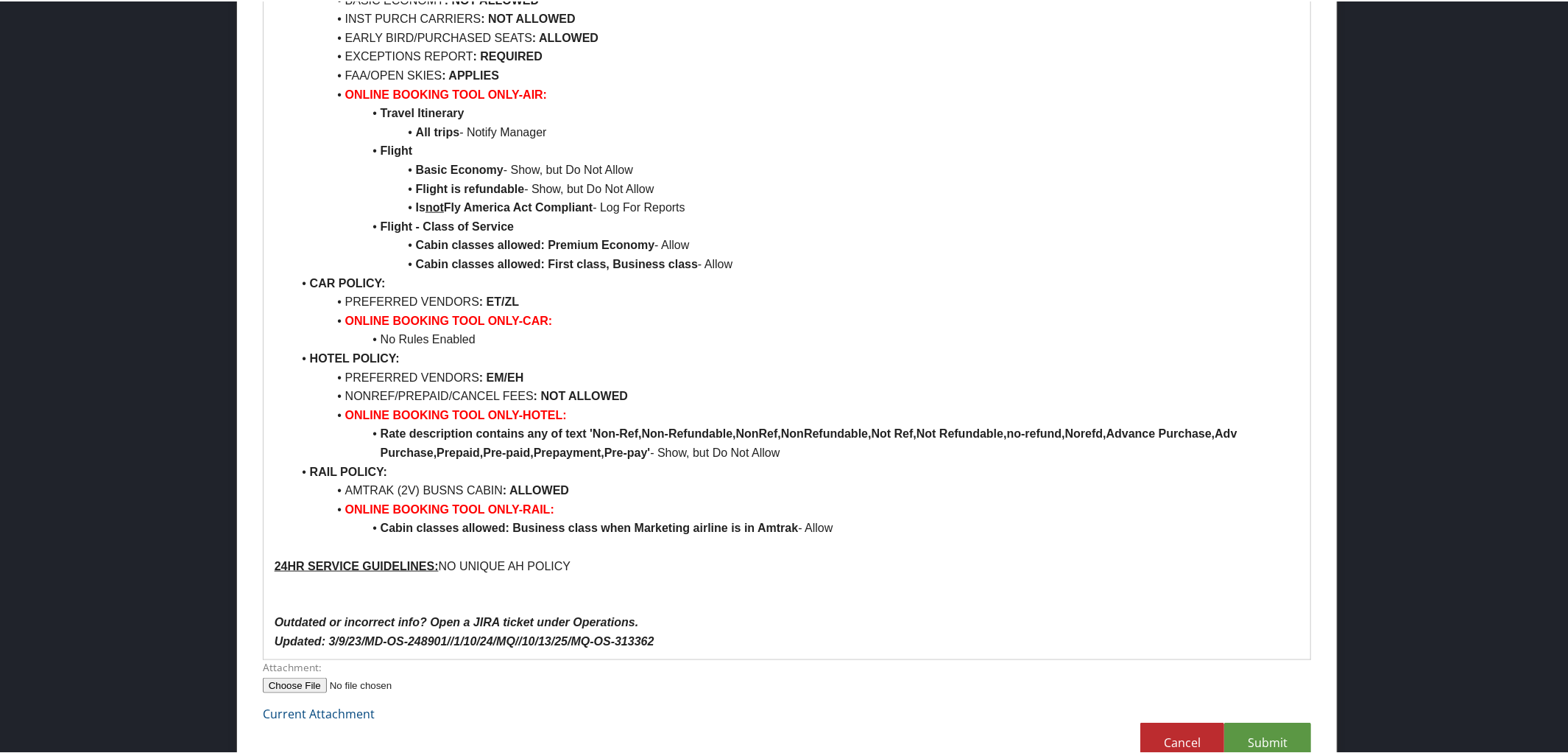
scroll to position [1320, 0]
click at [422, 501] on li "AMTRAK (2V) BUSNS CABIN : ALLOWED" at bounding box center [795, 491] width 1007 height 19
click at [843, 538] on li "Cabin classes allowed: Business class when Marketing airline is in Amtrak - All…" at bounding box center [795, 528] width 1007 height 19
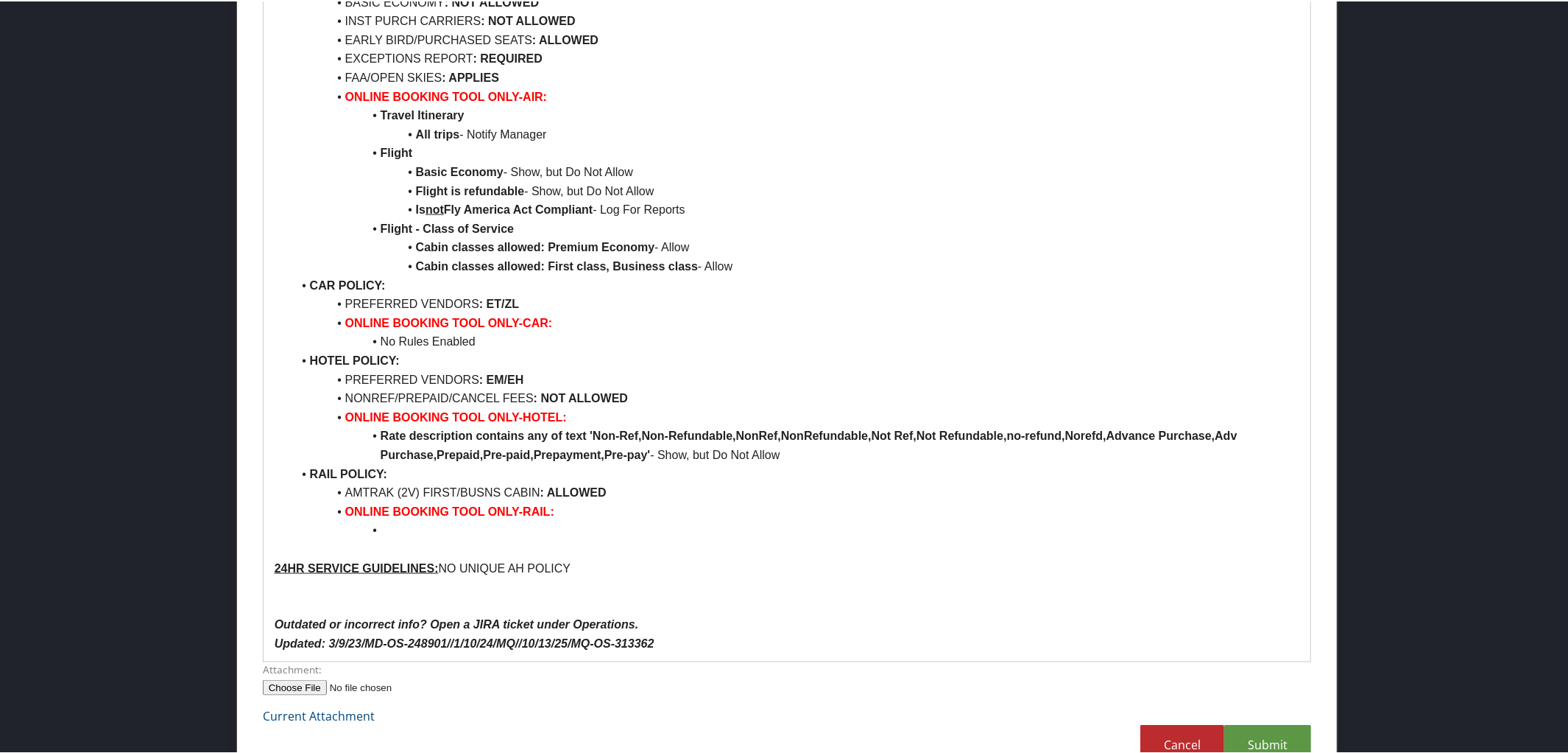
click at [843, 538] on li at bounding box center [795, 528] width 1007 height 19
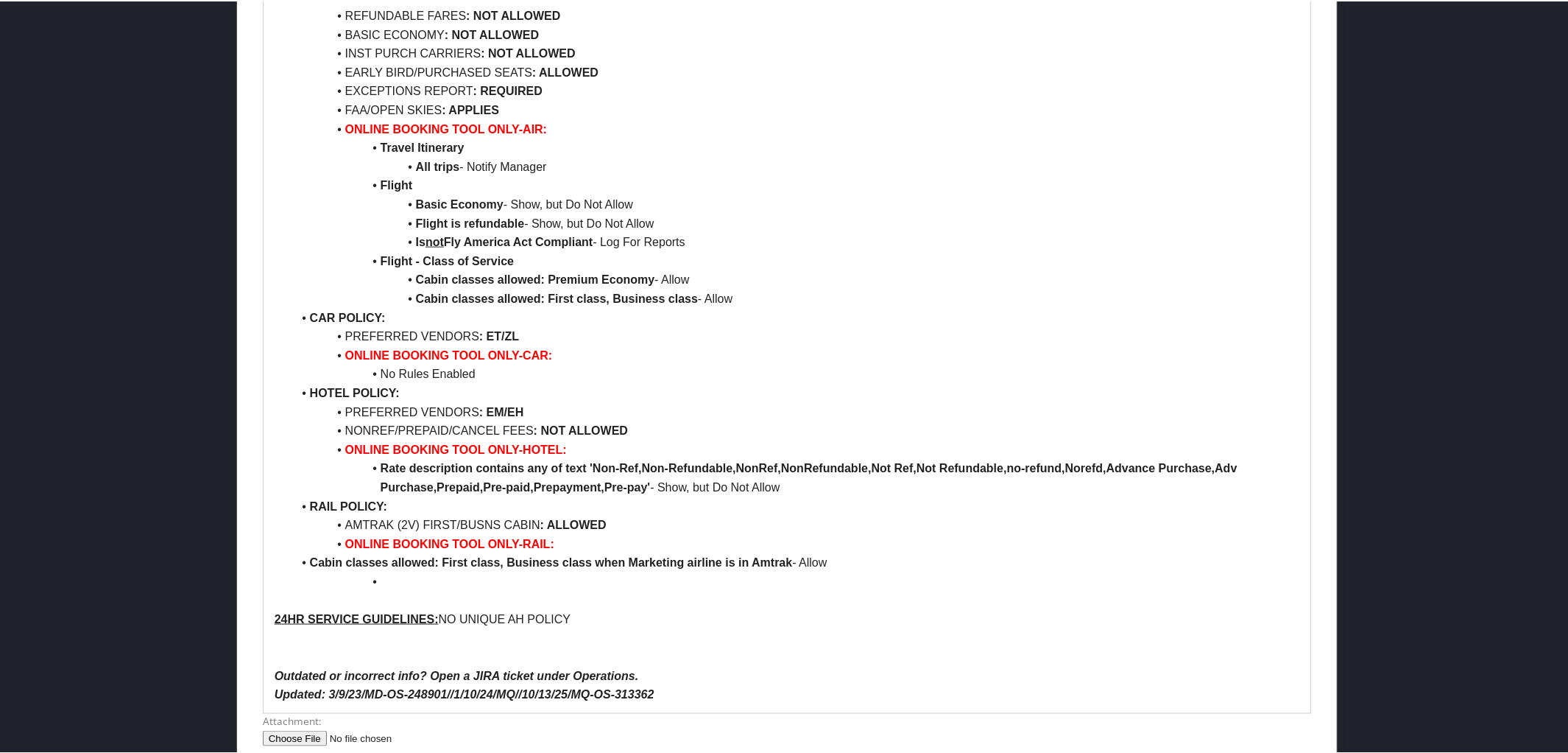
scroll to position [1245, 0]
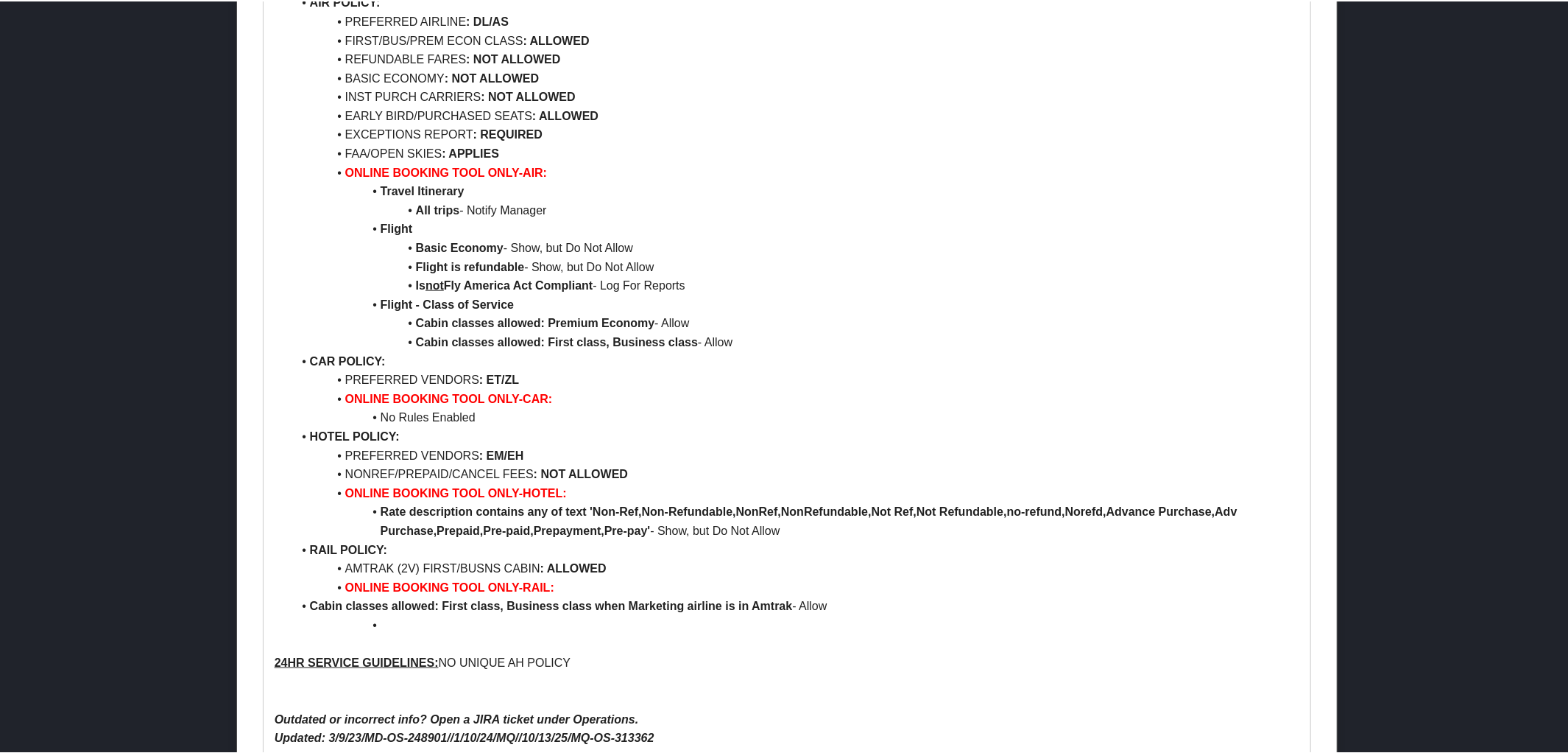
click at [305, 614] on li "Cabin classes allowed: First class, Business class when Marketing airline is in…" at bounding box center [795, 604] width 1007 height 19
click at [389, 633] on li at bounding box center [795, 623] width 1007 height 19
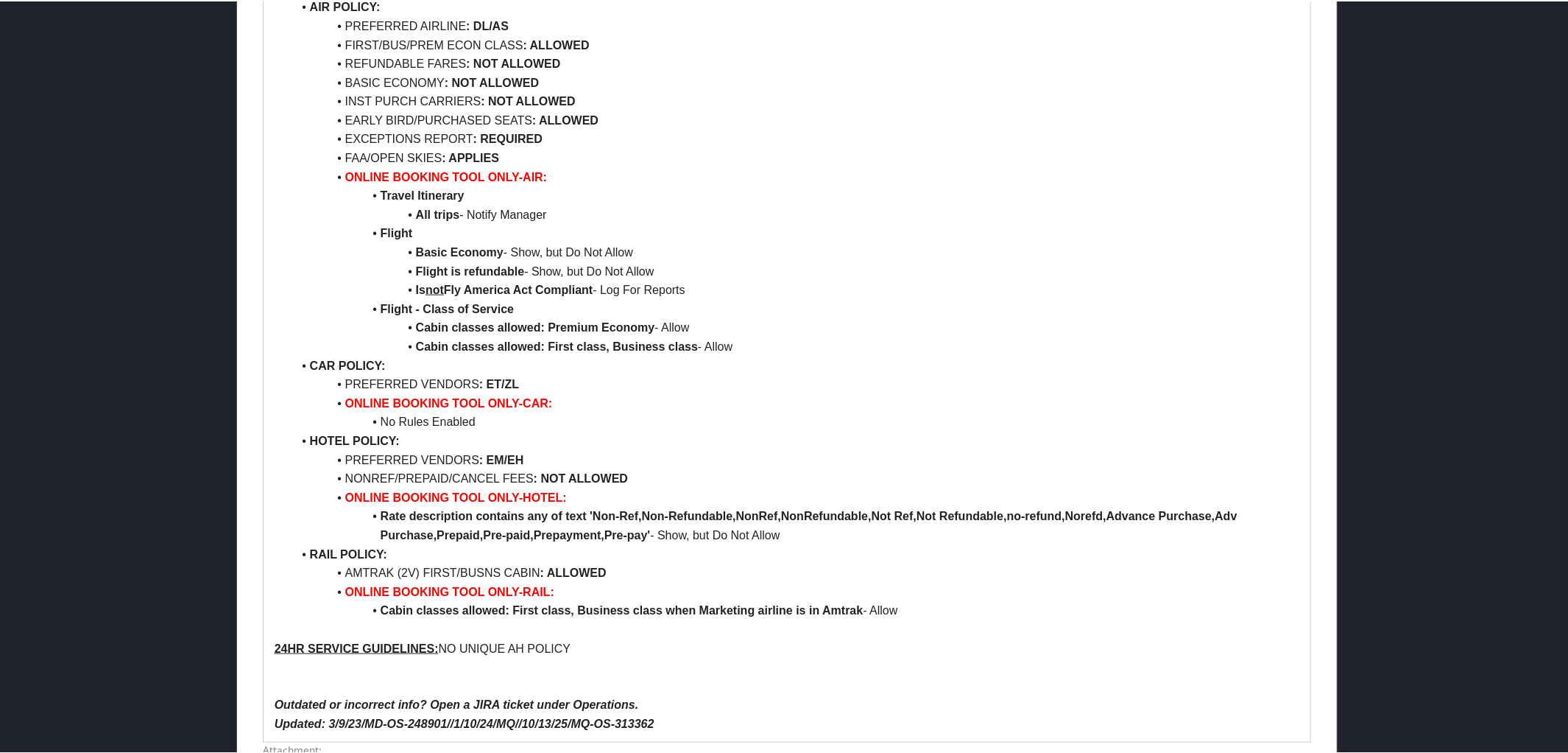
scroll to position [1379, 0]
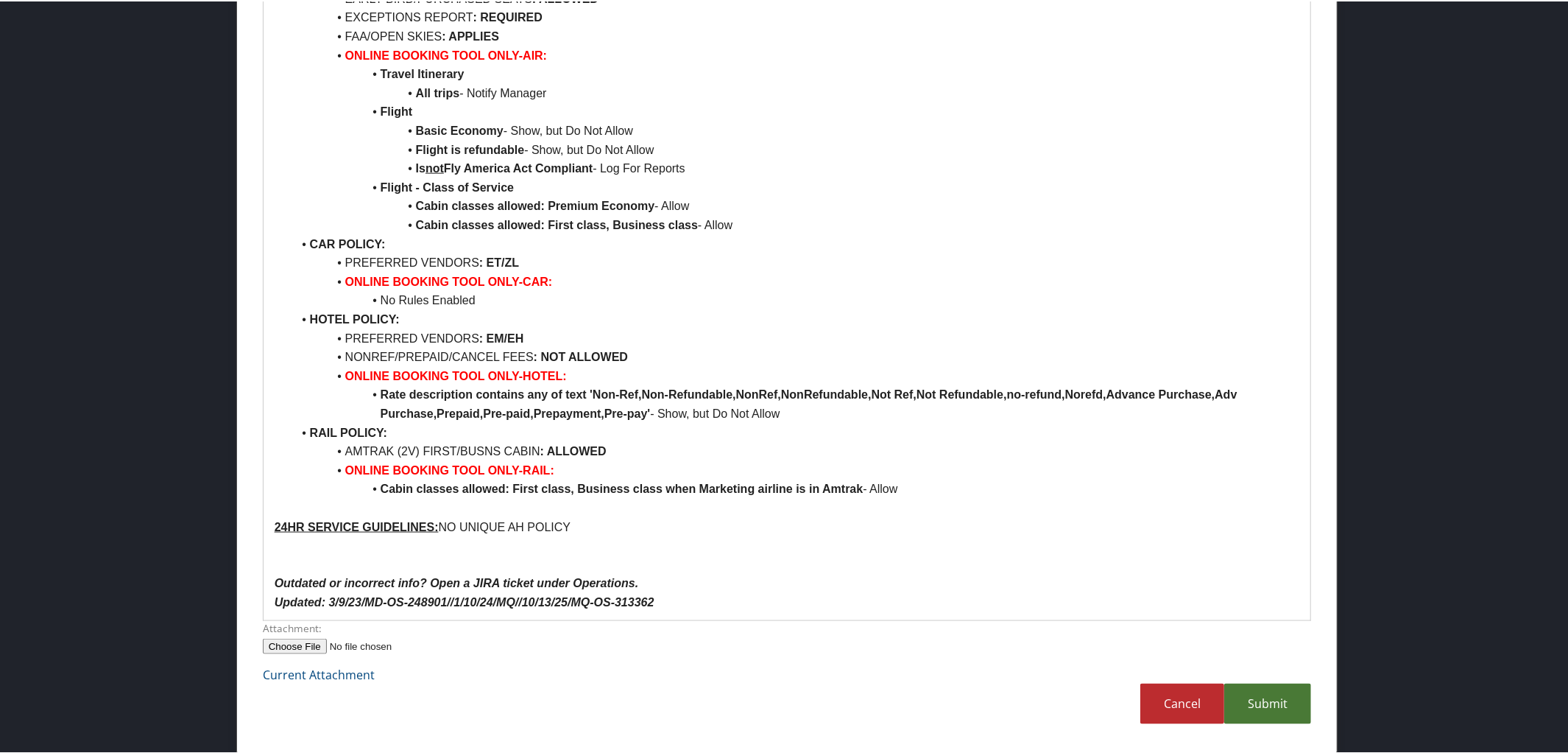
click at [1286, 709] on link "Submit" at bounding box center [1267, 702] width 87 height 41
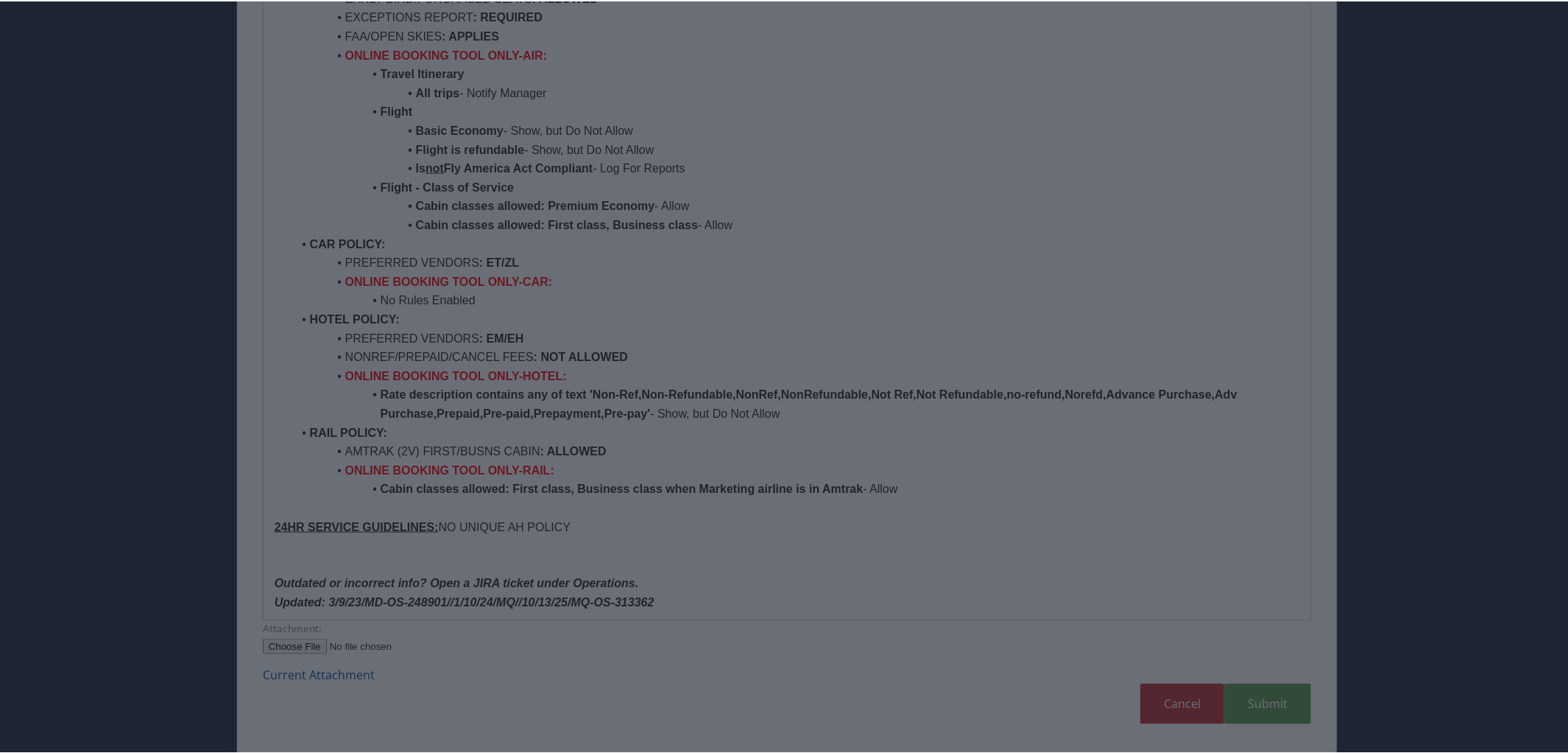
scroll to position [35, 0]
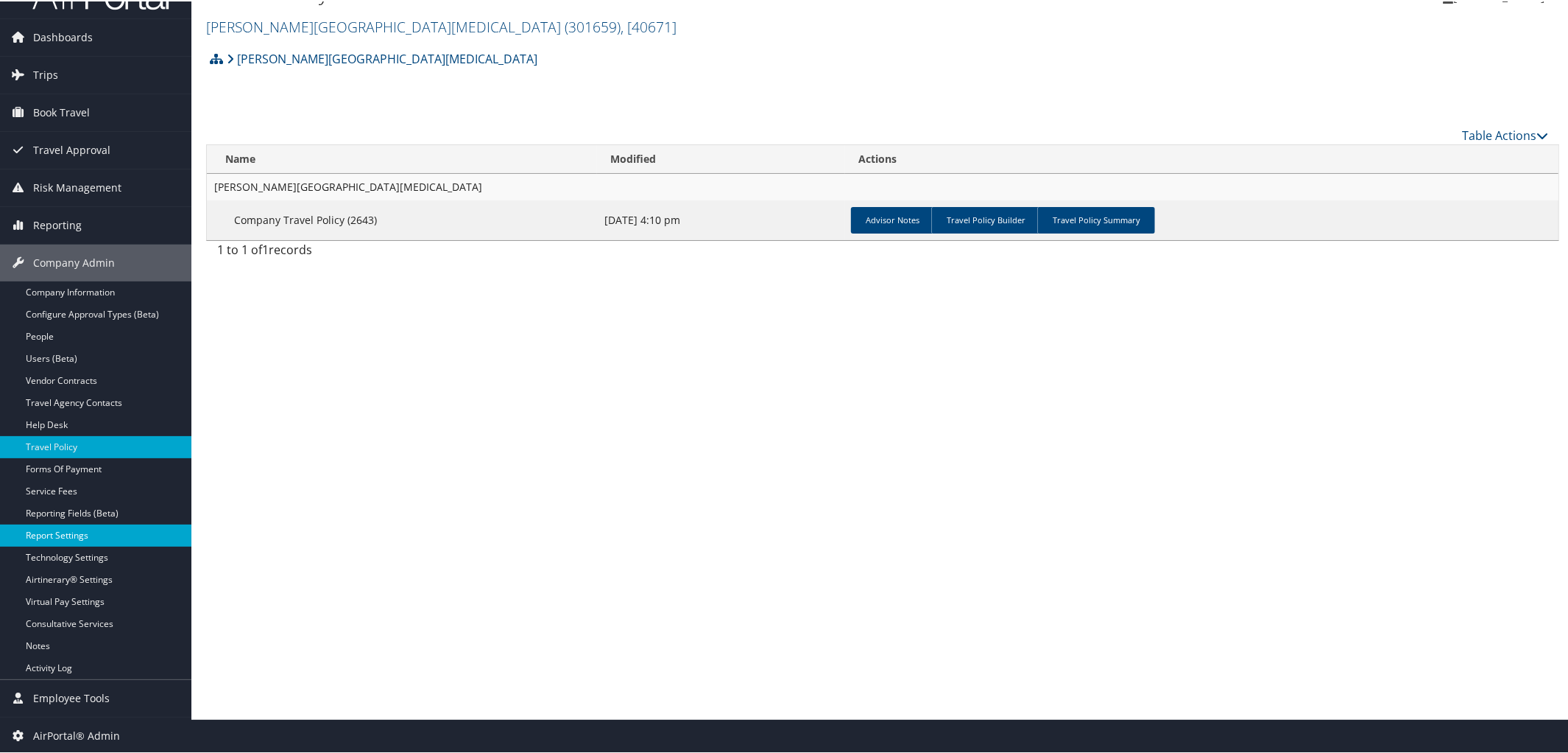
click at [77, 538] on link "Report Settings" at bounding box center [95, 534] width 191 height 22
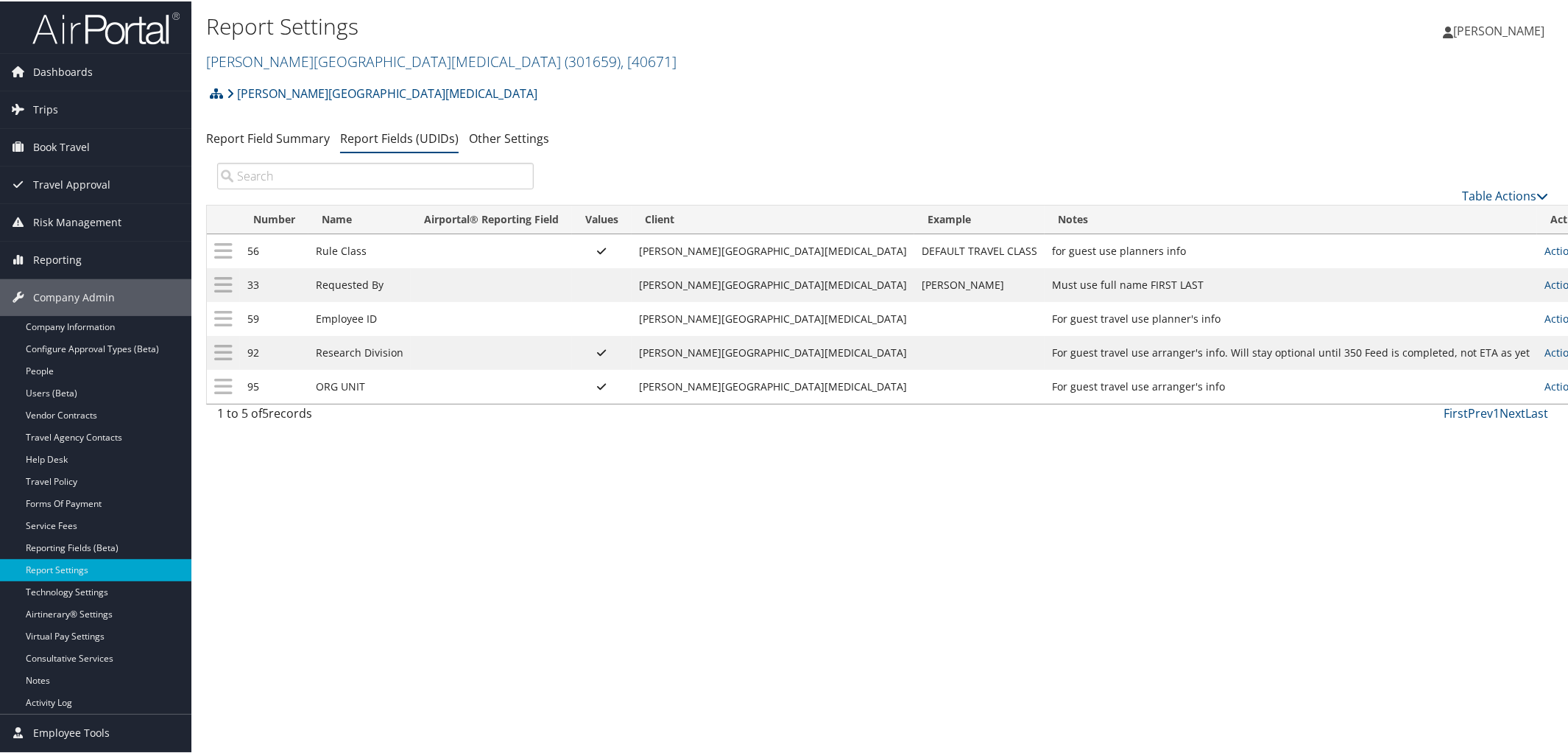
click at [1539, 246] on td "Actions Update Report Field Values Upload Report Field Values Edit Delete" at bounding box center [1569, 250] width 65 height 34
click at [1567, 244] on icon at bounding box center [1585, 249] width 10 height 10
click at [1414, 278] on link "Update Report Field Values" at bounding box center [1457, 272] width 159 height 25
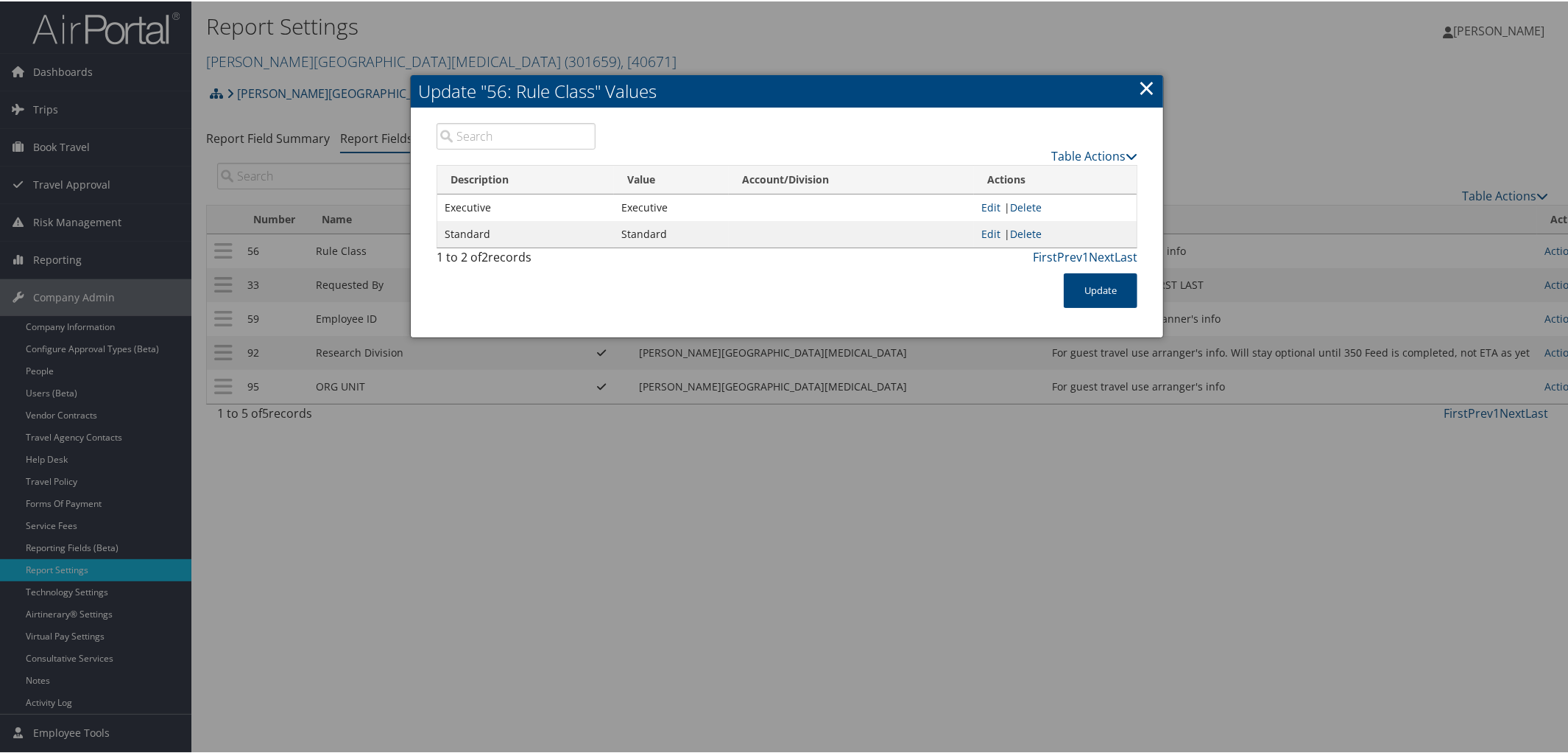
click at [1143, 82] on link "×" at bounding box center [1146, 85] width 17 height 29
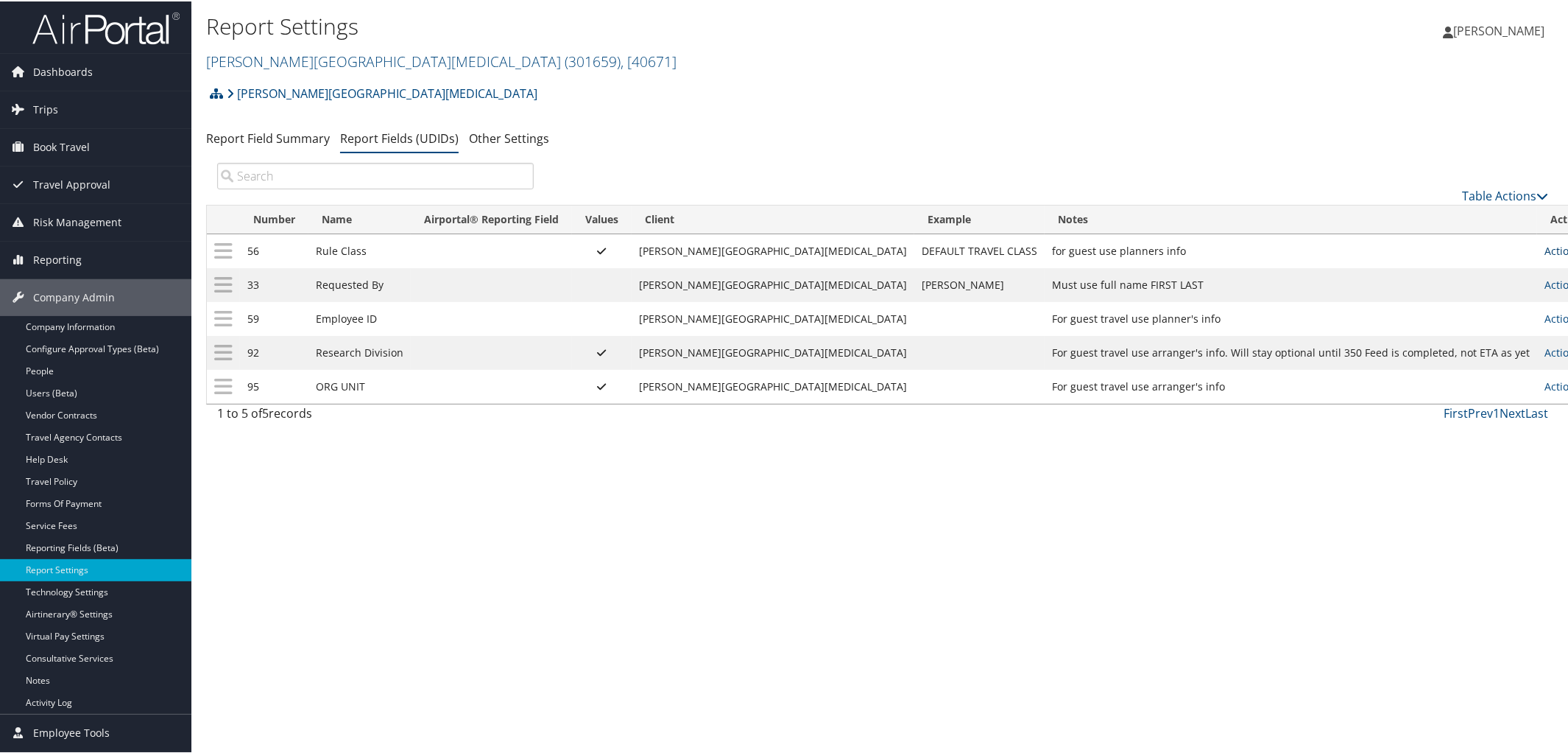
click at [1544, 250] on link "Actions" at bounding box center [1567, 249] width 46 height 14
click at [1423, 319] on link "Edit" at bounding box center [1457, 322] width 159 height 25
select select "both"
select select "profiled"
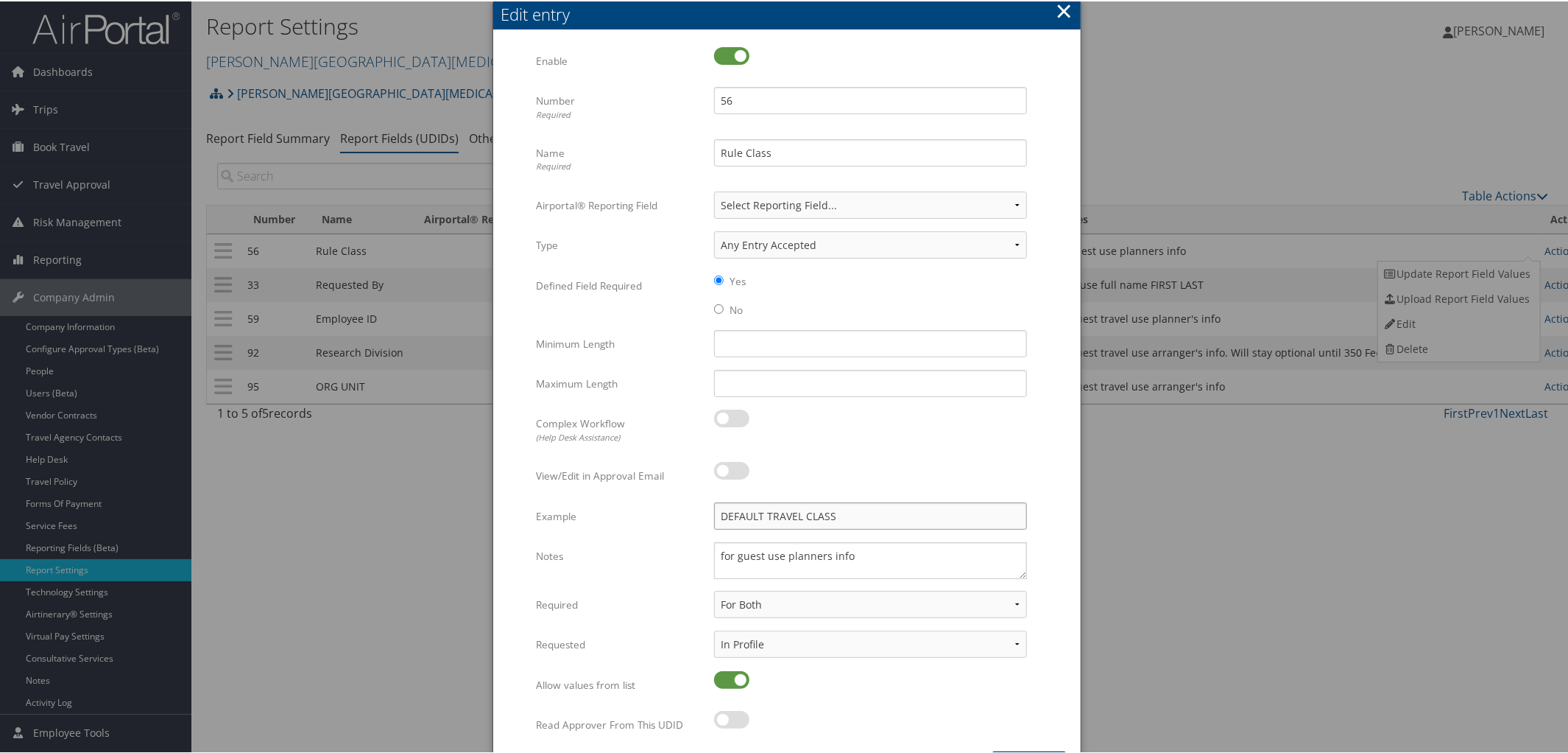
drag, startPoint x: 843, startPoint y: 518, endPoint x: 519, endPoint y: 514, distance: 324.0
click at [519, 514] on form "Multiple values The selected items contain different values for this input. To …" at bounding box center [786, 398] width 558 height 704
type input "STANDARD"
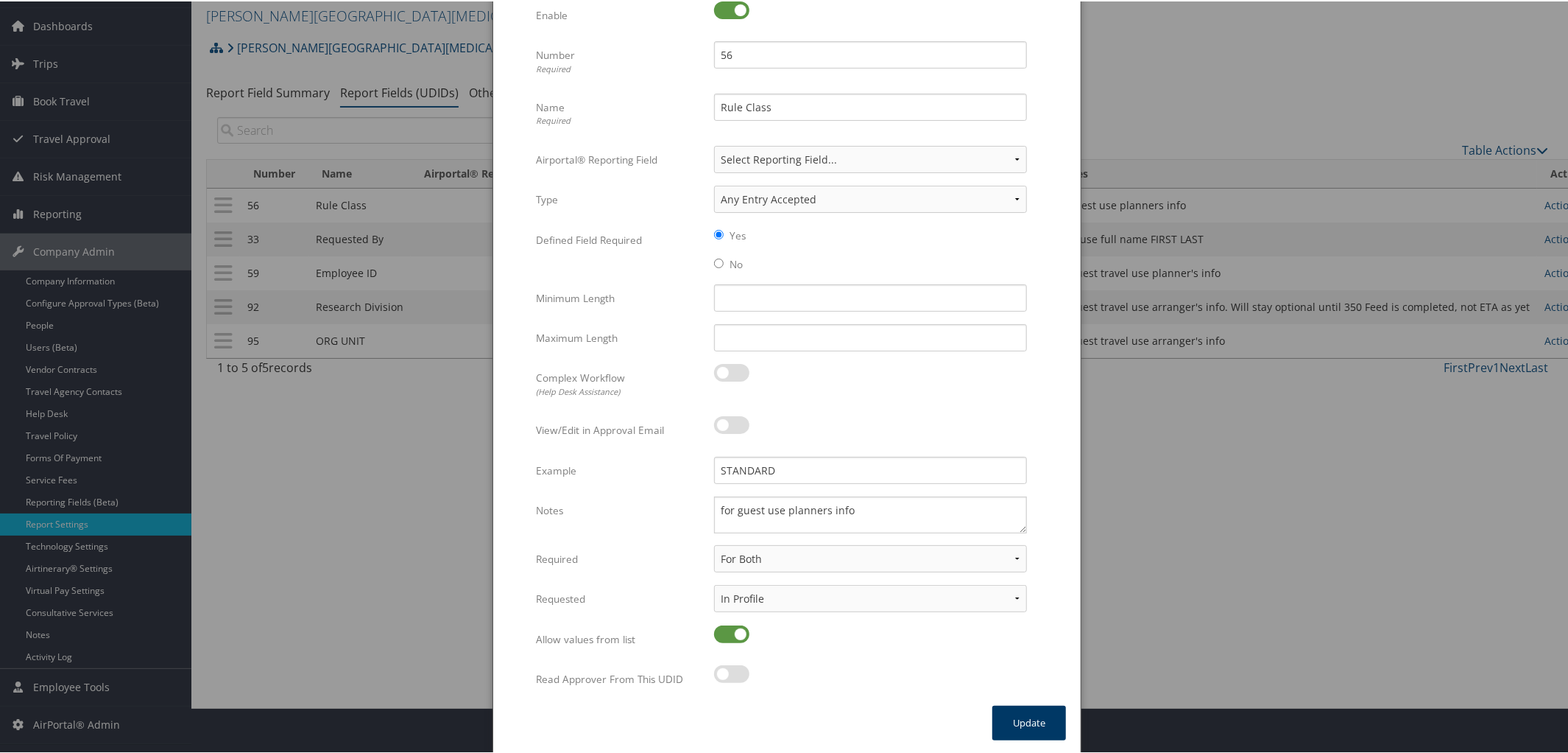
click at [1015, 722] on button "Update" at bounding box center [1029, 721] width 74 height 35
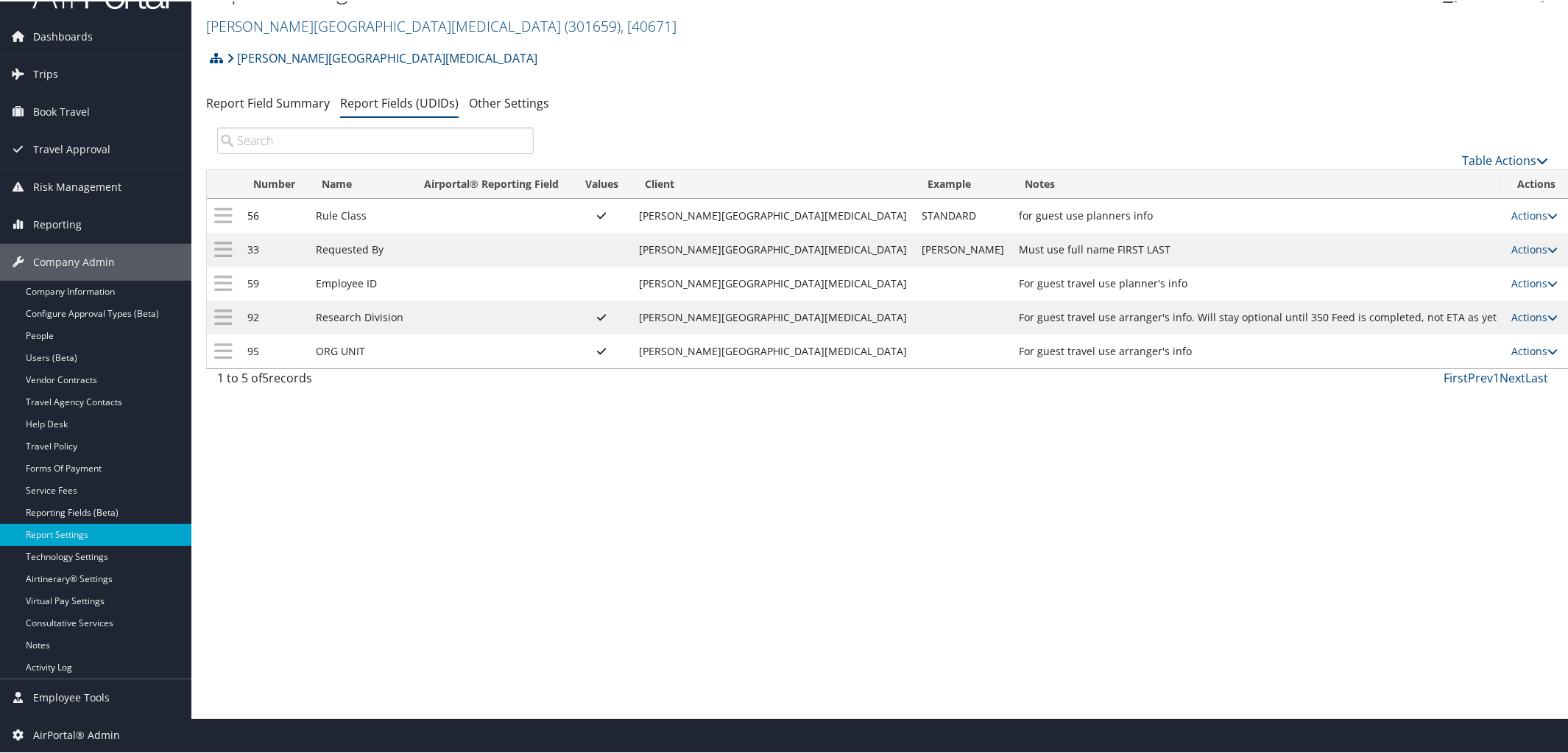
scroll to position [35, 0]
click at [92, 448] on link "Travel Policy" at bounding box center [95, 446] width 191 height 22
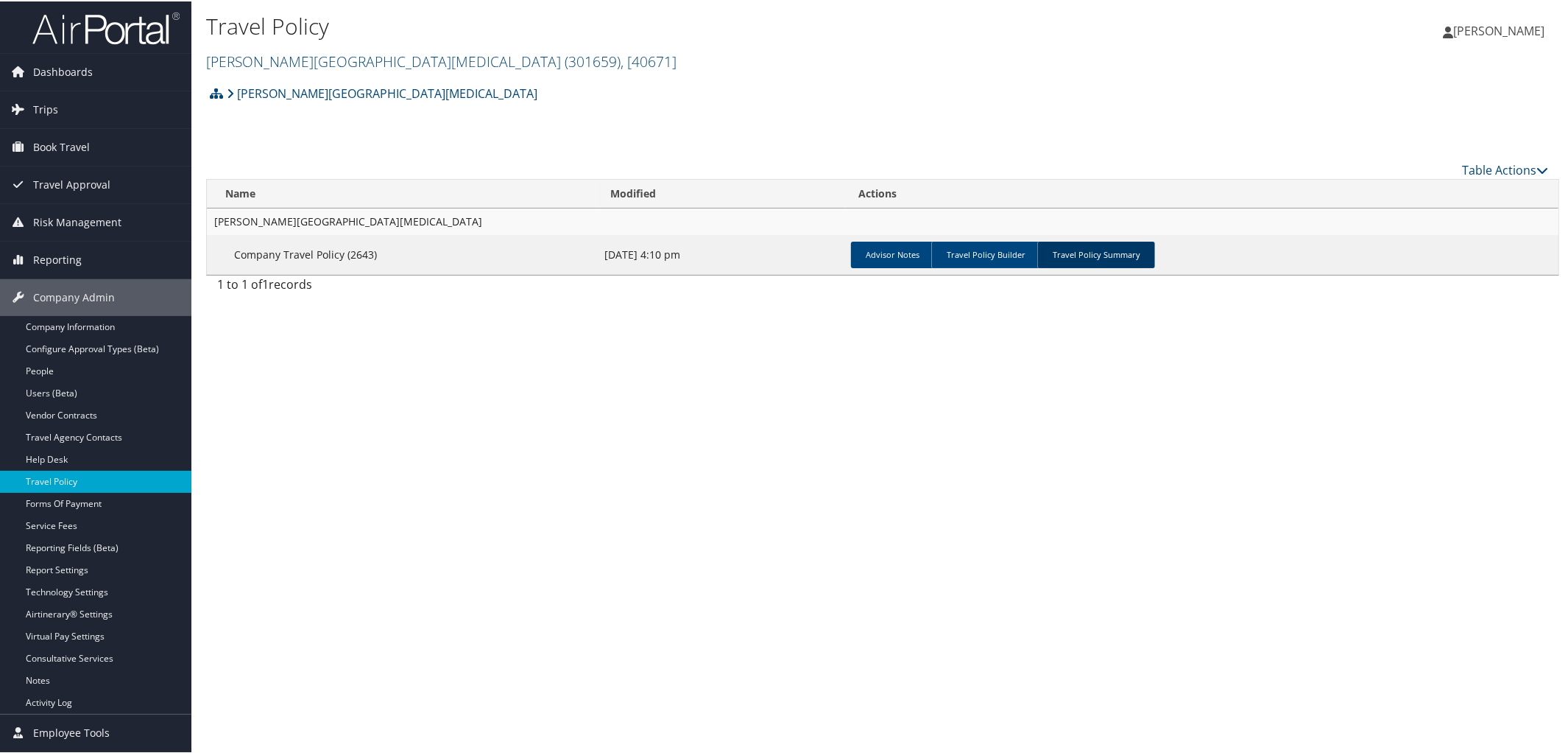
click at [1087, 250] on link "Travel Policy Summary" at bounding box center [1096, 253] width 118 height 27
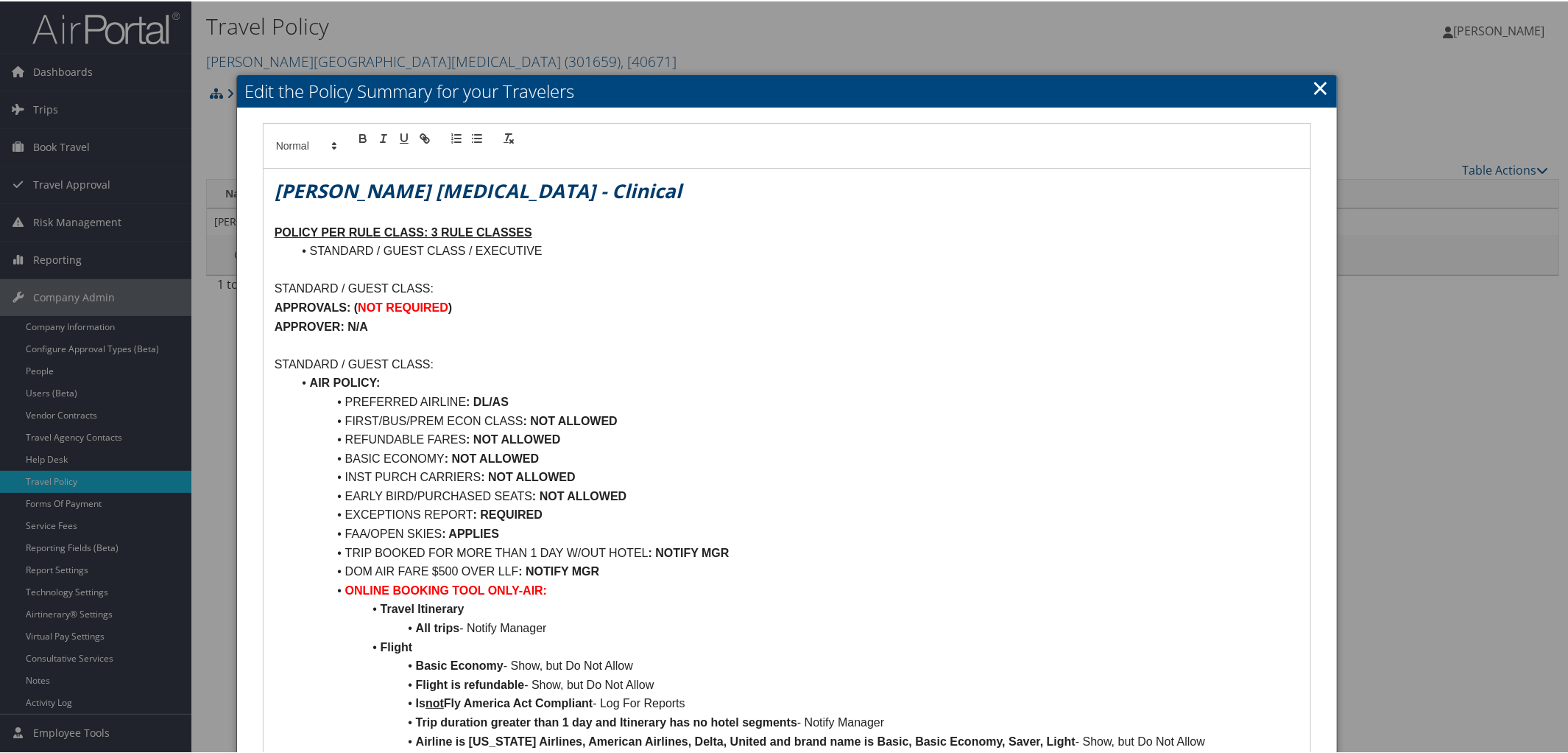
click at [435, 231] on u "POLICY PER RULE CLASS: 3 RULE CLASSES" at bounding box center [404, 231] width 258 height 13
click at [467, 249] on li "STANDARD / GUEST CLASS / EXECUTIVE" at bounding box center [795, 249] width 1007 height 19
click at [428, 288] on p "STANDARD / GUEST CLASS:" at bounding box center [787, 287] width 1025 height 19
click at [429, 363] on p "STANDARD / GUEST CLASS:" at bounding box center [787, 362] width 1025 height 19
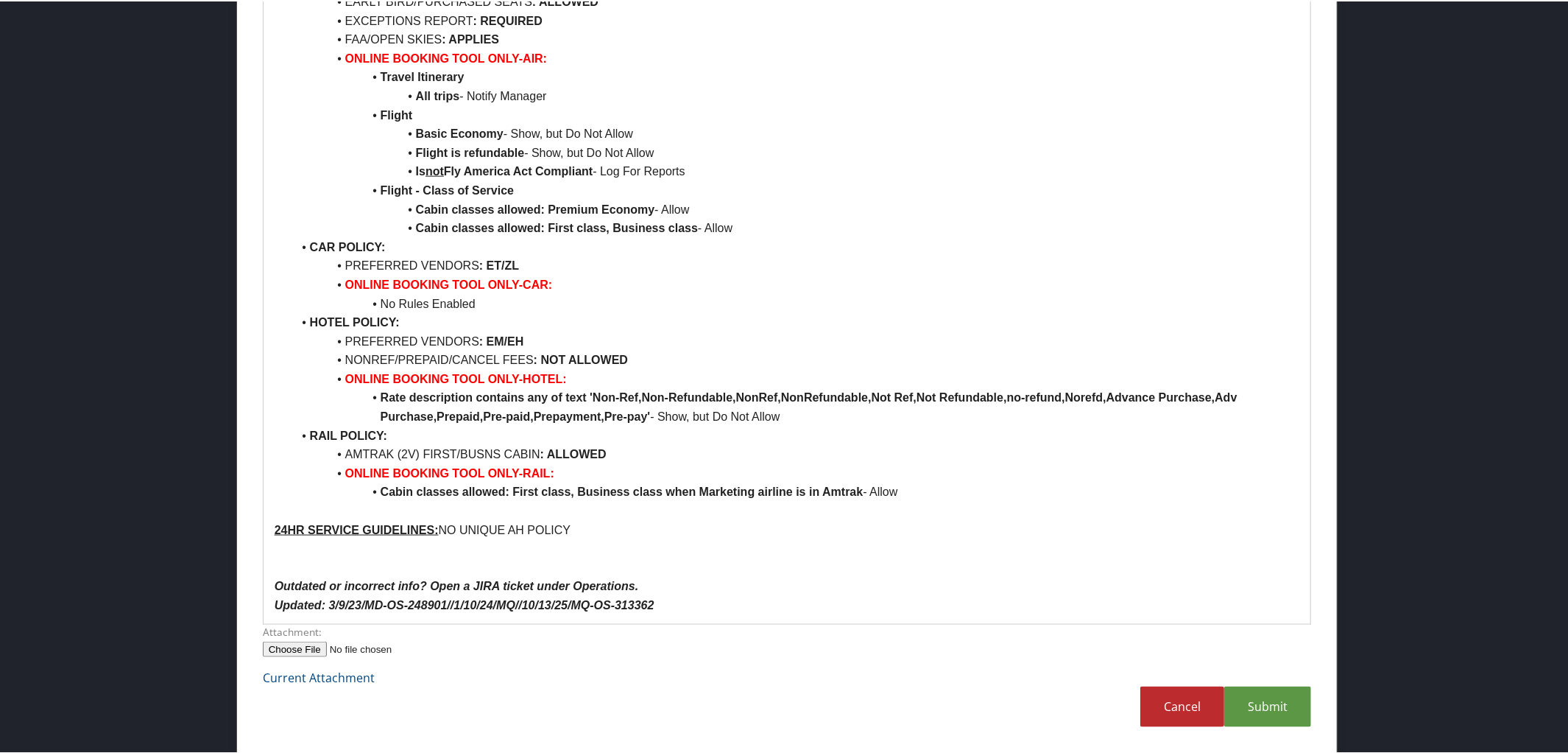
scroll to position [1344, 0]
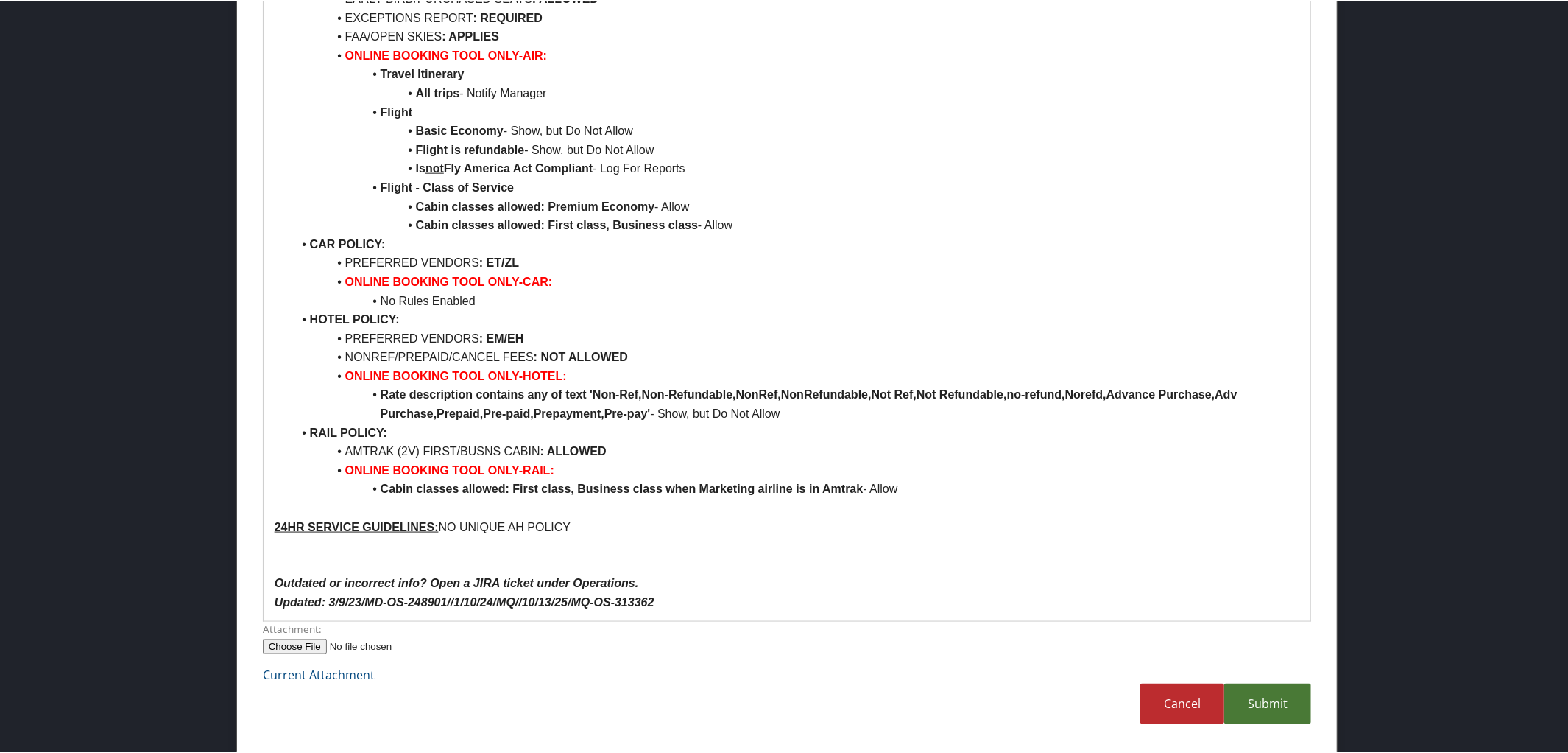
click at [1278, 696] on link "Submit" at bounding box center [1267, 702] width 87 height 41
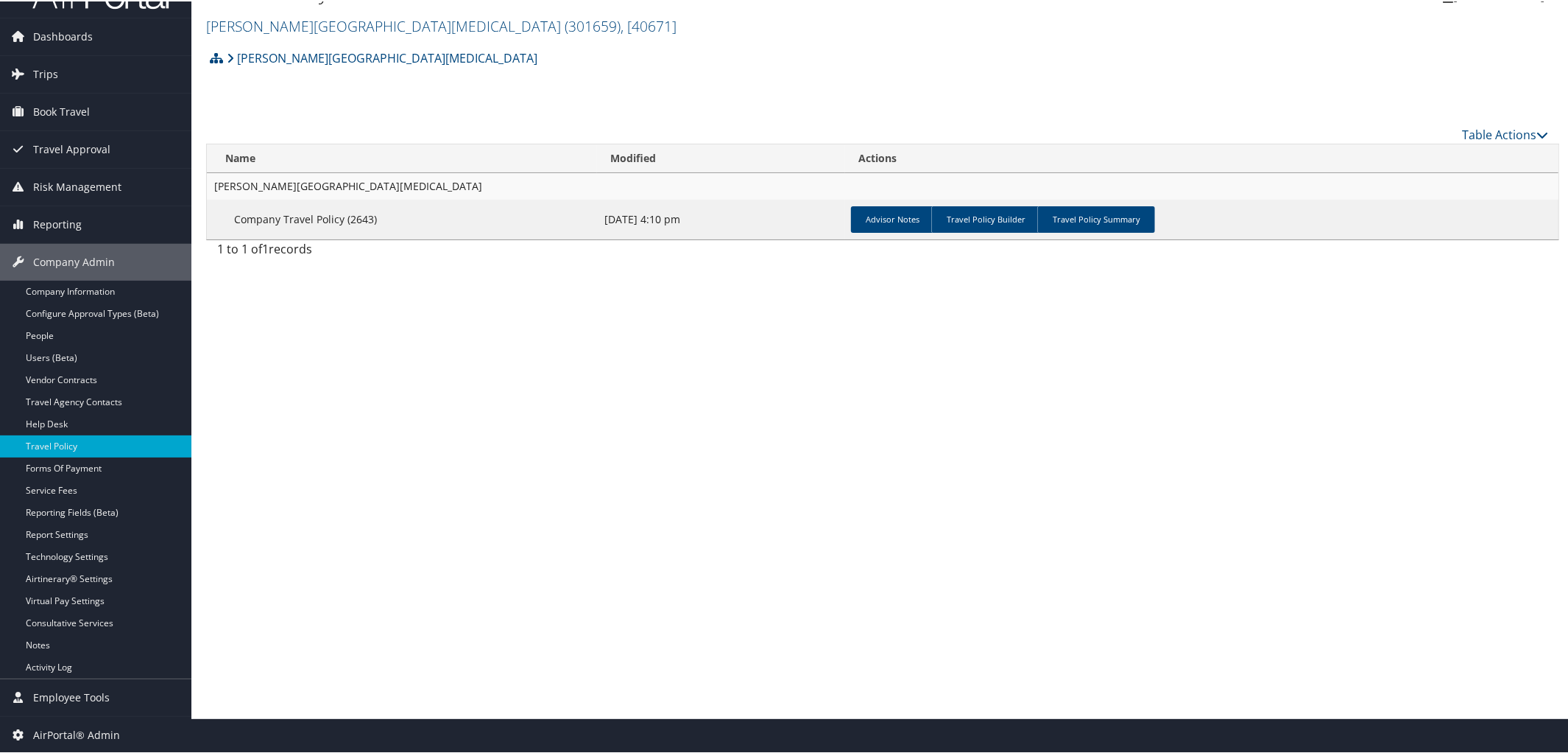
scroll to position [35, 0]
click at [1117, 213] on link "Travel Policy Summary" at bounding box center [1096, 218] width 118 height 27
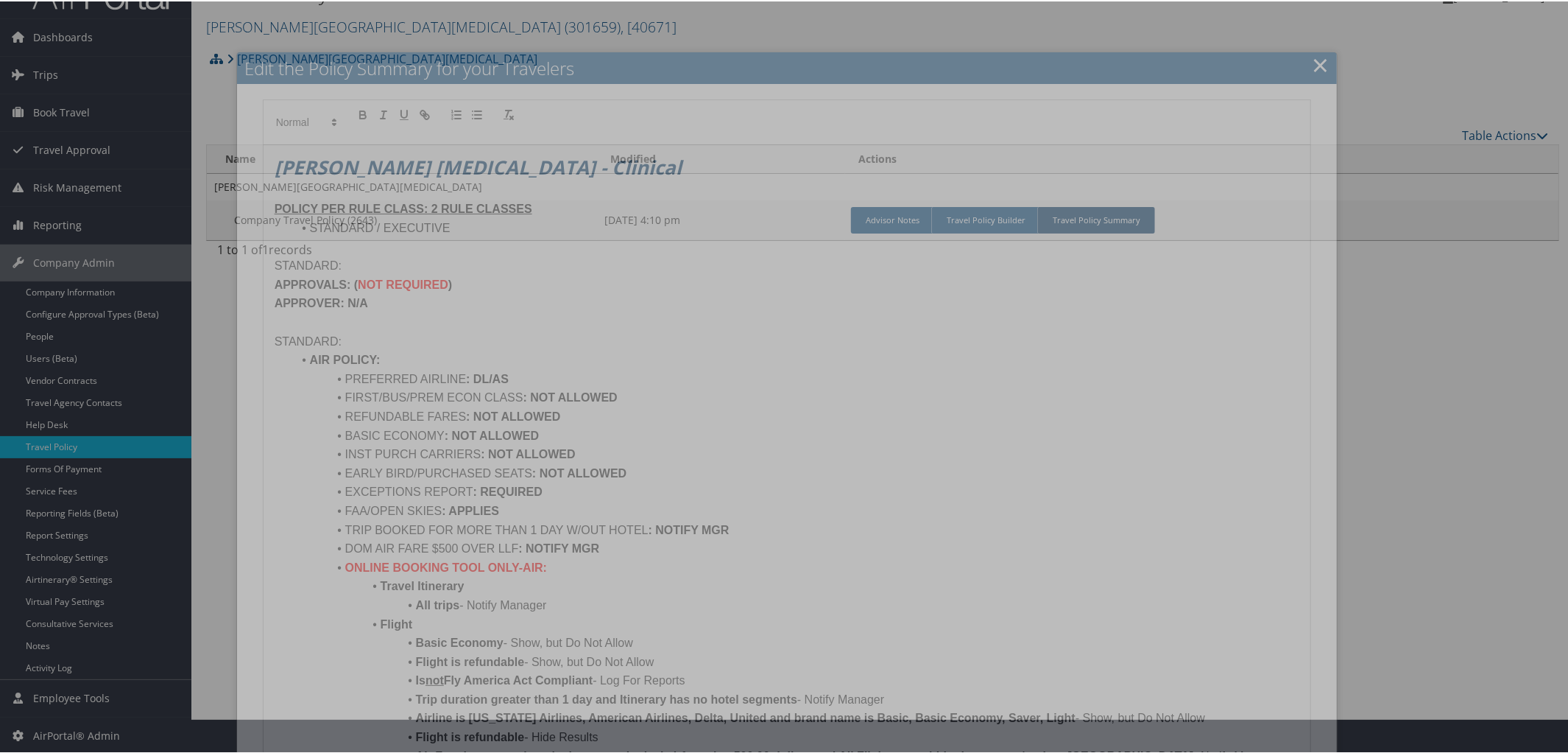
scroll to position [1344, 0]
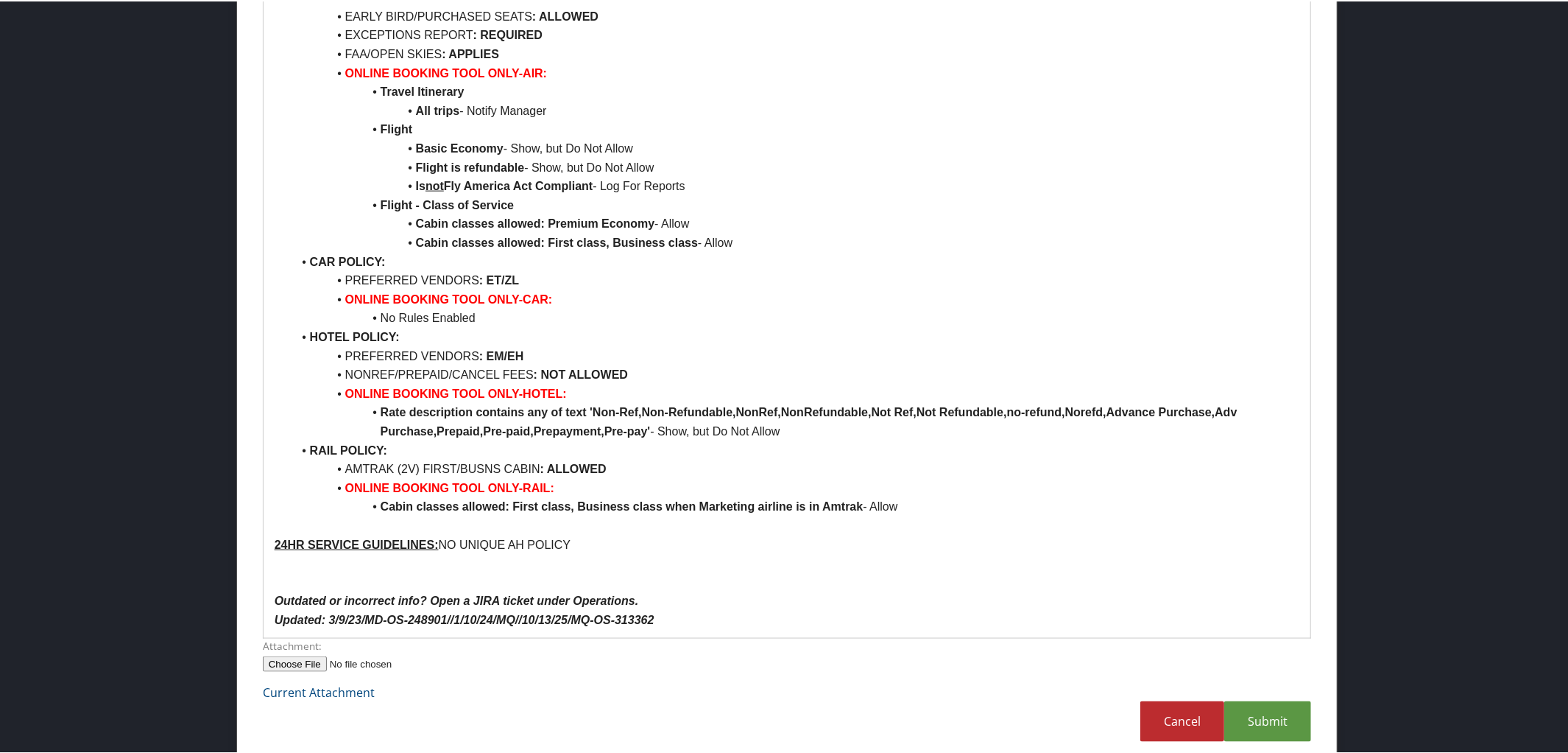
click at [1044, 553] on p "24HR SERVICE GUIDELINES: NO UNIQUE AH POLICY" at bounding box center [787, 543] width 1025 height 19
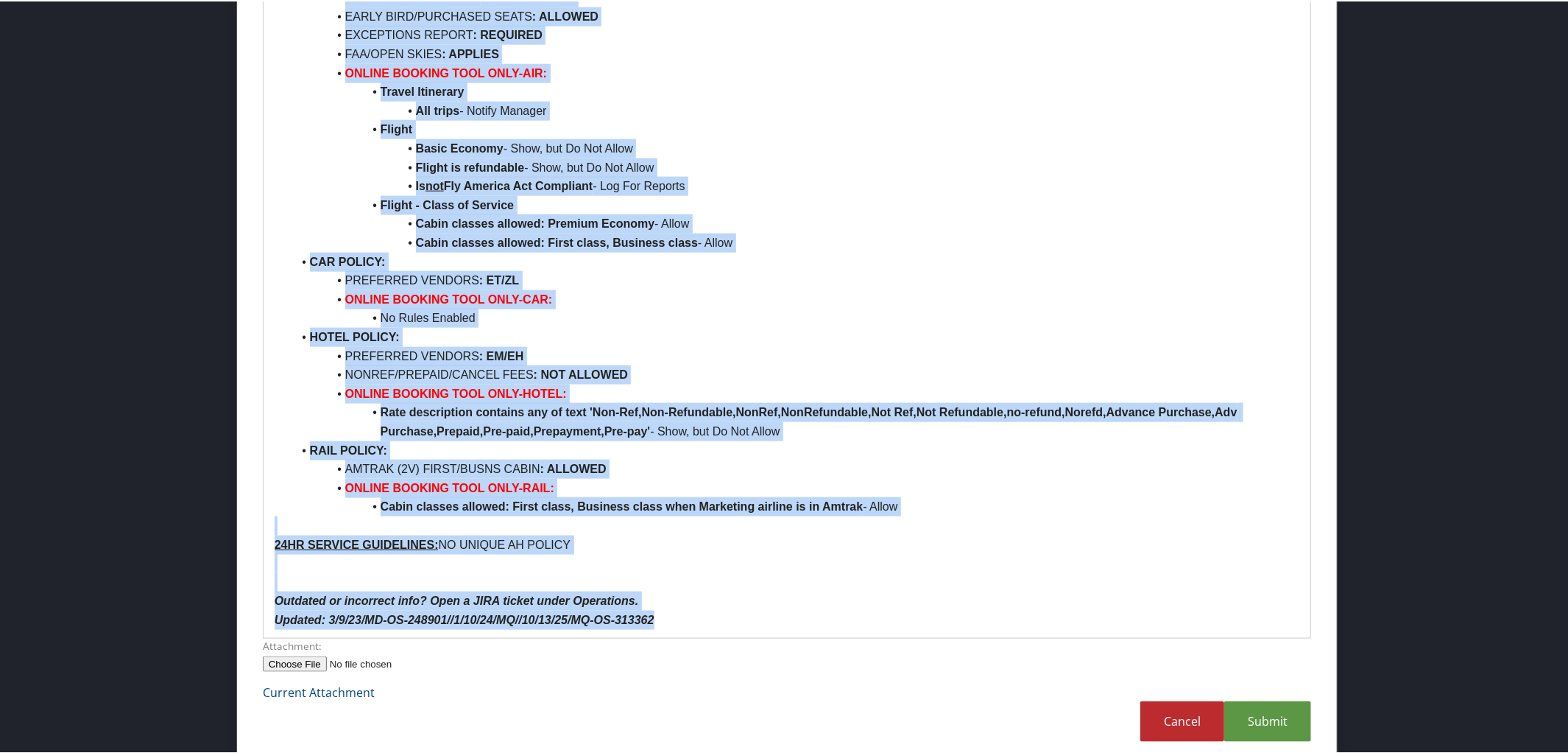
copy div "Fred Hutch Cancer Center - Clinical POLICY PER RULE CLASS: 2 RULE CLASSES STAND…"
click at [1213, 515] on li "Cabin classes allowed: First class, Business class when Marketing airline is in…" at bounding box center [795, 505] width 1007 height 19
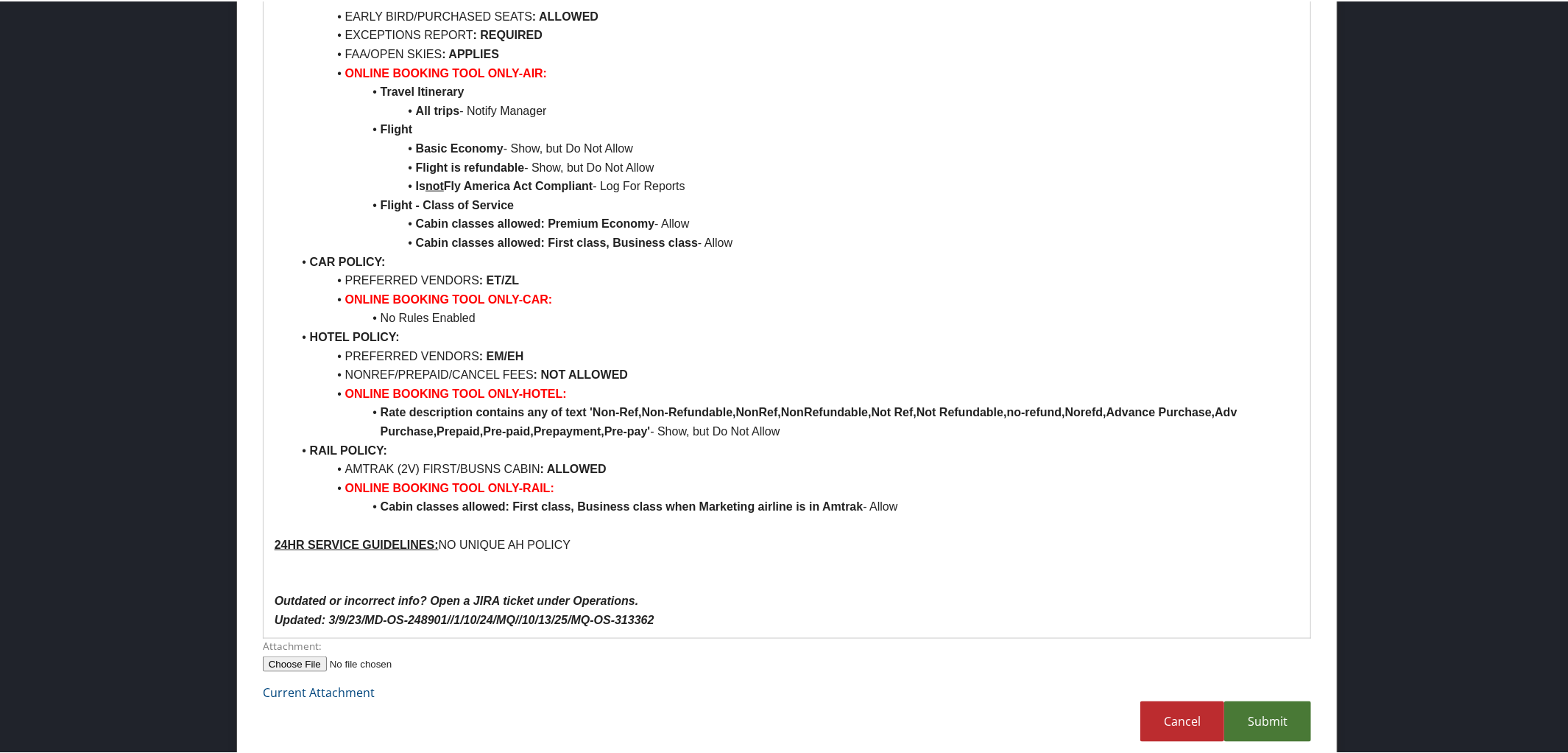
click at [1258, 736] on link "Submit" at bounding box center [1267, 720] width 87 height 41
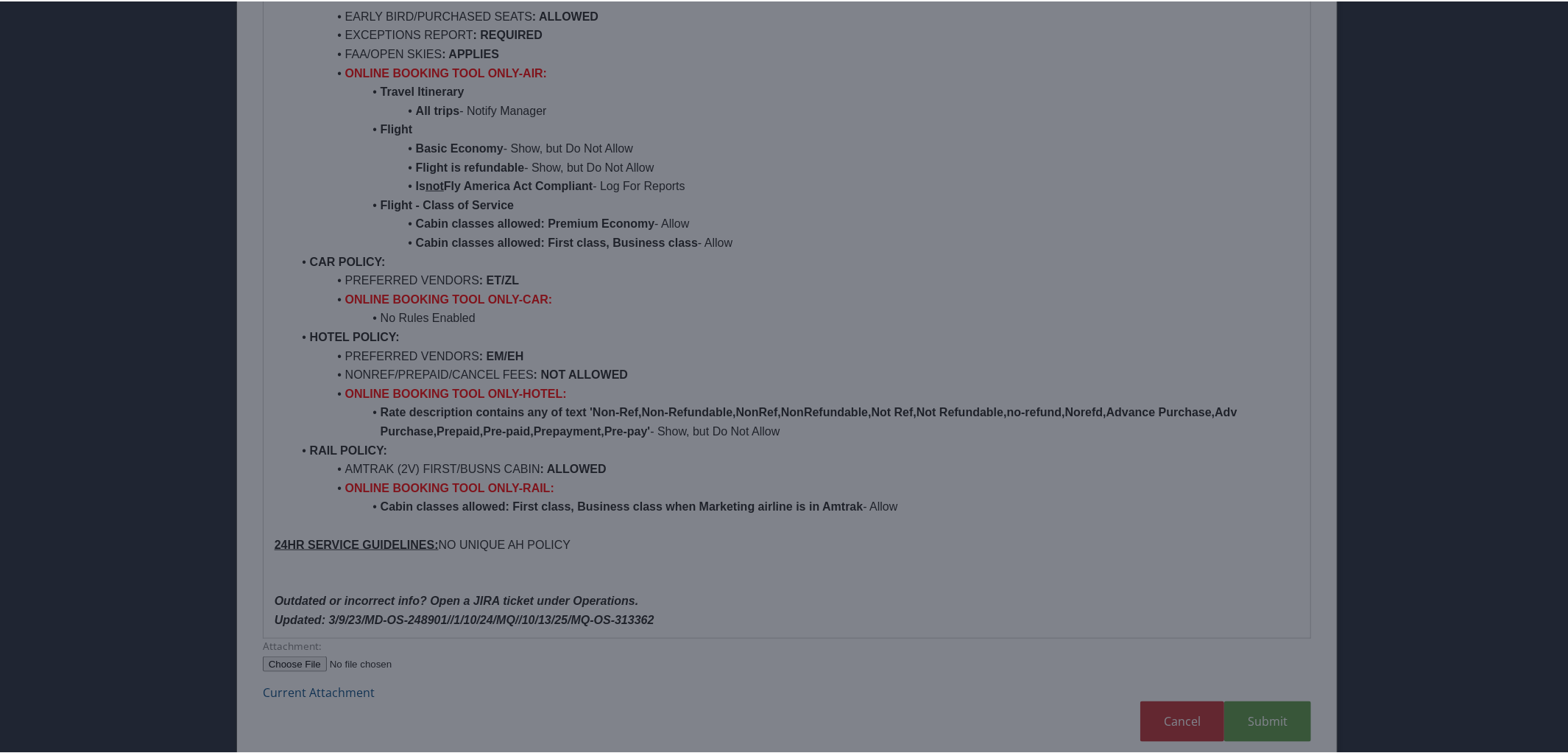
scroll to position [35, 0]
